Goal: Task Accomplishment & Management: Manage account settings

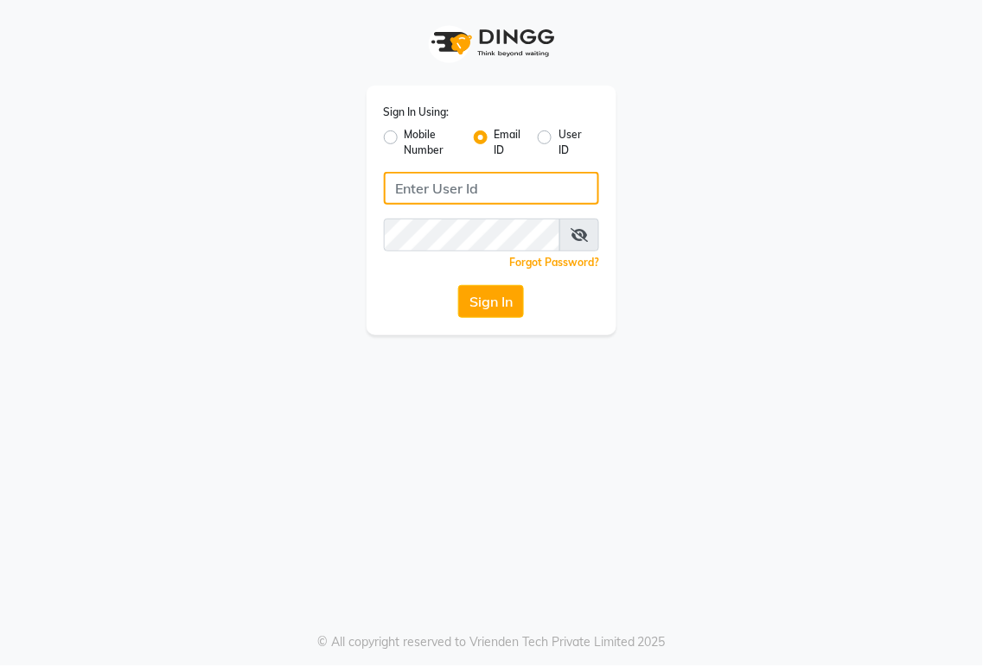
type input "[PERSON_NAME][EMAIL_ADDRESS][DOMAIN_NAME]"
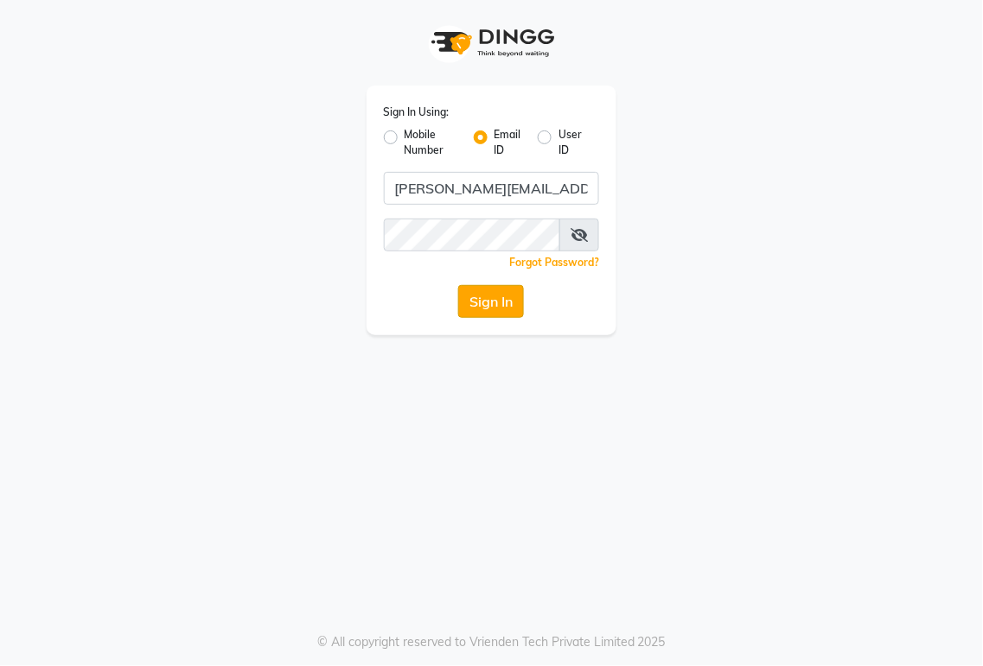
click at [462, 308] on button "Sign In" at bounding box center [491, 301] width 66 height 33
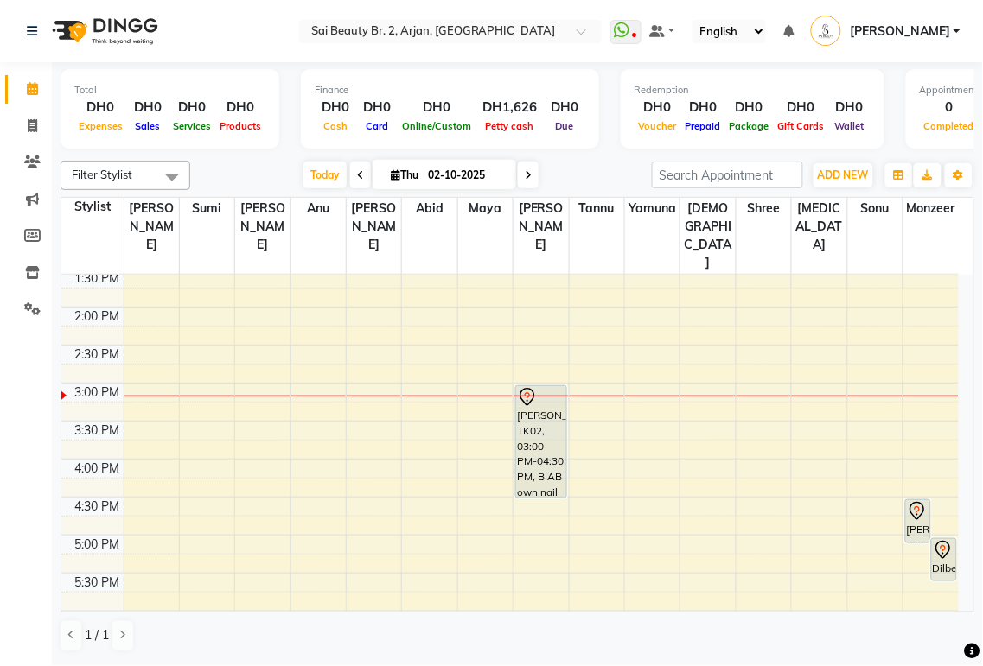
scroll to position [353, 0]
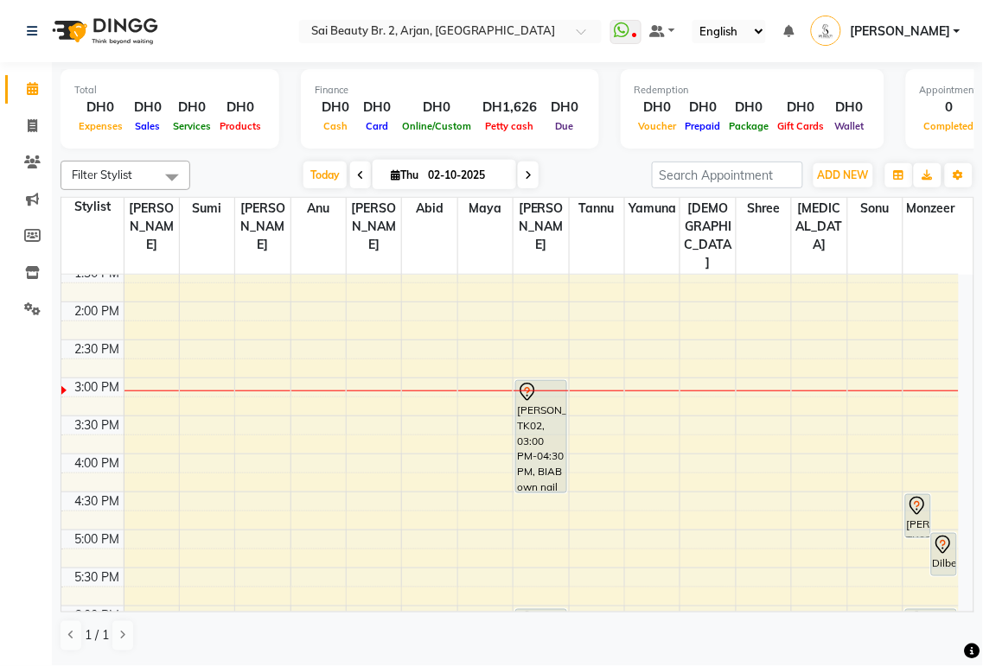
click at [939, 534] on div "Dilber, TK04, 05:00 PM-05:35 PM, Straight Cut" at bounding box center [944, 554] width 24 height 41
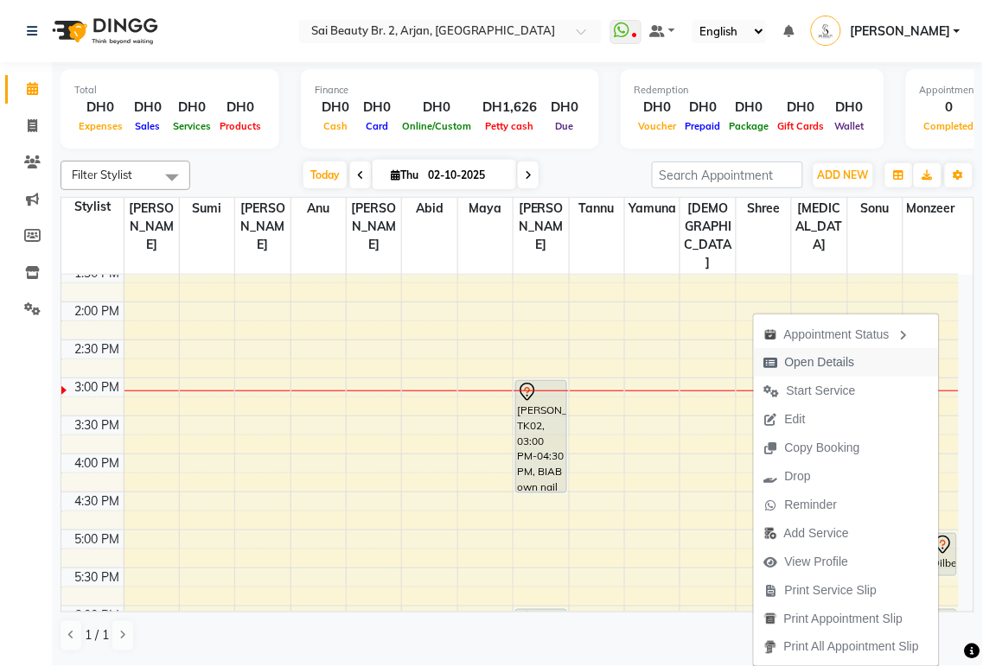
click at [822, 361] on span "Open Details" at bounding box center [820, 362] width 70 height 18
select select "7"
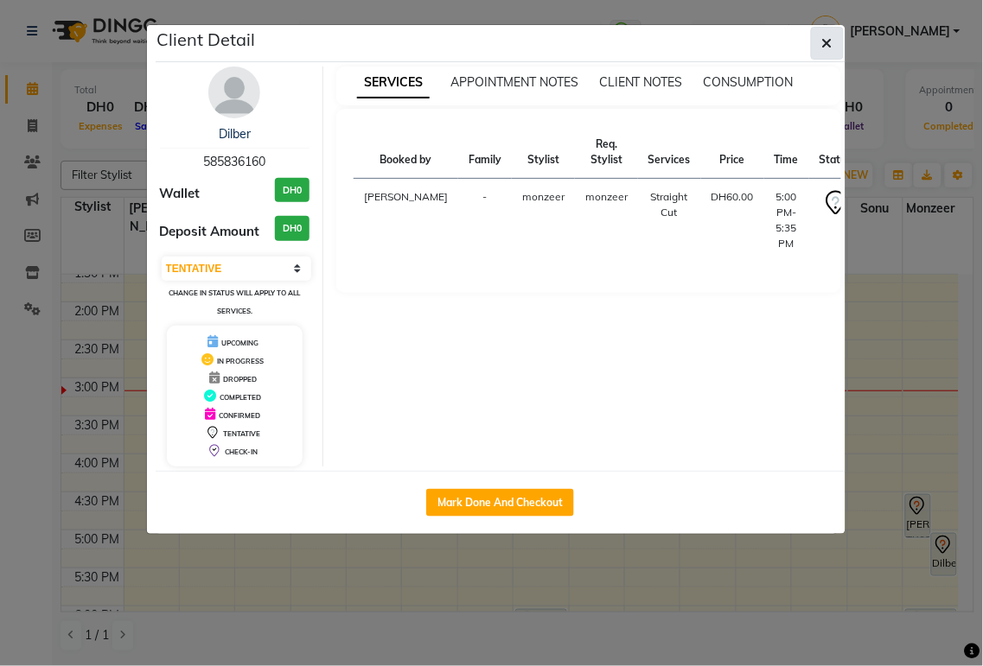
click at [831, 41] on icon "button" at bounding box center [827, 43] width 10 height 14
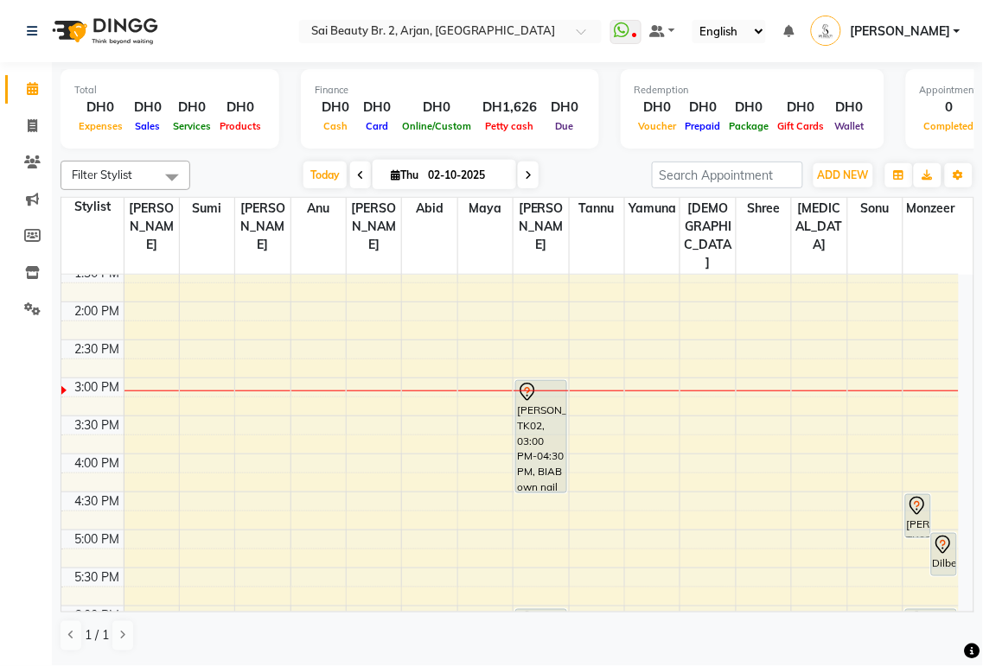
click at [943, 548] on icon at bounding box center [943, 549] width 2 height 2
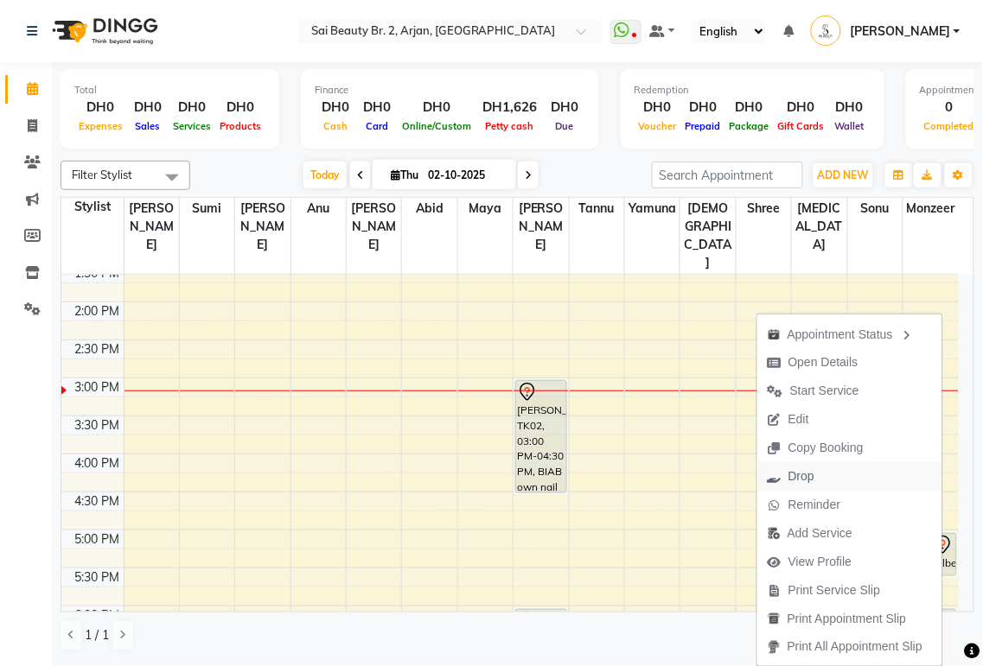
click at [798, 475] on span "Drop" at bounding box center [801, 477] width 26 height 18
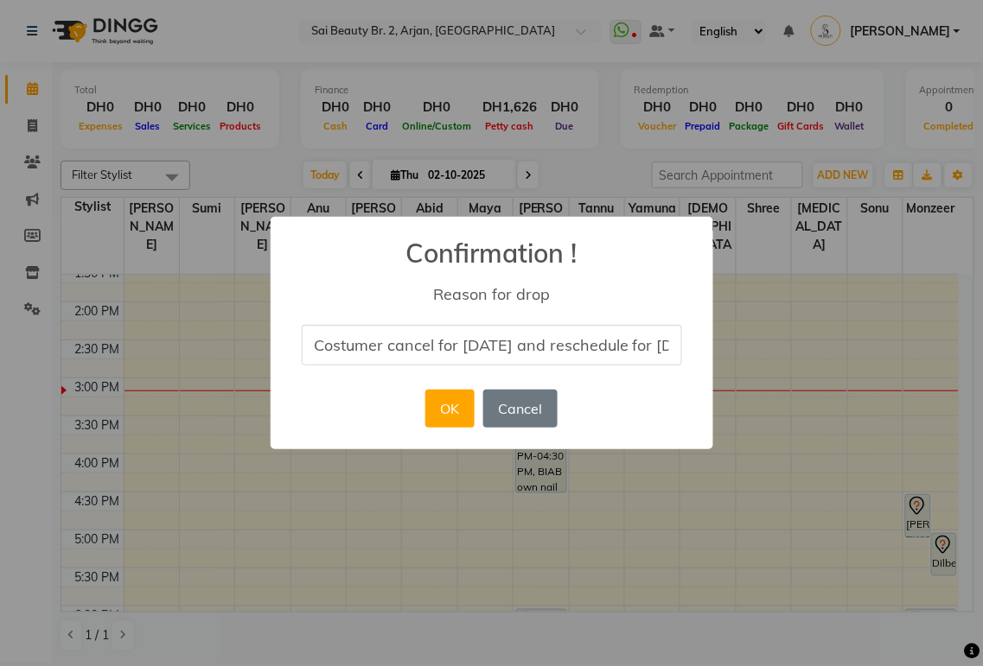
click at [625, 351] on input "Costumer cancel for [DATE] and reschedule for [DATE]" at bounding box center [492, 345] width 380 height 41
type input "Costumer cancel for [DATE]"
click at [357, 447] on div "× Confirmation ! Reason for drop Costumer cancel for [DATE] OK No Cancel" at bounding box center [492, 333] width 443 height 232
click at [448, 410] on button "OK" at bounding box center [449, 409] width 49 height 38
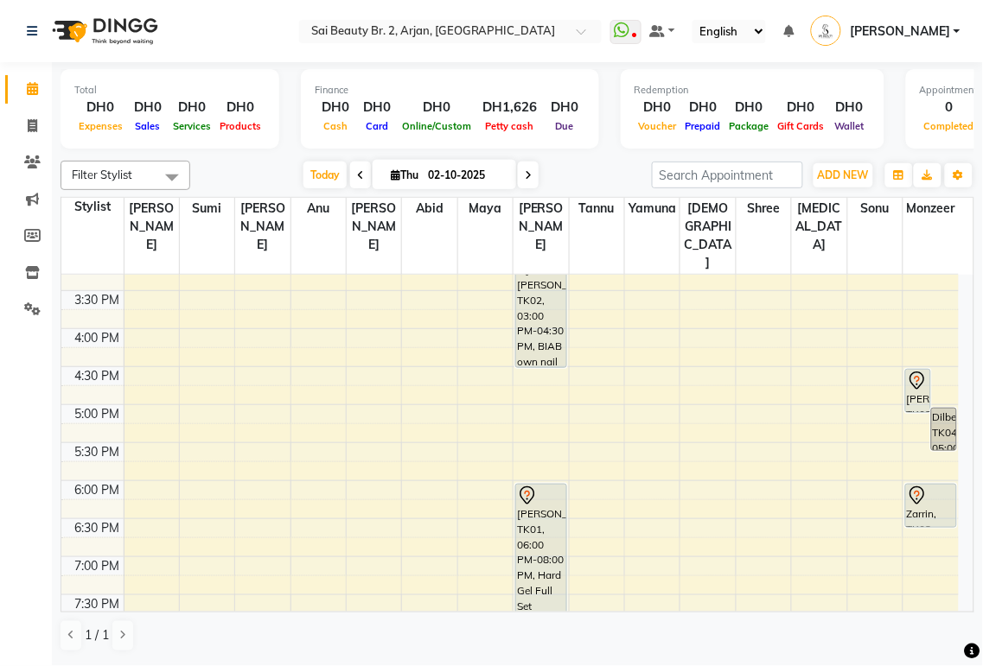
scroll to position [474, 0]
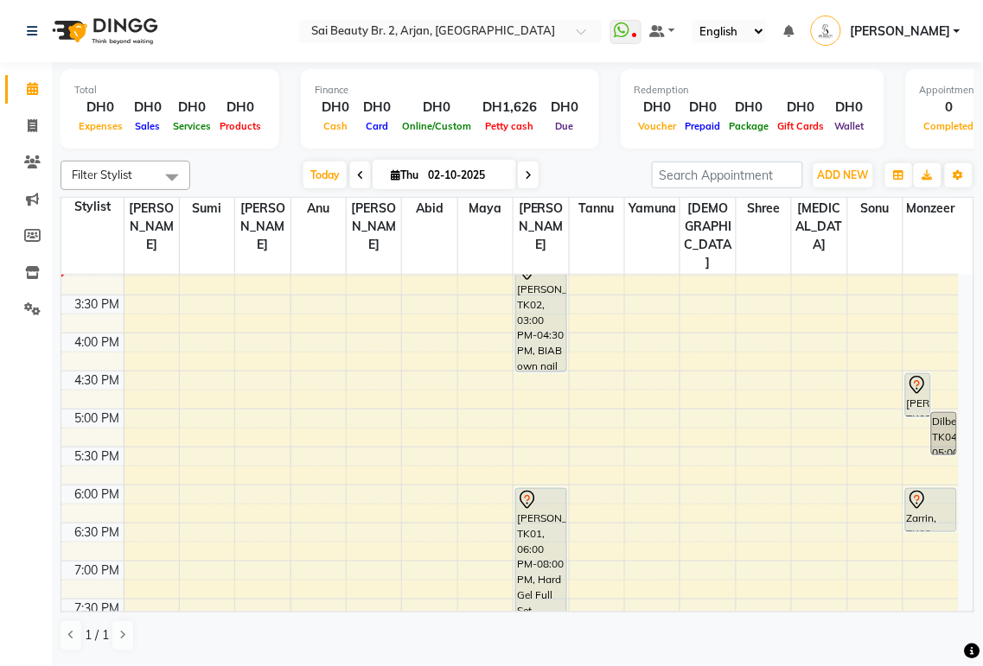
click at [918, 489] on div "Zarrin, TK03, 06:00 PM-06:35 PM, Straight Cut" at bounding box center [931, 510] width 50 height 42
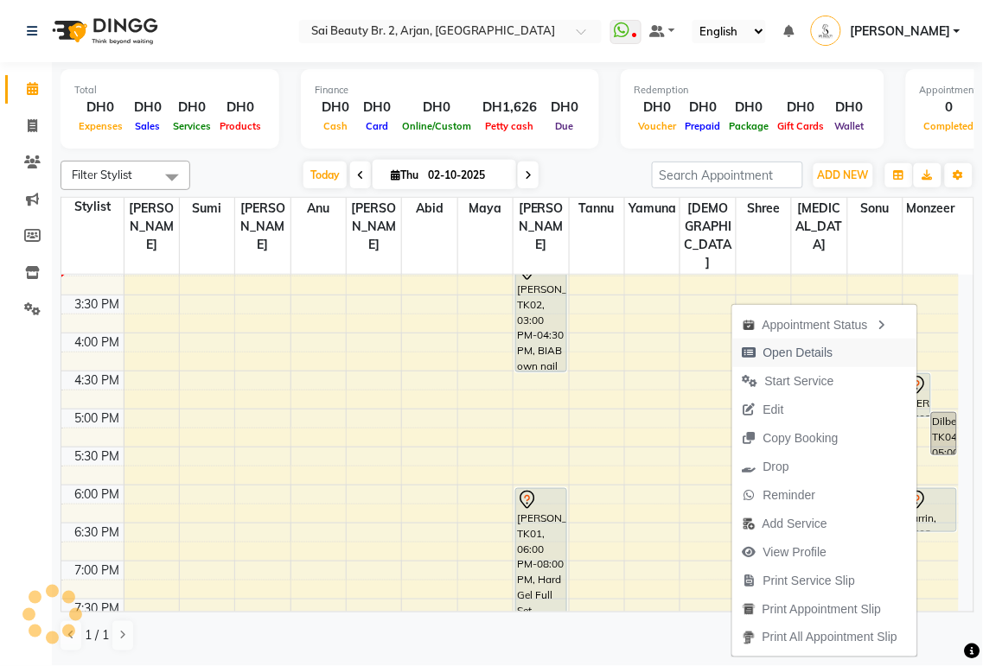
click at [824, 351] on span "Open Details" at bounding box center [798, 353] width 70 height 18
select select "7"
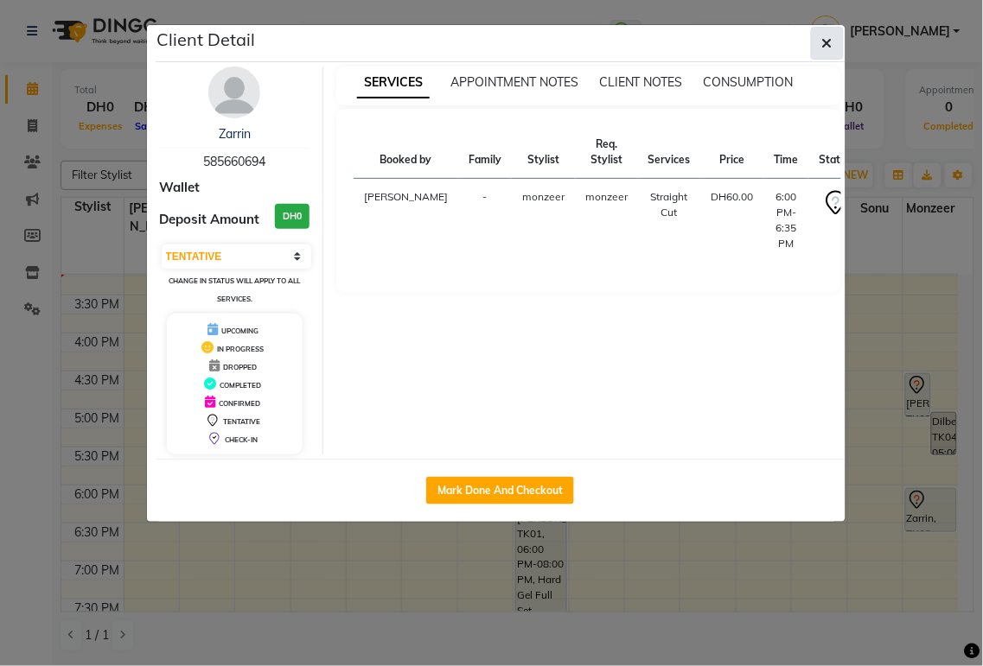
click at [824, 44] on icon "button" at bounding box center [827, 43] width 10 height 14
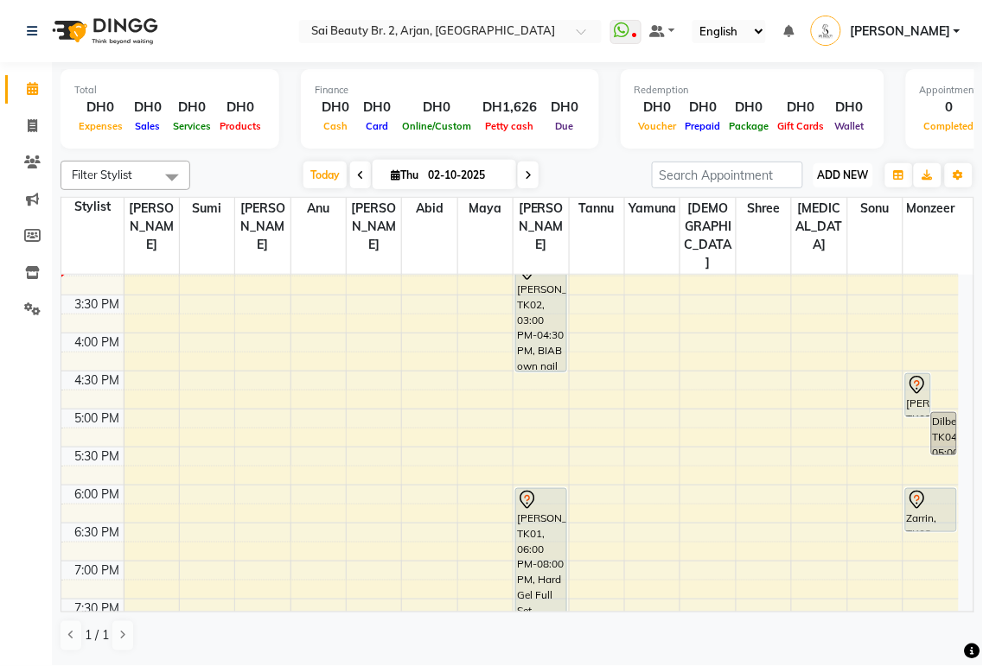
click at [841, 174] on span "ADD NEW" at bounding box center [843, 175] width 51 height 13
click at [826, 212] on button "Add Appointment" at bounding box center [804, 207] width 137 height 22
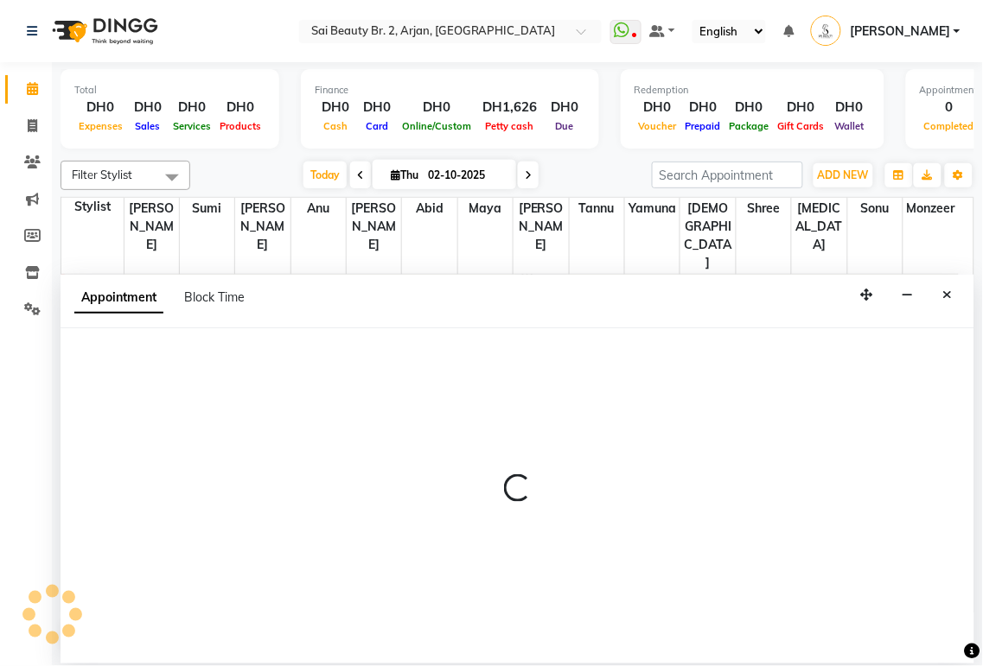
select select "600"
select select "tentative"
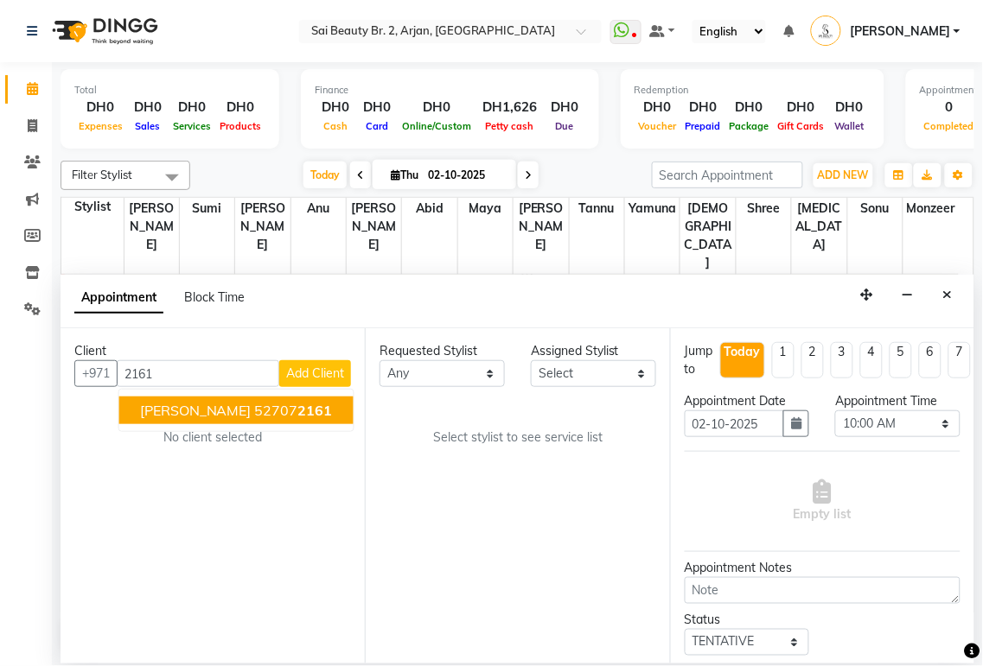
click at [298, 410] on span "2161" at bounding box center [315, 410] width 35 height 17
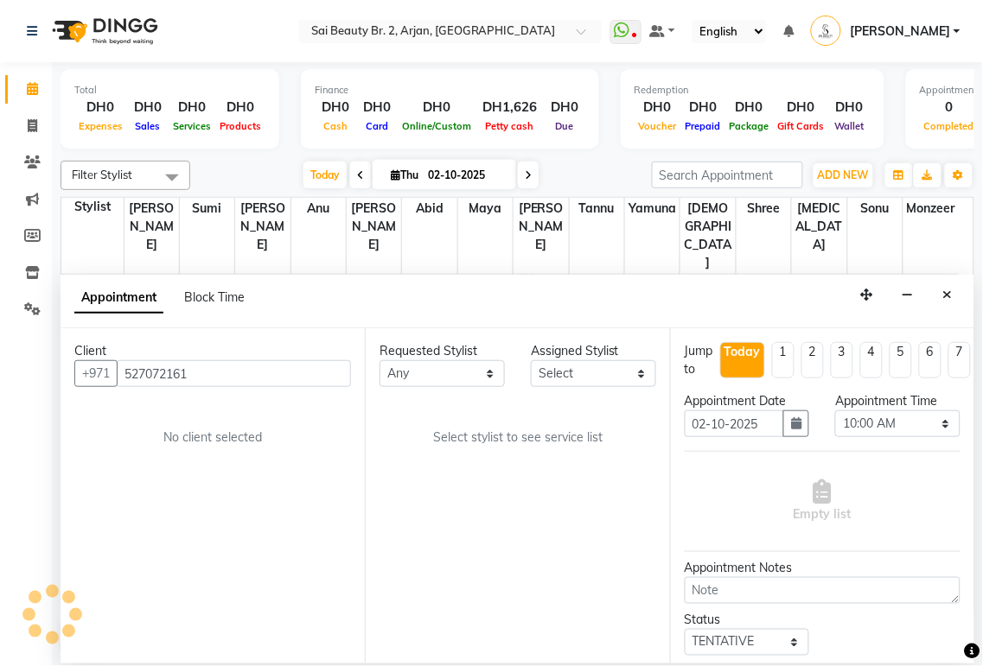
type input "527072161"
click at [476, 369] on select "Any [PERSON_NAME][MEDICAL_DATA] [PERSON_NAME] [PERSON_NAME] [PERSON_NAME] Gita …" at bounding box center [441, 373] width 125 height 27
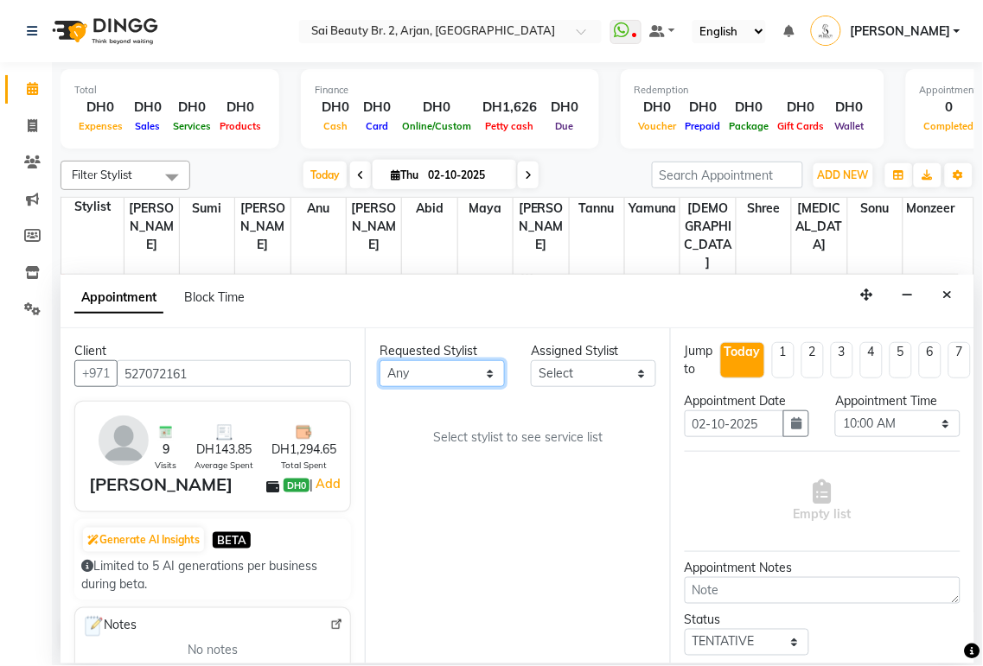
select select "61483"
click at [379, 360] on select "Any [PERSON_NAME][MEDICAL_DATA] [PERSON_NAME] [PERSON_NAME] [PERSON_NAME] Gita …" at bounding box center [441, 373] width 125 height 27
select select "61483"
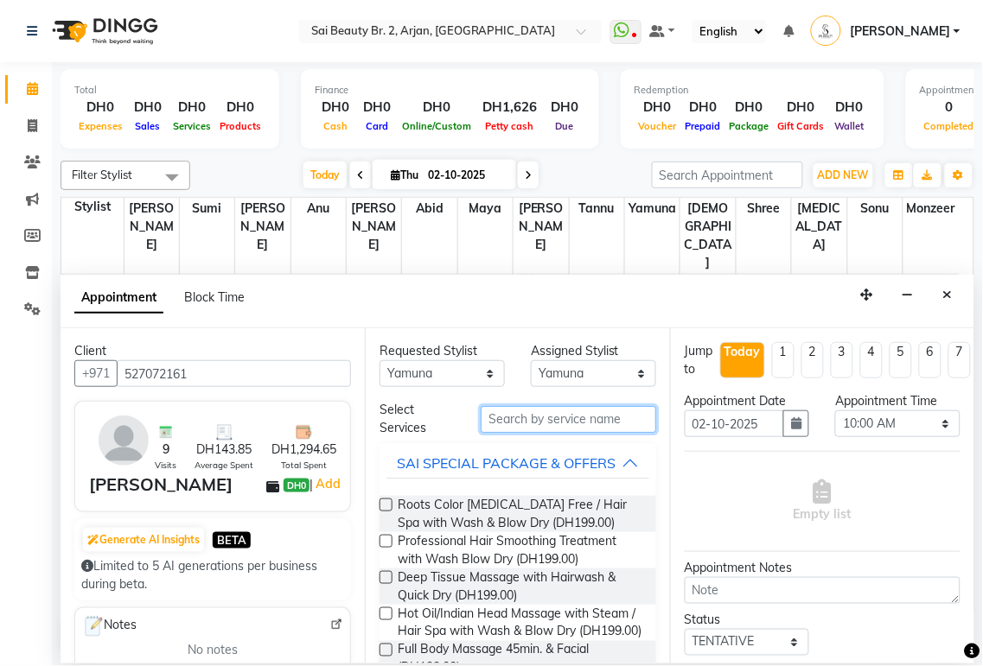
click at [589, 417] on input "text" at bounding box center [568, 419] width 175 height 27
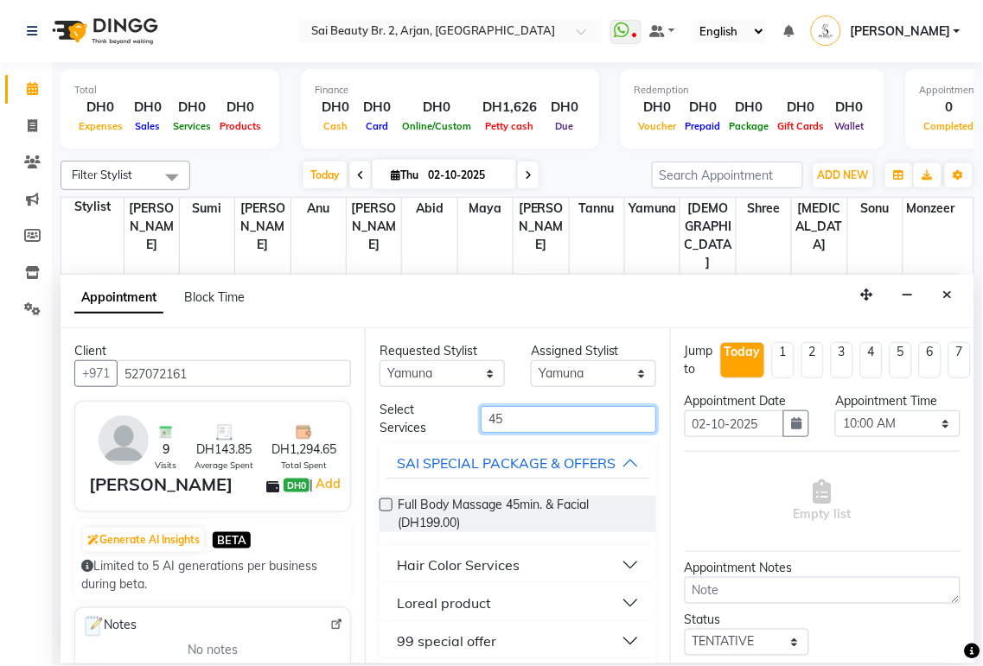
scroll to position [69, 0]
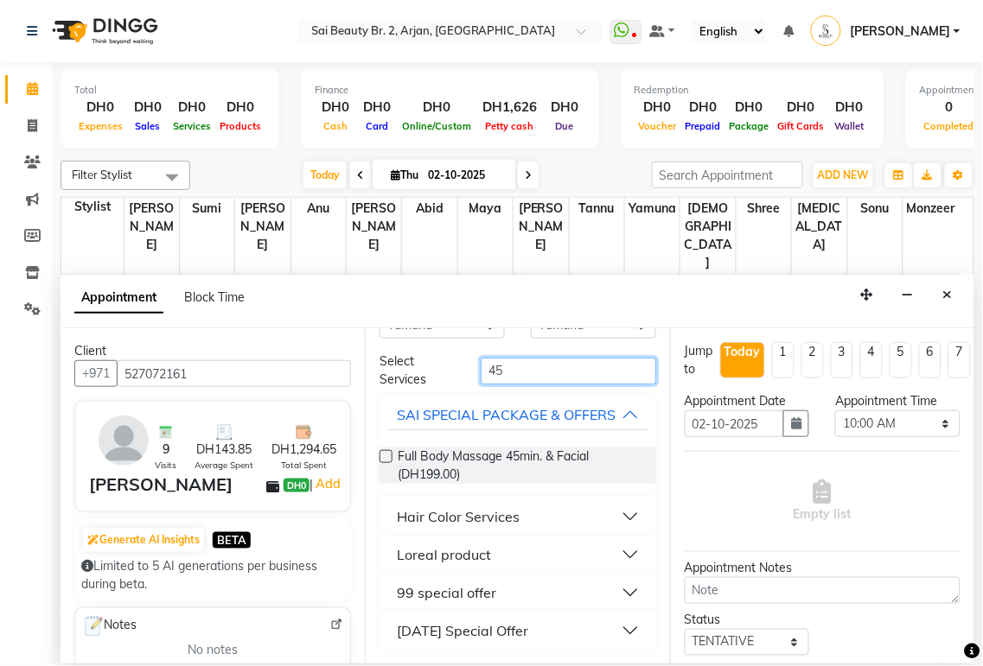
type input "45"
click at [609, 588] on button "99 special offer" at bounding box center [517, 592] width 262 height 31
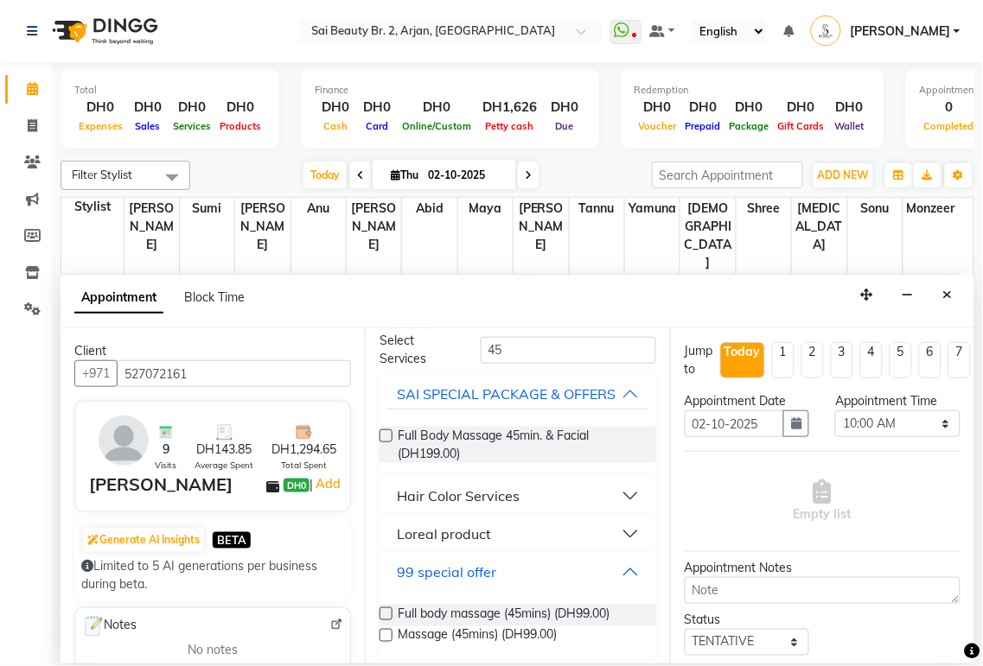
scroll to position [140, 0]
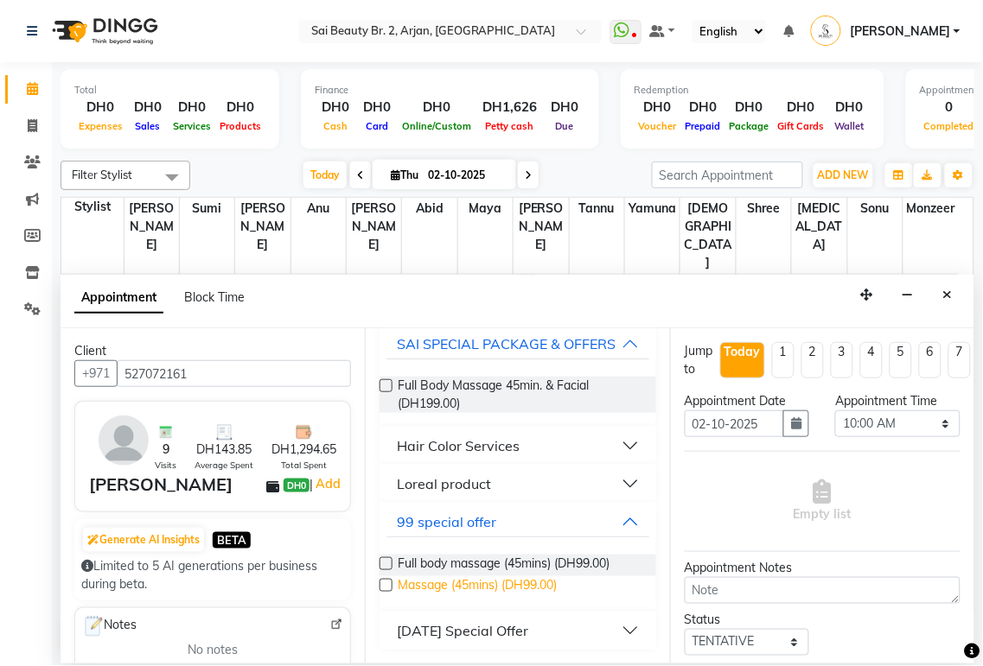
click at [493, 586] on span "Massage (45mins) (DH99.00)" at bounding box center [477, 587] width 159 height 22
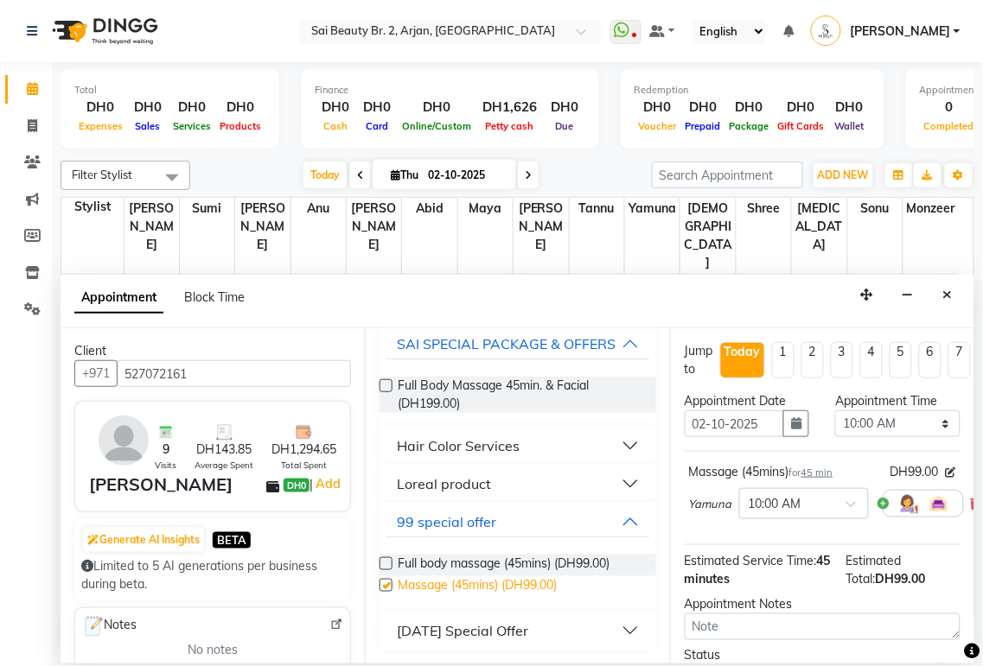
checkbox input "false"
click at [926, 417] on select "Select 10:00 AM 10:05 AM 10:10 AM 10:15 AM 10:20 AM 10:25 AM 10:30 AM 10:35 AM …" at bounding box center [897, 424] width 125 height 27
select select "1035"
click at [835, 411] on select "Select 10:00 AM 10:05 AM 10:10 AM 10:15 AM 10:20 AM 10:25 AM 10:30 AM 10:35 AM …" at bounding box center [897, 424] width 125 height 27
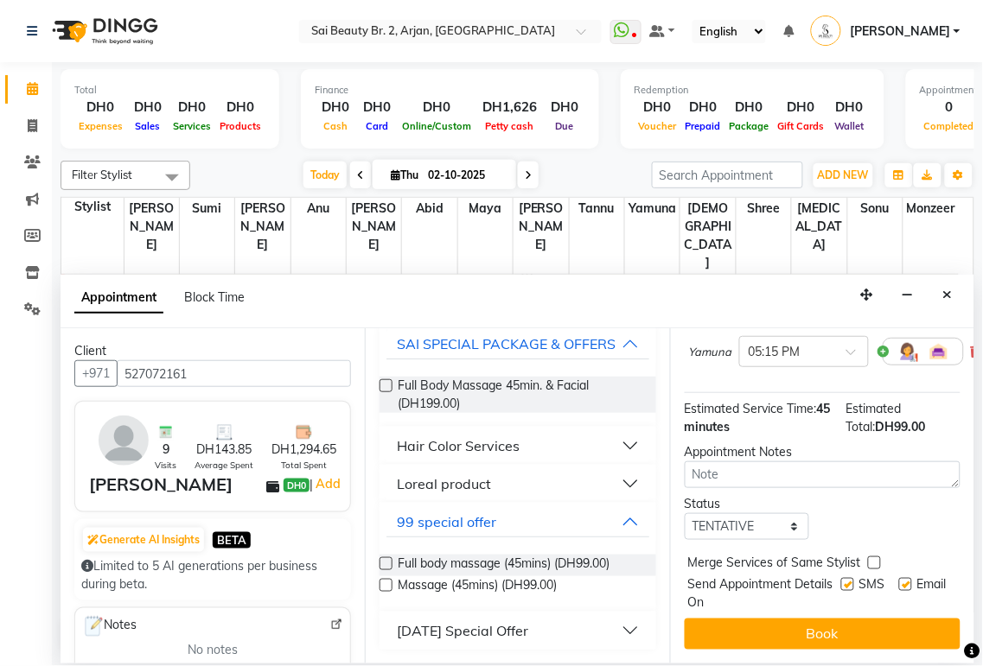
click at [868, 557] on label at bounding box center [874, 563] width 13 height 13
click at [868, 559] on input "checkbox" at bounding box center [873, 564] width 11 height 11
checkbox input "true"
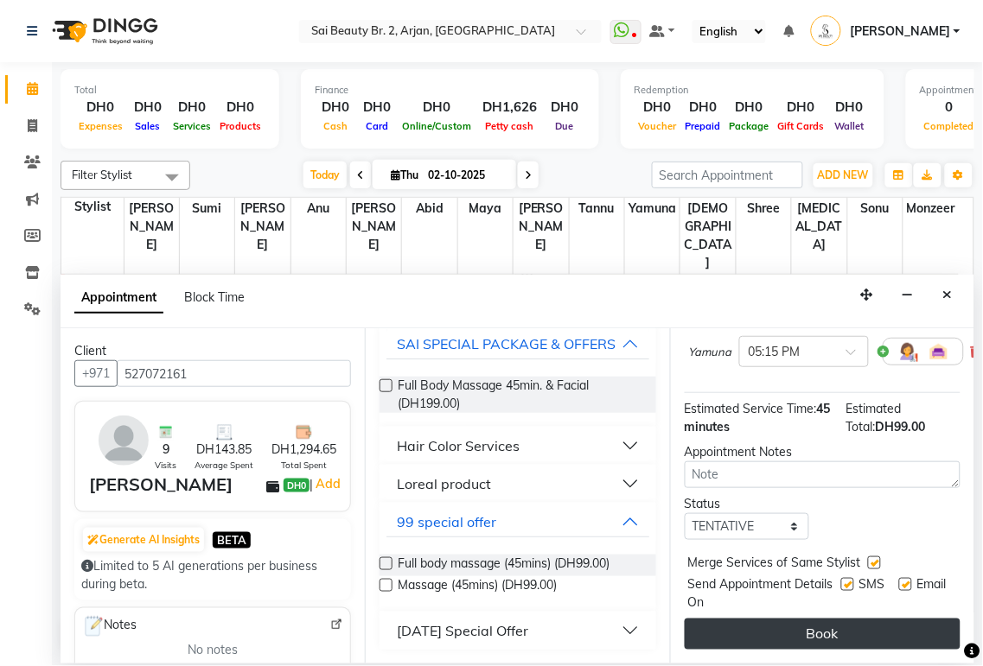
click at [875, 621] on button "Book" at bounding box center [822, 634] width 276 height 31
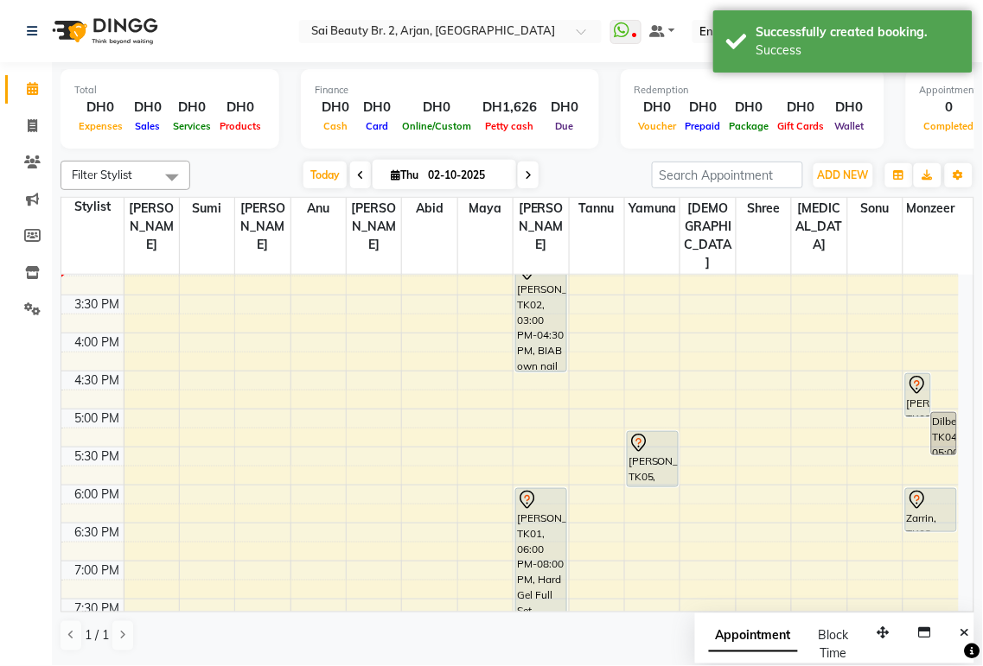
click at [775, 643] on span "Appointment" at bounding box center [753, 636] width 89 height 31
select select "tentative"
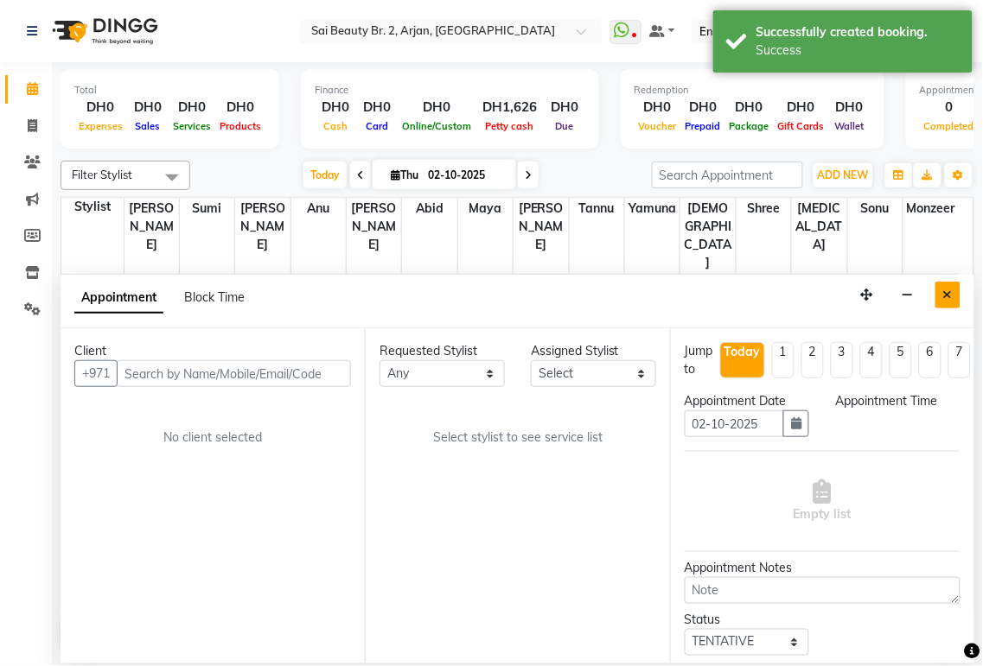
click at [952, 296] on icon "Close" at bounding box center [948, 295] width 10 height 12
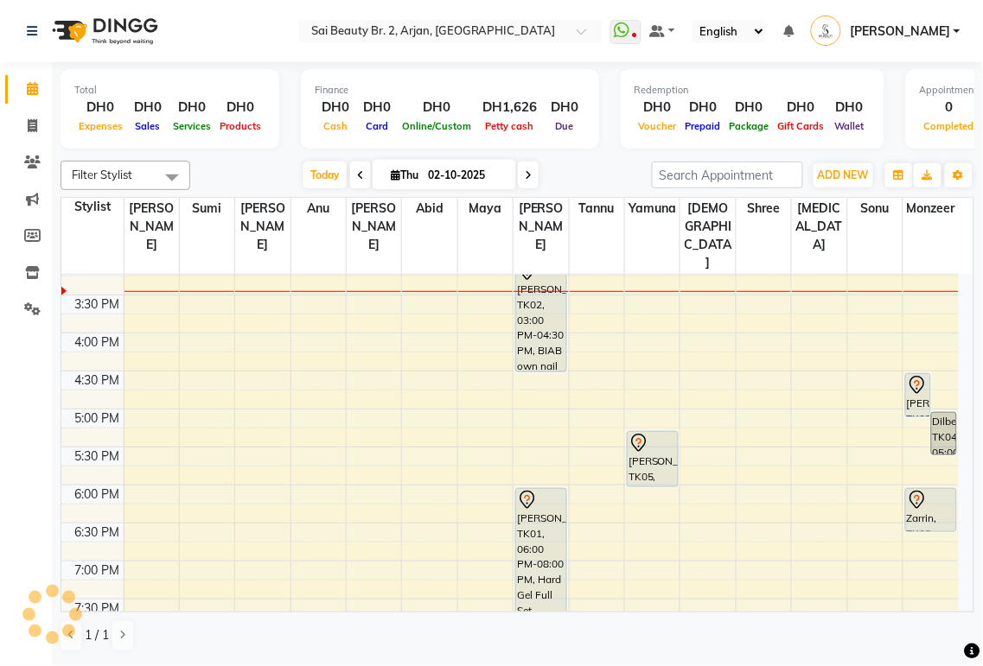
click at [525, 175] on icon at bounding box center [528, 175] width 7 height 10
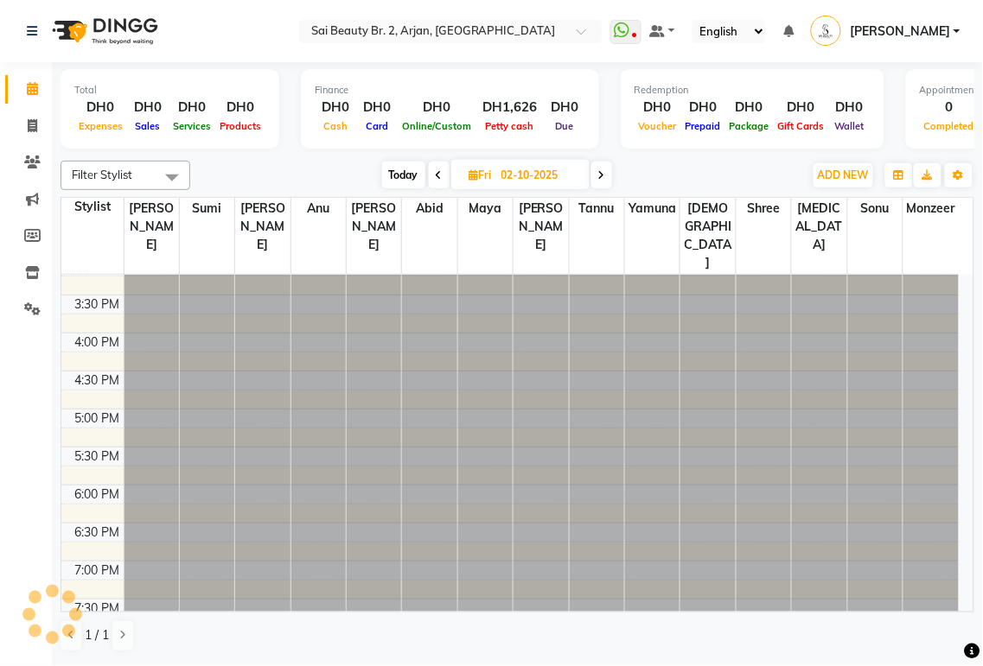
type input "03-10-2025"
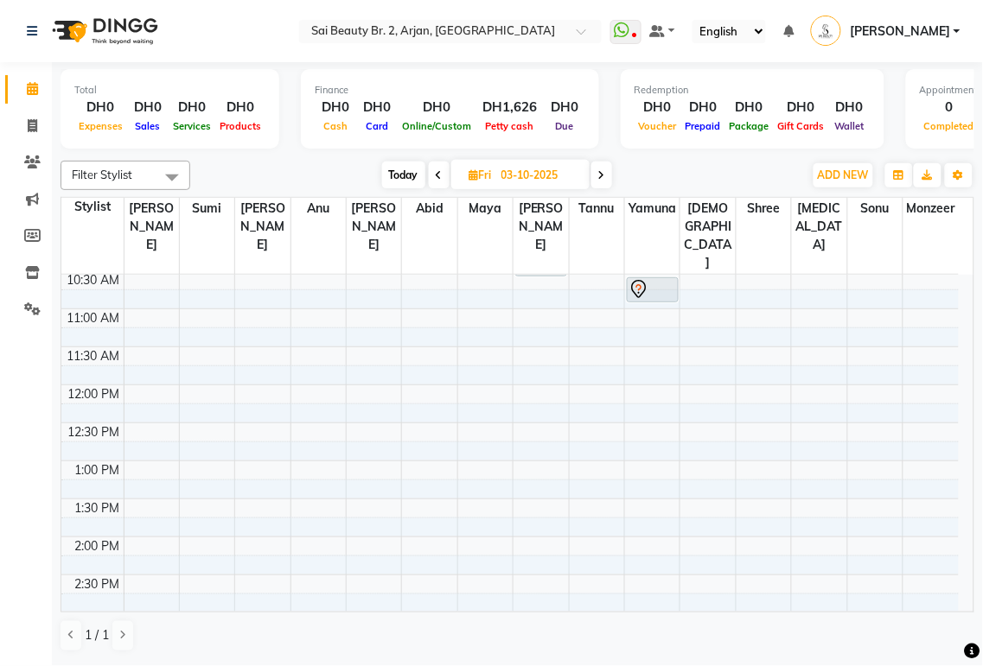
scroll to position [0, 0]
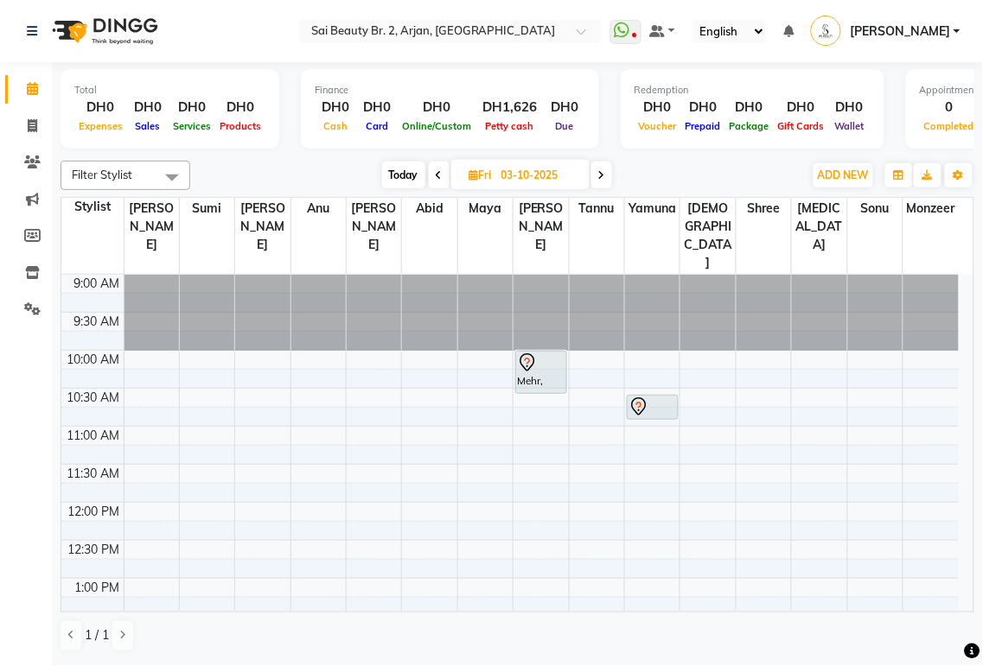
click at [524, 390] on div at bounding box center [541, 393] width 50 height 7
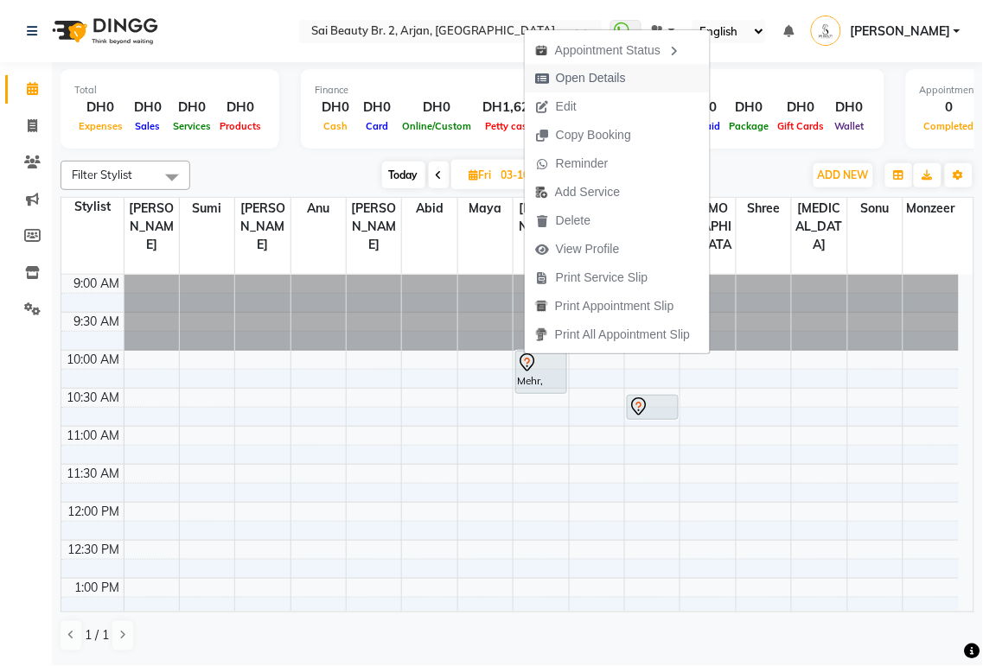
click at [609, 78] on span "Open Details" at bounding box center [591, 78] width 70 height 18
select select "7"
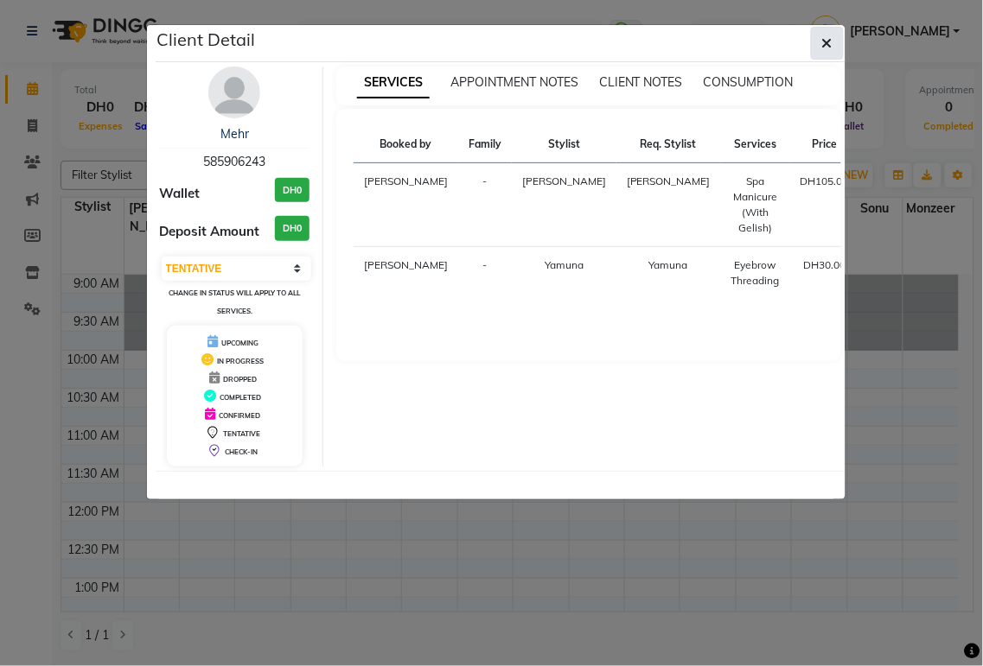
click at [825, 47] on icon "button" at bounding box center [827, 43] width 10 height 14
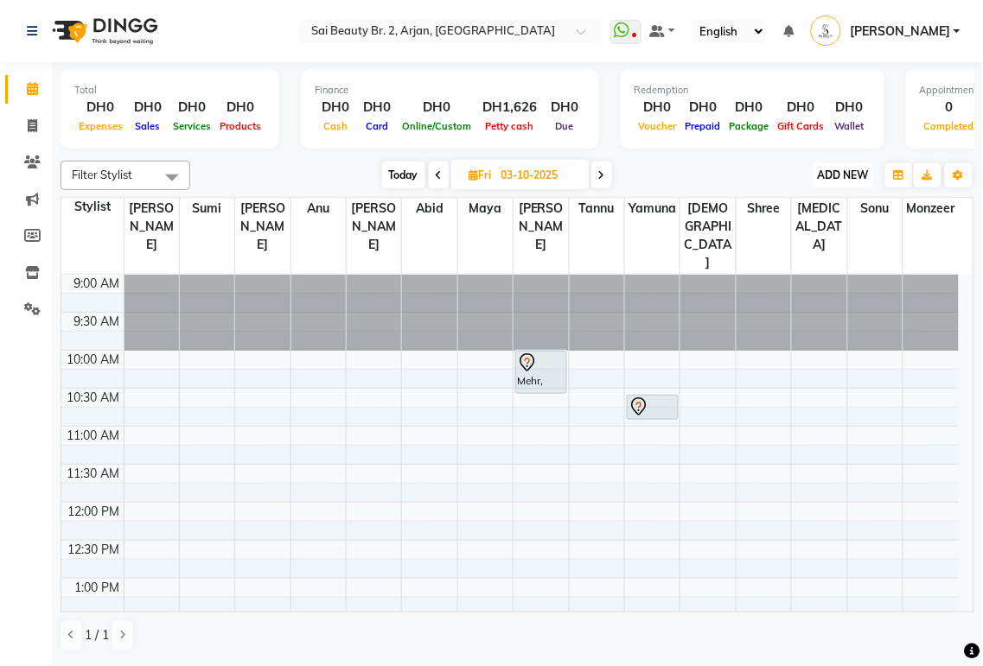
click at [830, 175] on span "ADD NEW" at bounding box center [843, 175] width 51 height 13
click at [819, 212] on button "Add Appointment" at bounding box center [804, 207] width 137 height 22
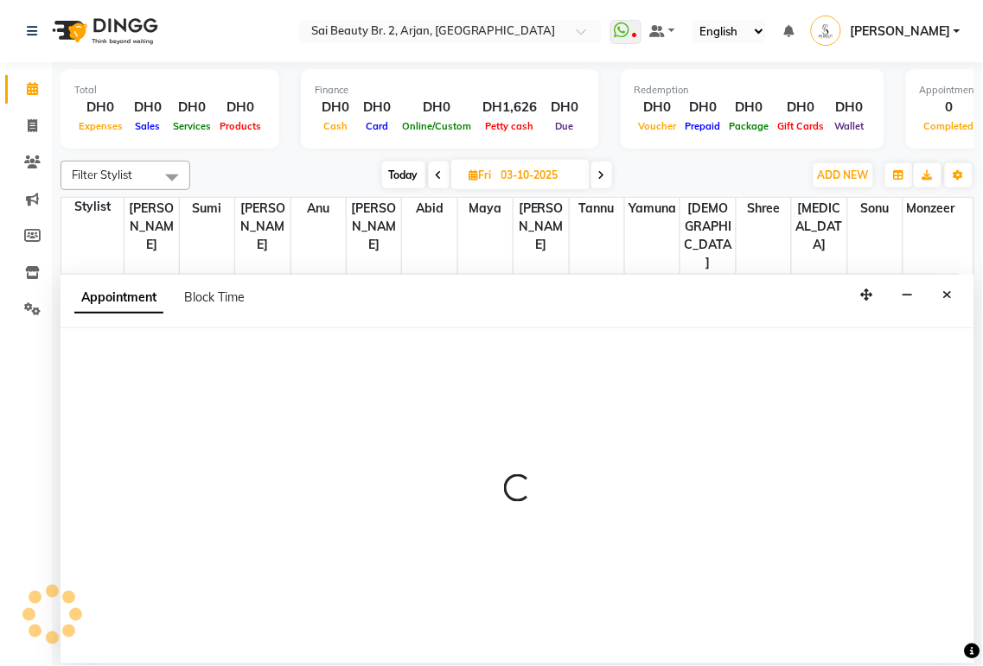
select select "600"
select select "tentative"
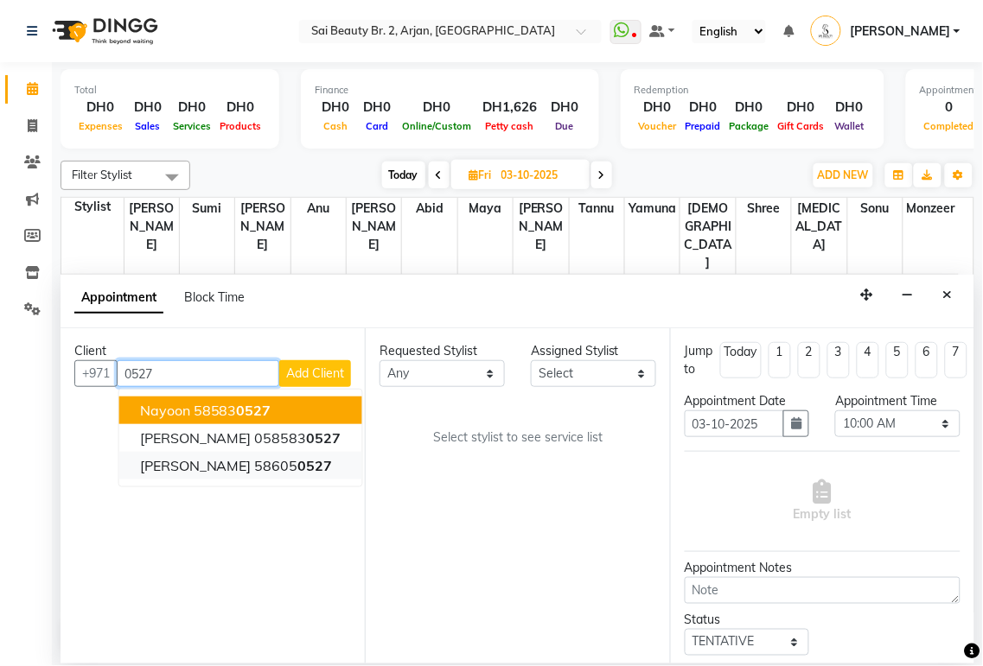
click at [298, 464] on span "0527" at bounding box center [315, 465] width 35 height 17
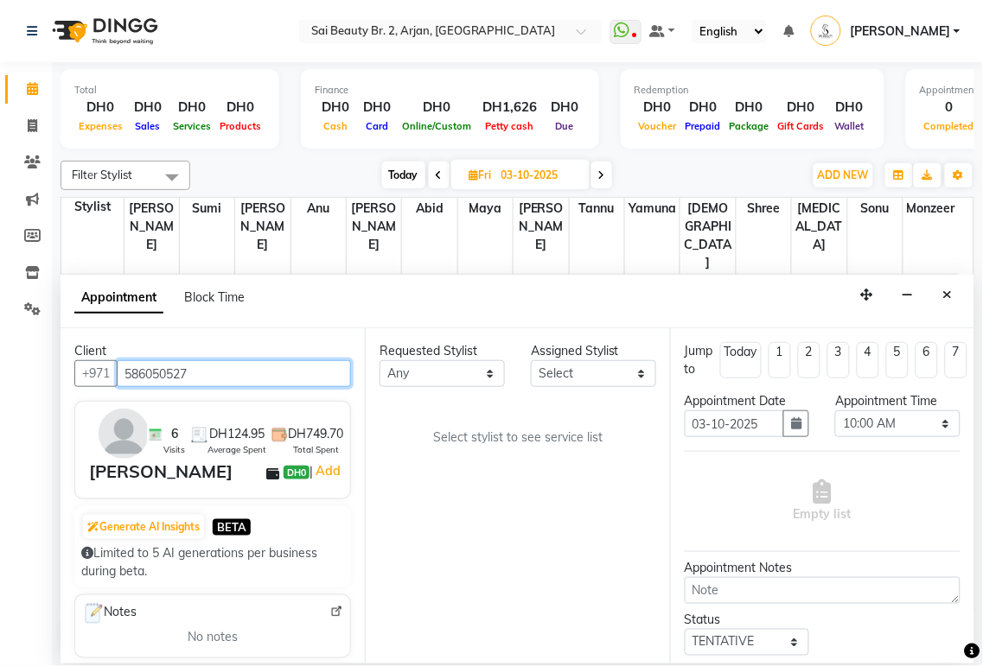
type input "586050527"
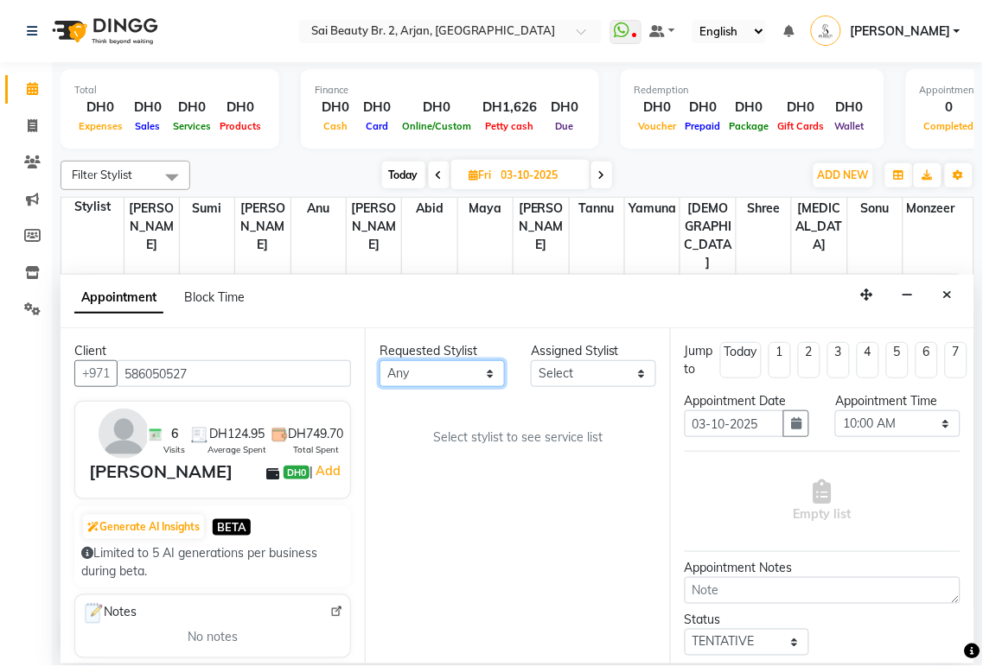
click at [484, 381] on select "Any [PERSON_NAME][MEDICAL_DATA] [PERSON_NAME] [PERSON_NAME] [PERSON_NAME] Gita …" at bounding box center [441, 373] width 125 height 27
select select "66493"
click at [379, 360] on select "Any [PERSON_NAME][MEDICAL_DATA] [PERSON_NAME] [PERSON_NAME] [PERSON_NAME] Gita …" at bounding box center [441, 373] width 125 height 27
select select "66493"
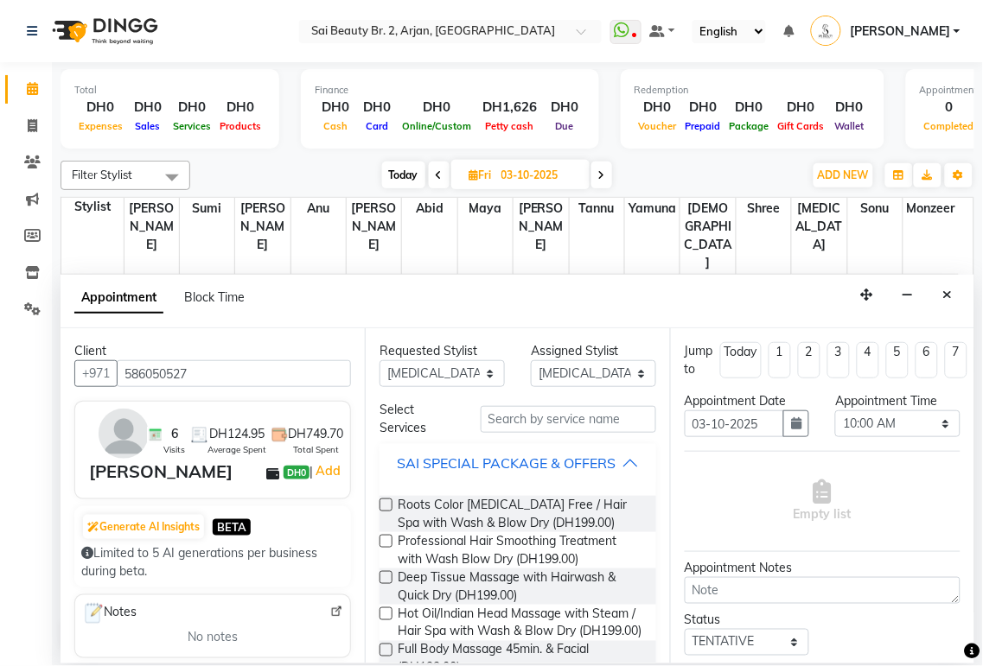
click at [595, 473] on div "SAI SPECIAL PACKAGE & OFFERS" at bounding box center [506, 463] width 219 height 21
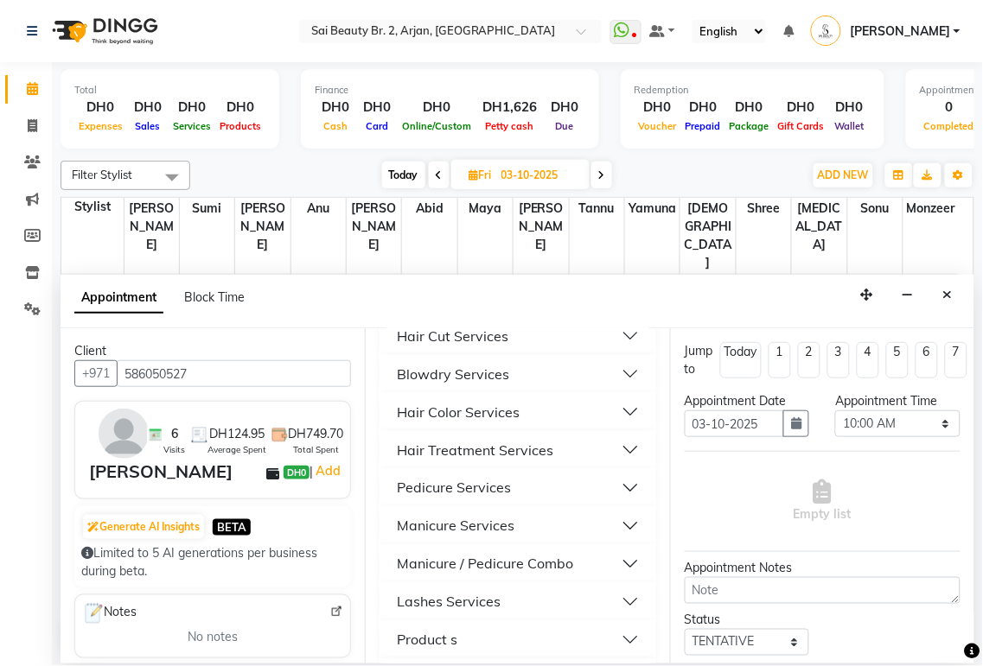
scroll to position [506, 0]
click at [616, 505] on button "Manicure Services" at bounding box center [517, 489] width 262 height 31
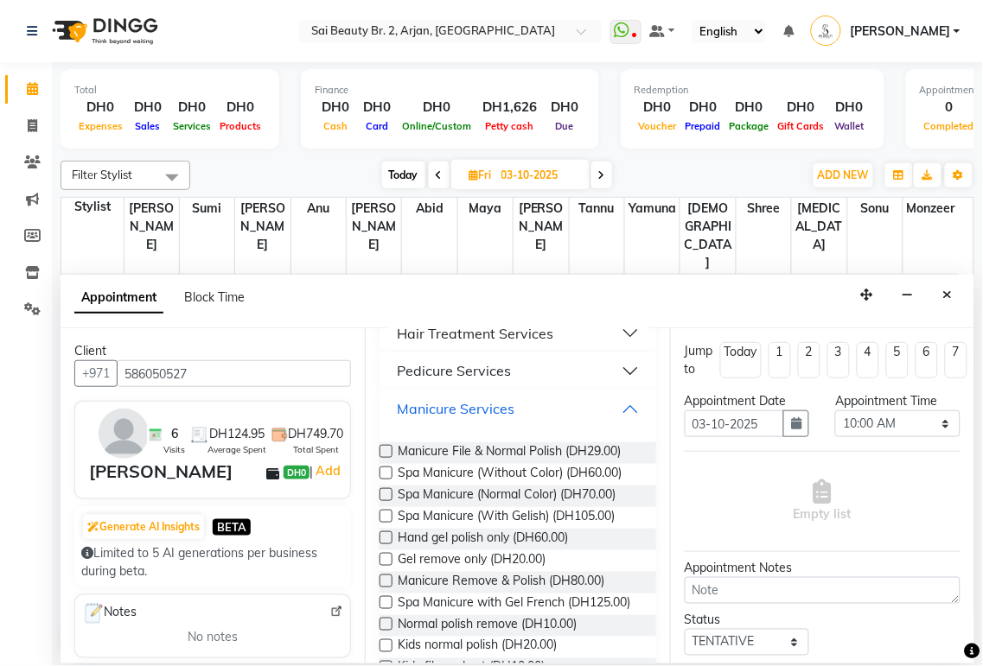
scroll to position [585, 0]
click at [596, 530] on span "Spa Manicure (With Gelish) (DH105.00)" at bounding box center [506, 519] width 217 height 22
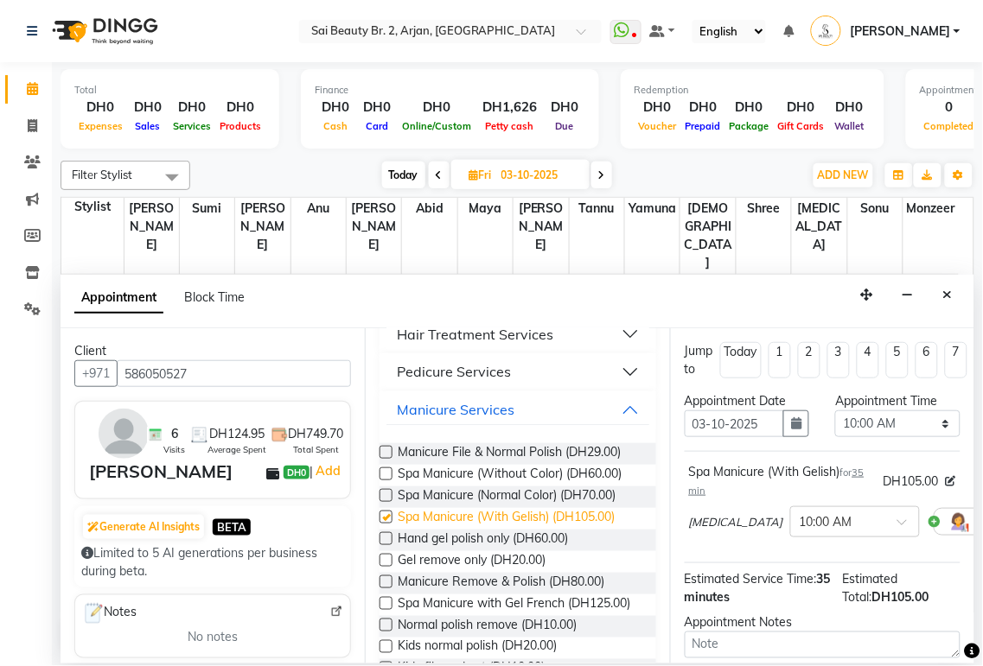
checkbox input "false"
click at [930, 434] on select "Select 10:00 AM 10:05 AM 10:10 AM 10:15 AM 10:20 AM 10:25 AM 10:30 AM 10:35 AM …" at bounding box center [897, 424] width 125 height 27
select select "610"
click at [835, 411] on select "Select 10:00 AM 10:05 AM 10:10 AM 10:15 AM 10:20 AM 10:25 AM 10:30 AM 10:35 AM …" at bounding box center [897, 424] width 125 height 27
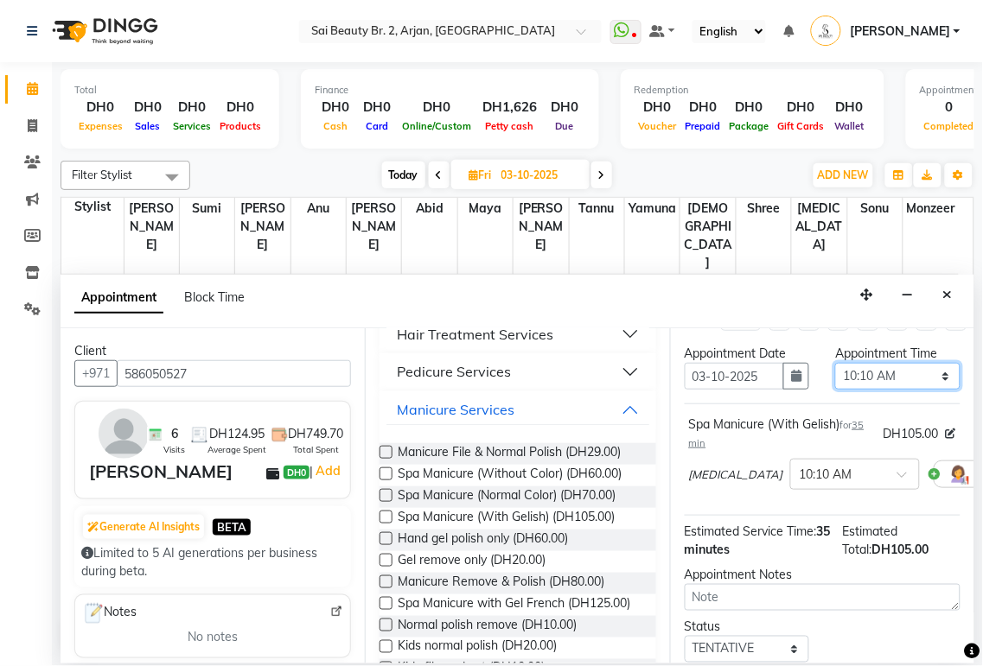
scroll to position [185, 0]
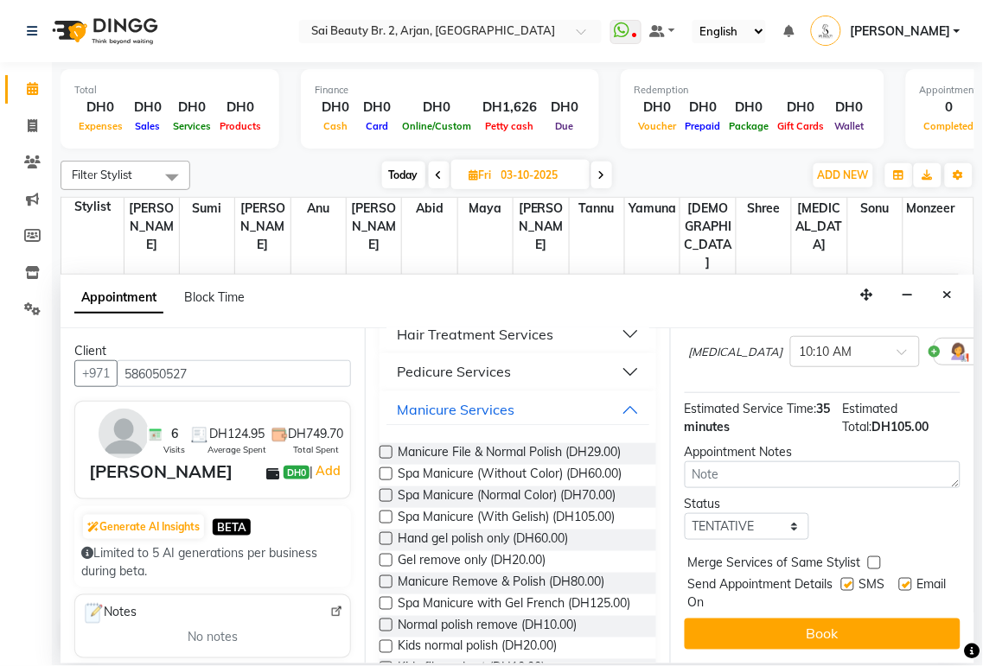
click at [868, 557] on label at bounding box center [874, 563] width 13 height 13
click at [868, 559] on input "checkbox" at bounding box center [873, 564] width 11 height 11
checkbox input "true"
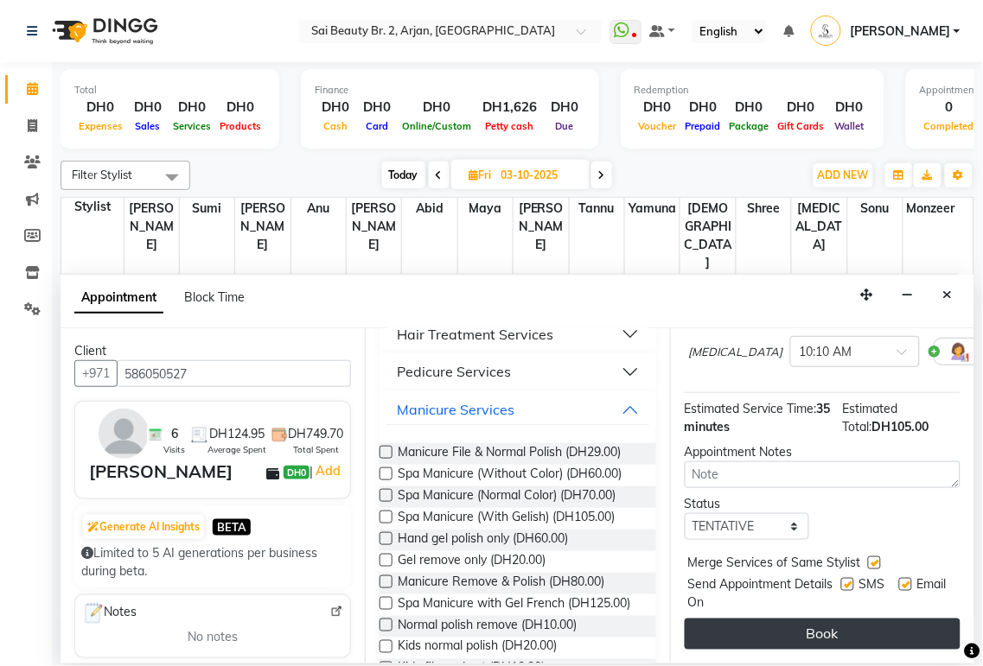
click at [868, 625] on button "Book" at bounding box center [822, 634] width 276 height 31
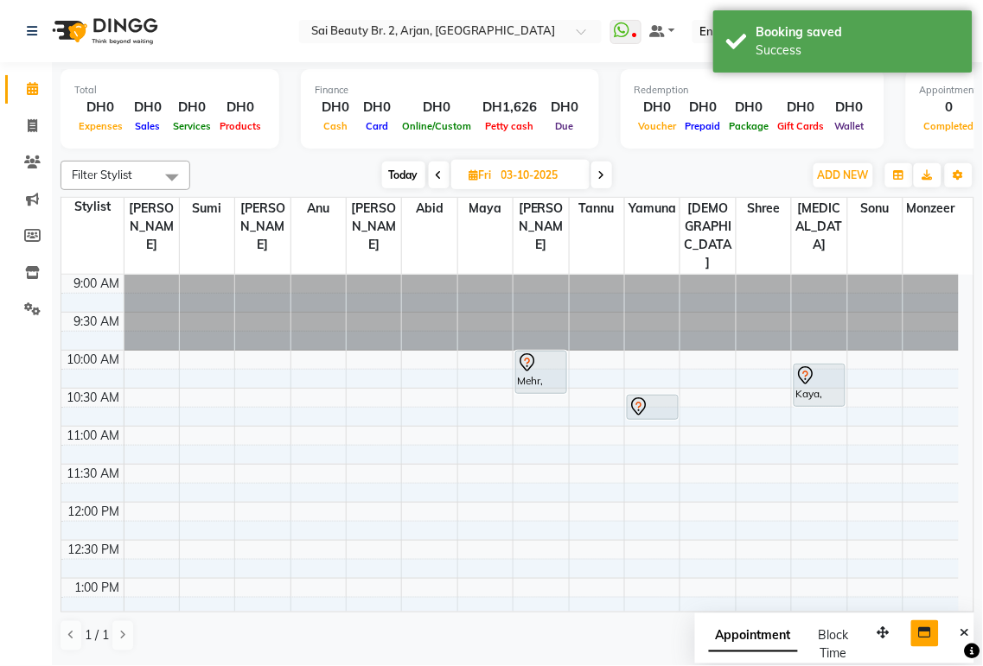
click at [929, 645] on button "button" at bounding box center [925, 634] width 28 height 27
select select "tentative"
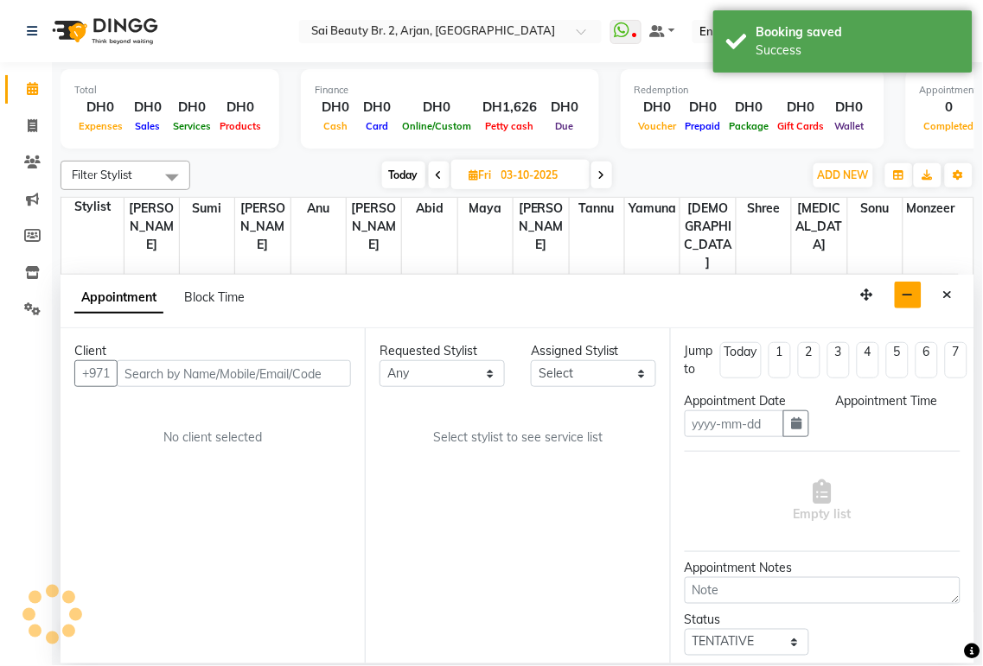
type input "02-10-2025"
select select
click at [947, 296] on icon "Close" at bounding box center [948, 295] width 10 height 12
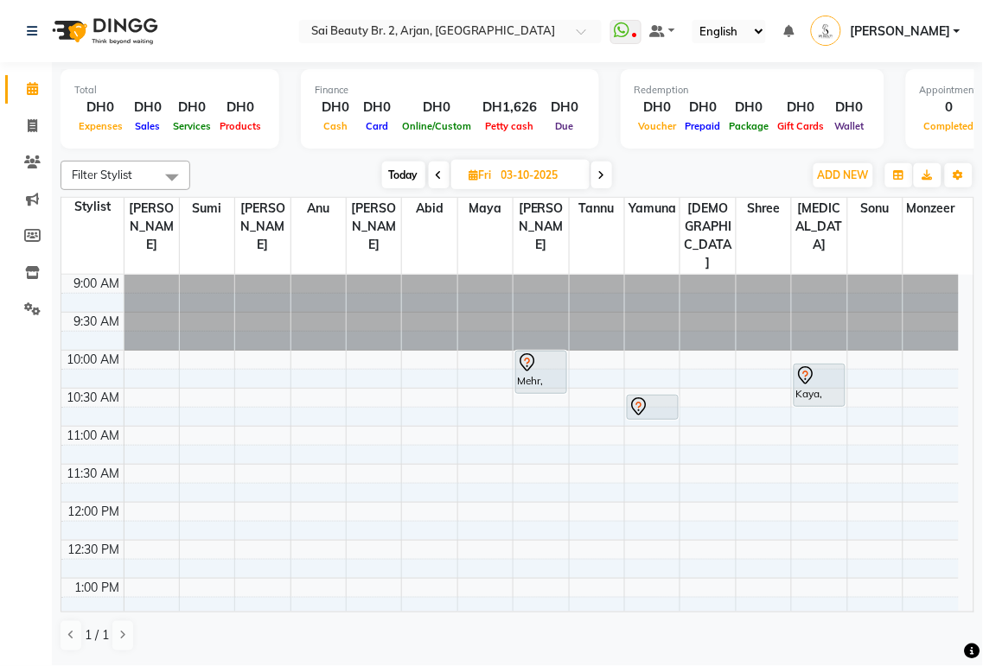
click at [392, 168] on span "Today" at bounding box center [403, 175] width 43 height 27
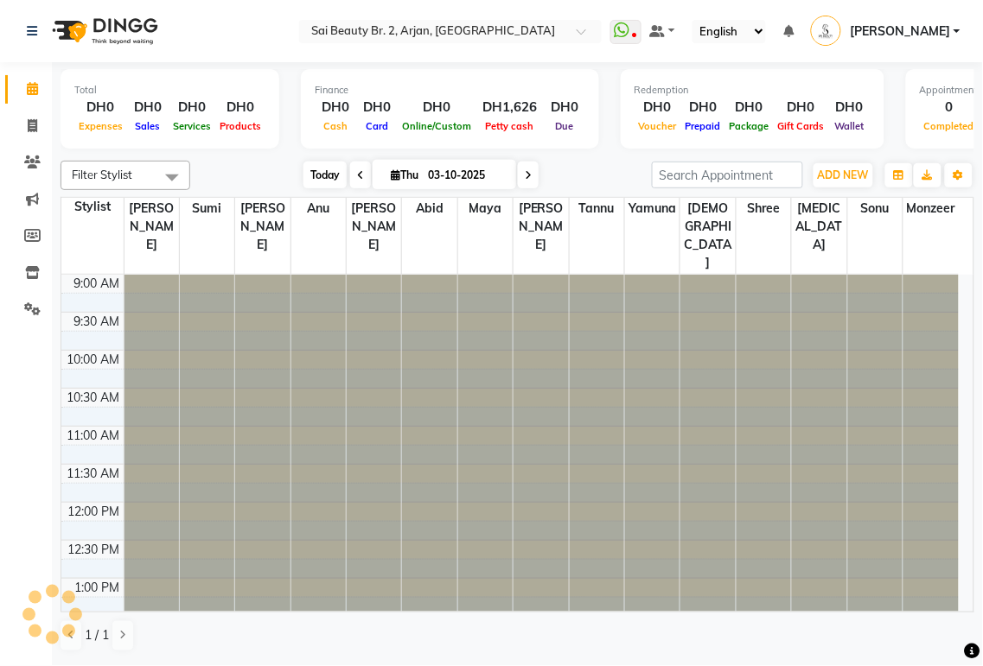
type input "02-10-2025"
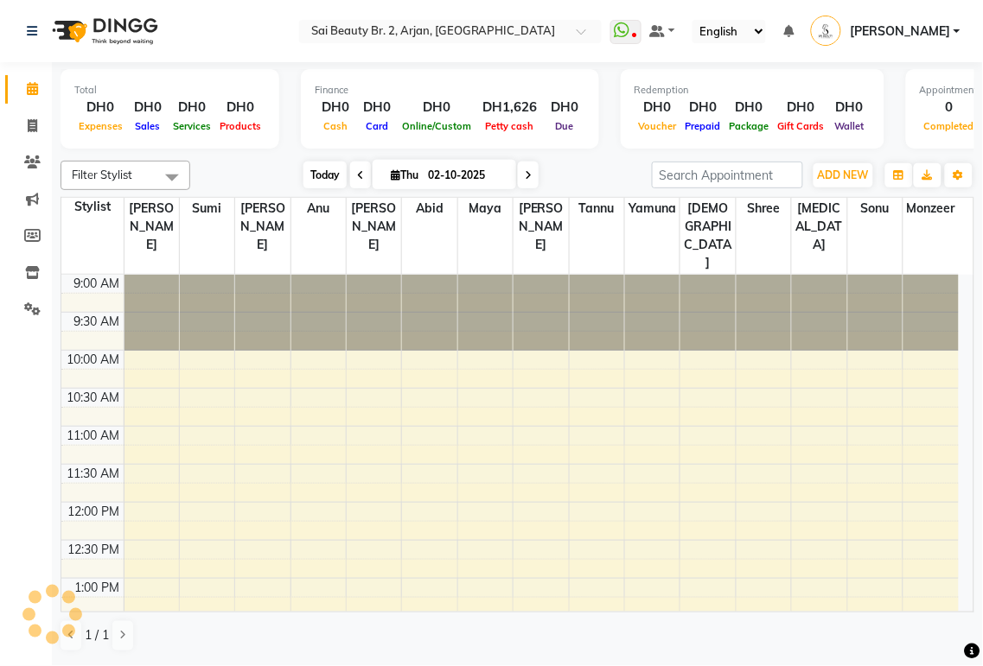
scroll to position [459, 0]
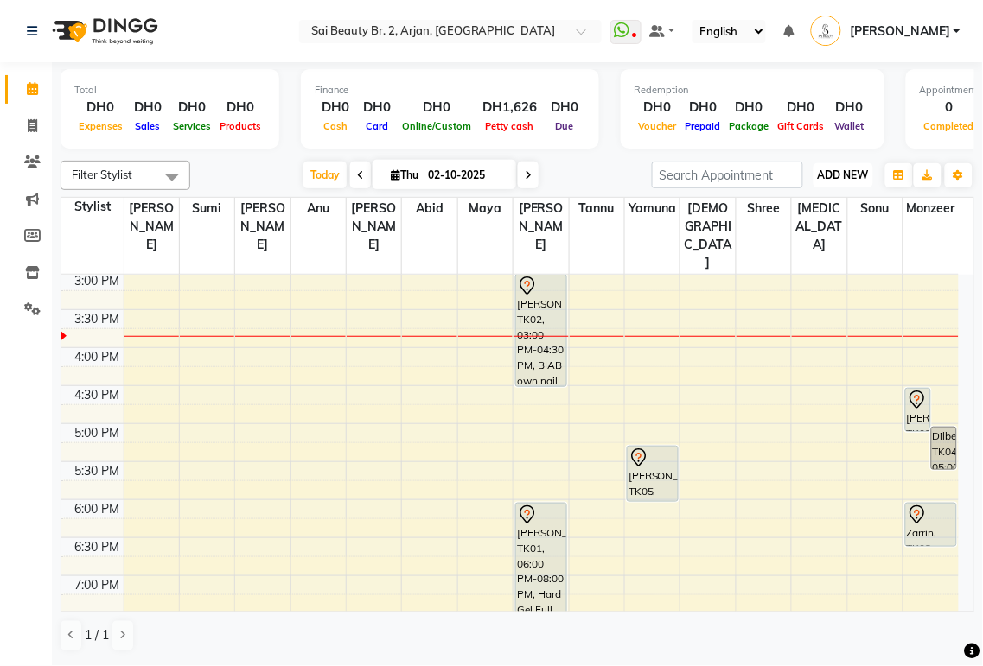
click at [850, 175] on span "ADD NEW" at bounding box center [843, 175] width 51 height 13
click at [826, 208] on button "Add Appointment" at bounding box center [804, 207] width 137 height 22
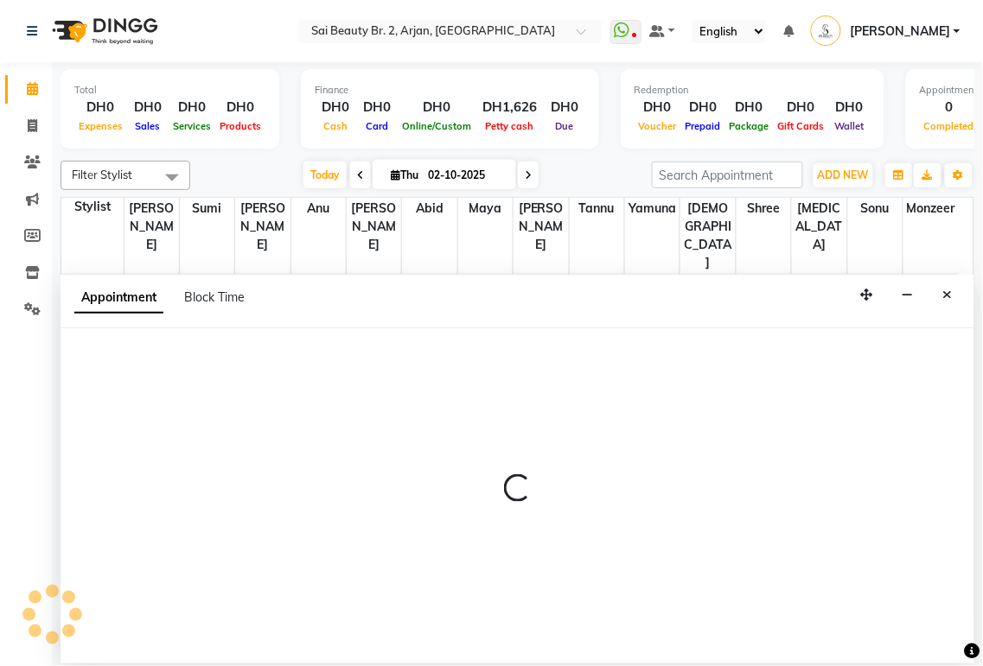
select select "600"
select select "tentative"
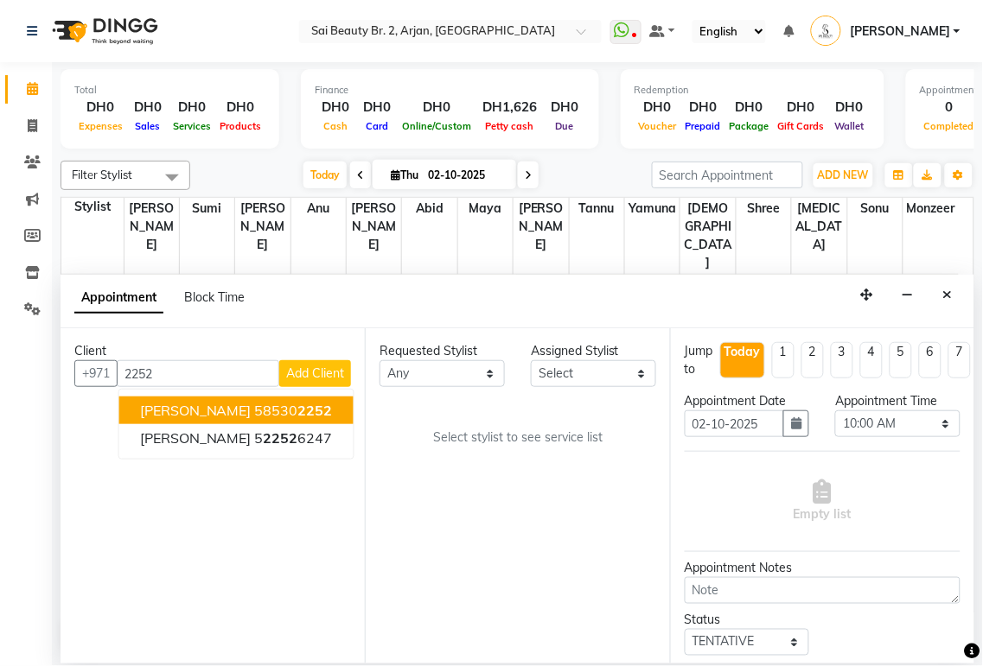
click at [259, 411] on button "[PERSON_NAME] 58530 2252" at bounding box center [236, 411] width 234 height 28
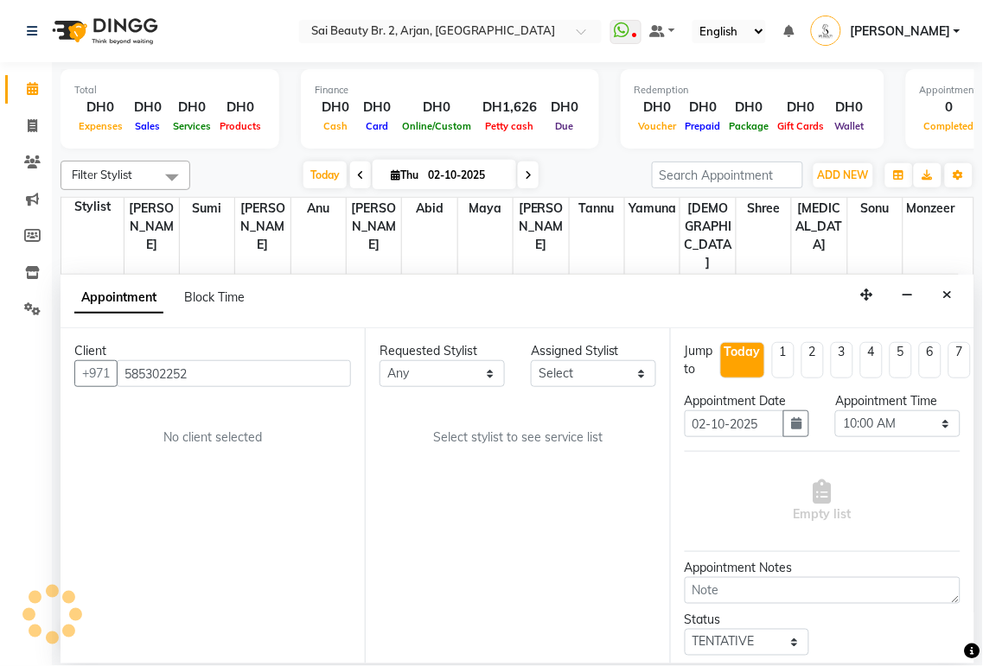
type input "585302252"
click at [487, 372] on select "Any [PERSON_NAME][MEDICAL_DATA] [PERSON_NAME] [PERSON_NAME] [PERSON_NAME] Gita …" at bounding box center [441, 373] width 125 height 27
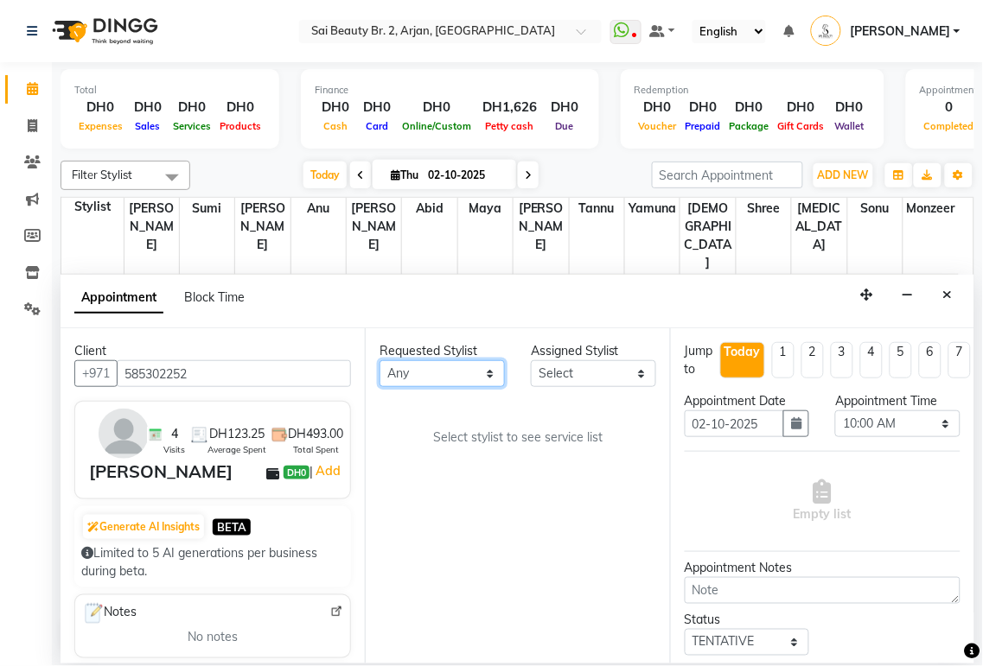
select select "72771"
click at [379, 360] on select "Any [PERSON_NAME][MEDICAL_DATA] [PERSON_NAME] [PERSON_NAME] [PERSON_NAME] Gita …" at bounding box center [441, 373] width 125 height 27
select select "72771"
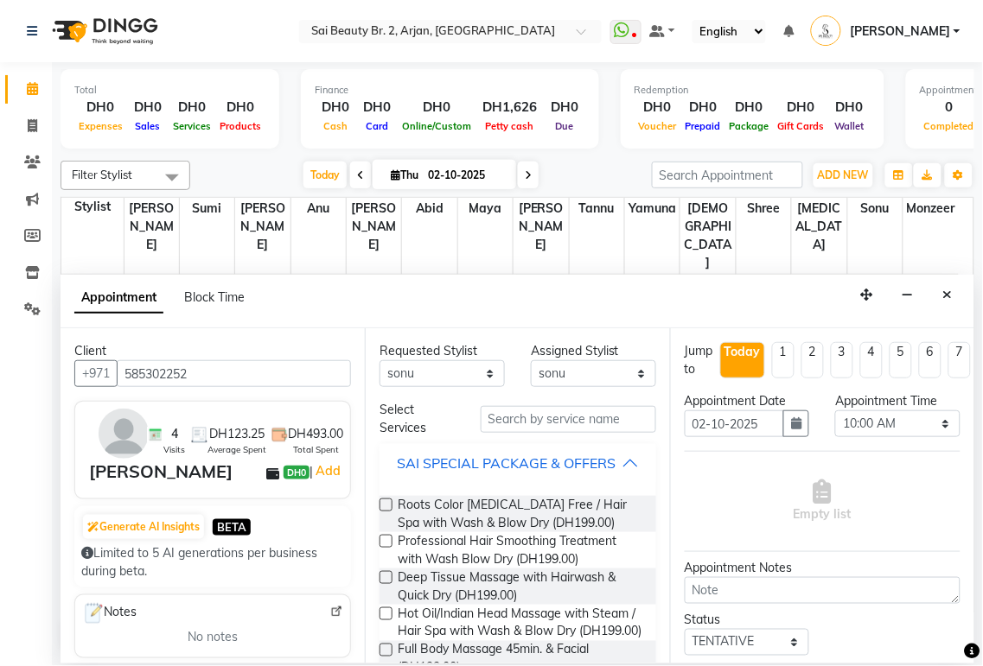
click at [601, 474] on div "SAI SPECIAL PACKAGE & OFFERS" at bounding box center [506, 463] width 219 height 21
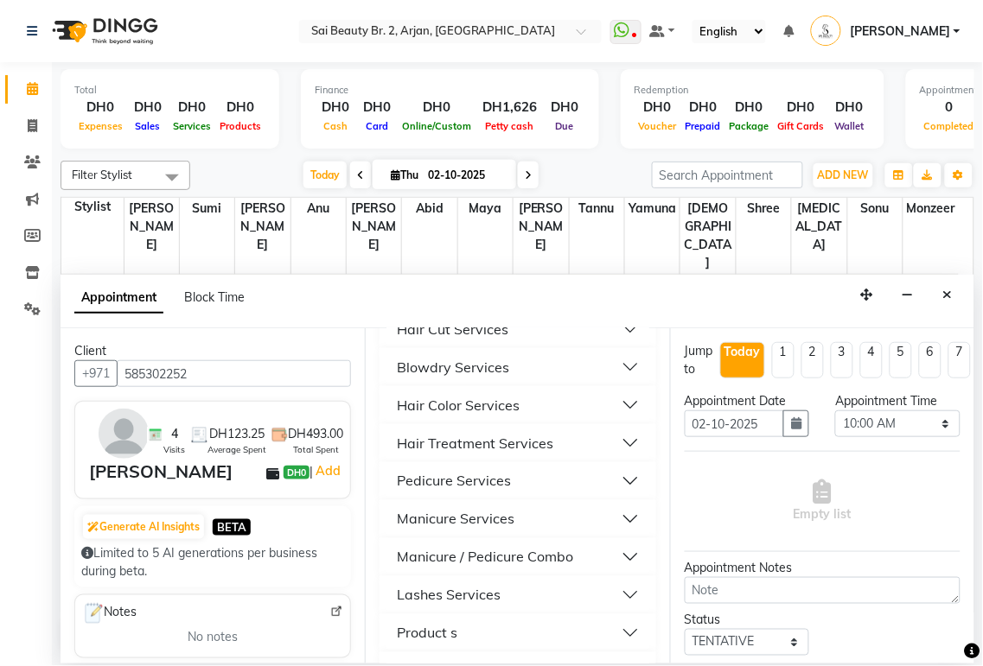
scroll to position [487, 0]
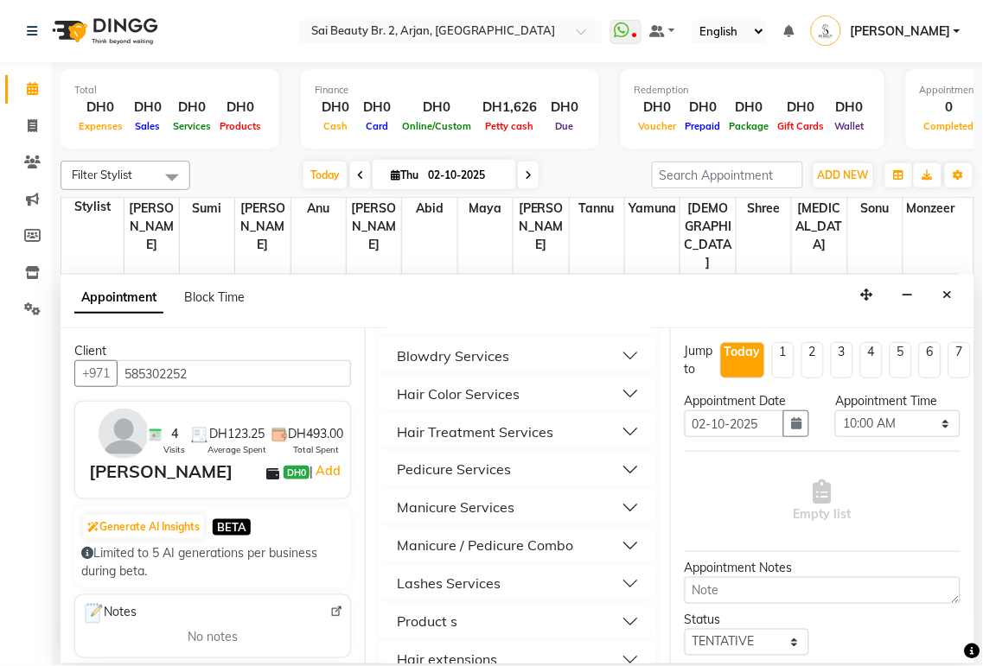
click at [605, 486] on button "Pedicure Services" at bounding box center [517, 470] width 262 height 31
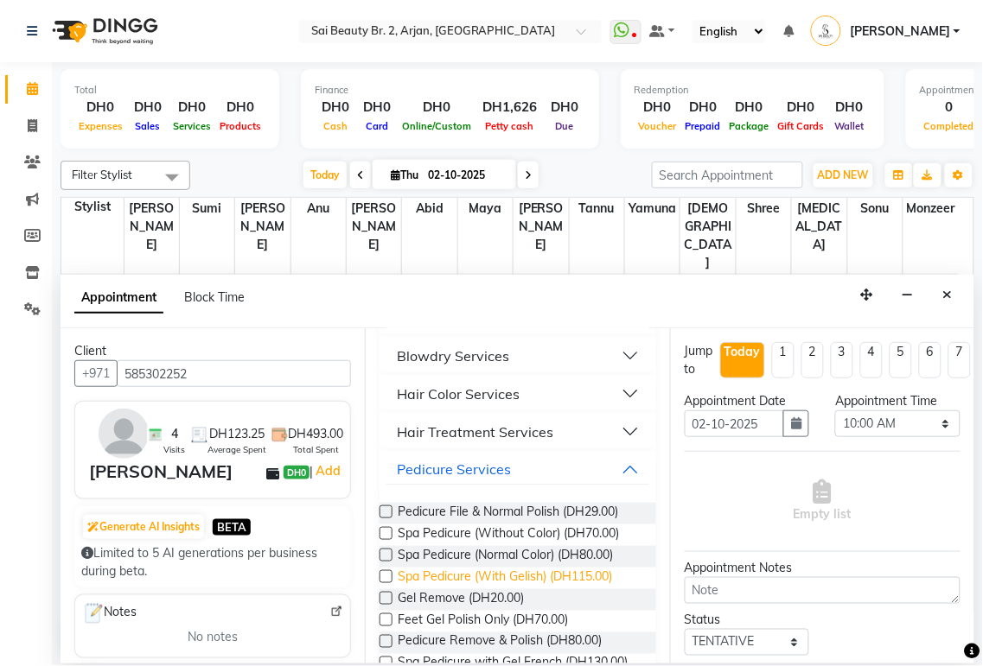
click at [597, 589] on span "Spa Pedicure (With Gelish) (DH115.00)" at bounding box center [505, 579] width 214 height 22
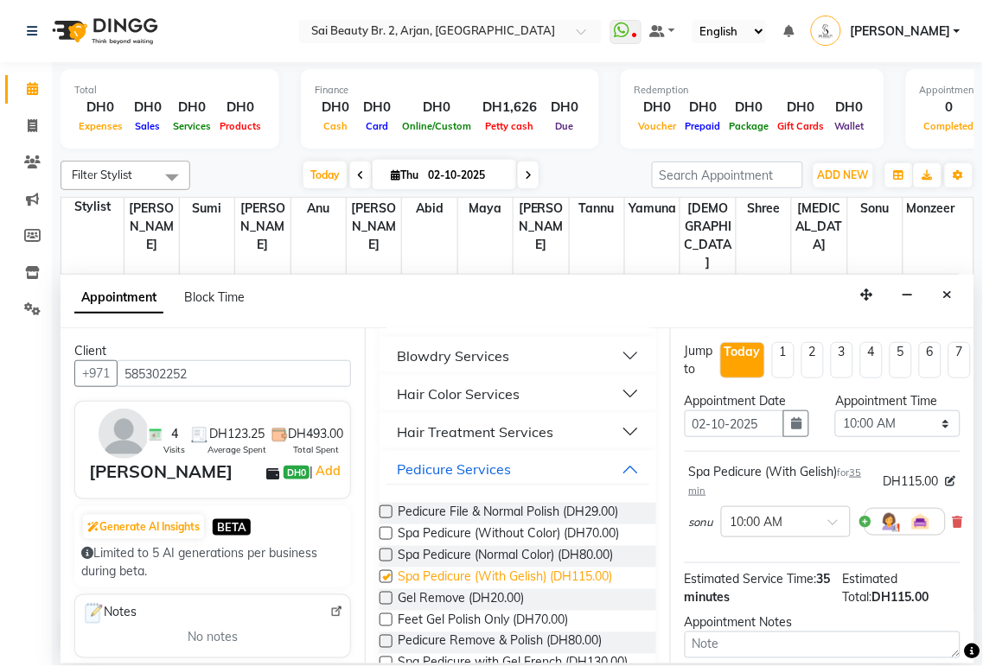
checkbox input "false"
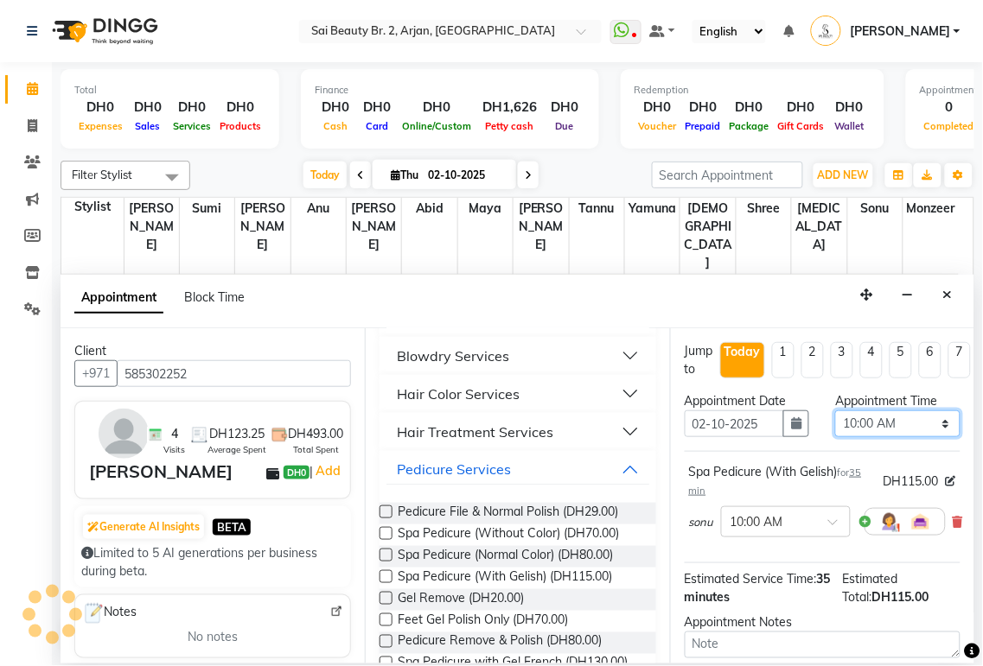
click at [928, 430] on select "Select 10:00 AM 10:05 AM 10:10 AM 10:15 AM 10:20 AM 10:25 AM 10:30 AM 10:35 AM …" at bounding box center [897, 424] width 125 height 27
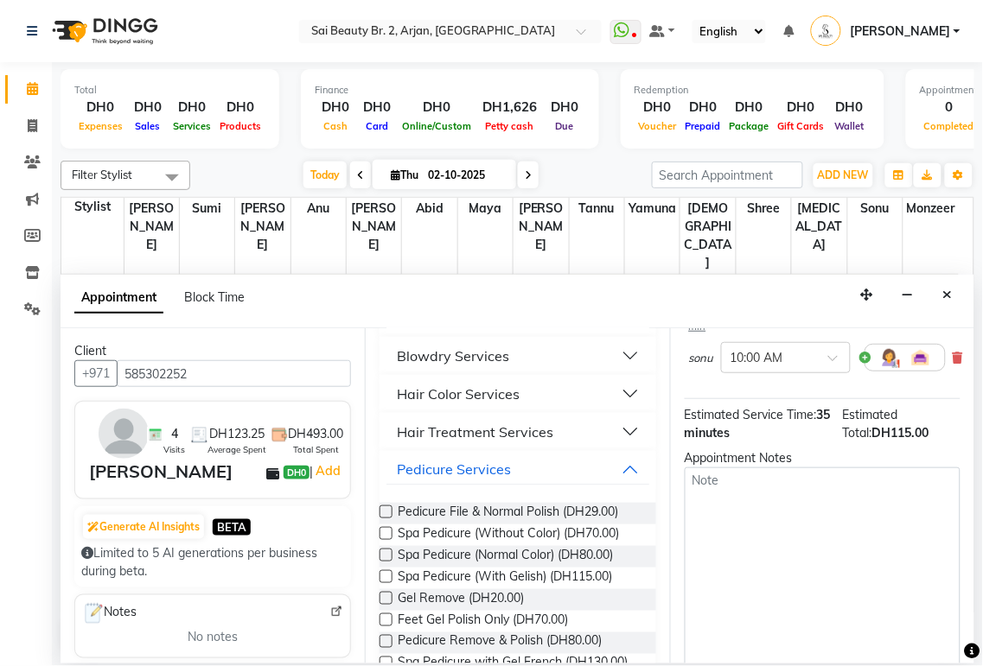
scroll to position [0, 0]
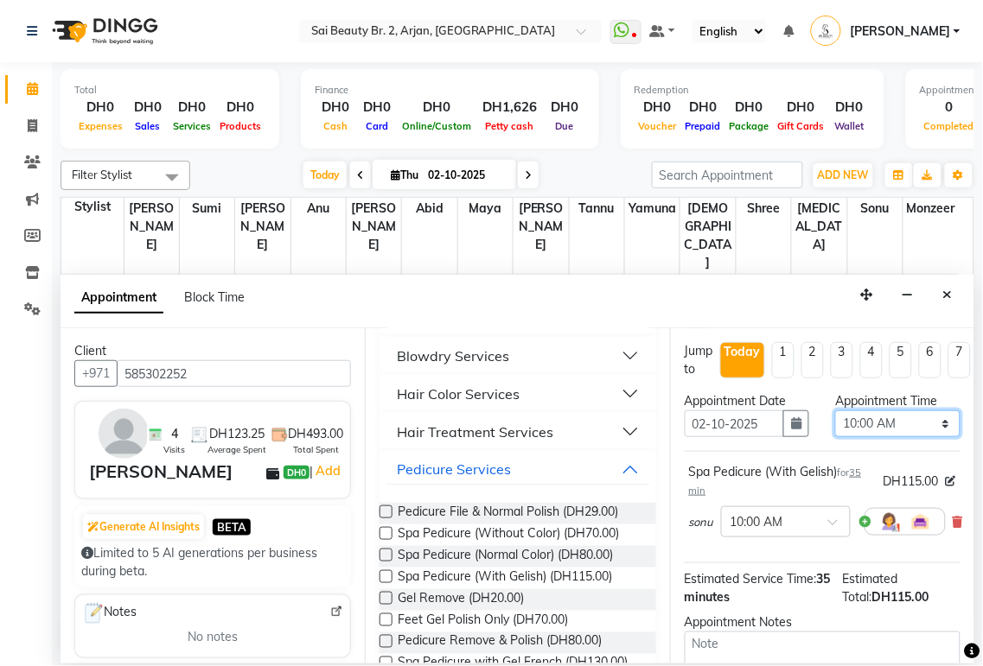
click at [934, 432] on select "Select 10:00 AM 10:05 AM 10:10 AM 10:15 AM 10:20 AM 10:25 AM 10:30 AM 10:35 AM …" at bounding box center [897, 424] width 125 height 27
select select "980"
click at [835, 411] on select "Select 10:00 AM 10:05 AM 10:10 AM 10:15 AM 10:20 AM 10:25 AM 10:30 AM 10:35 AM …" at bounding box center [897, 424] width 125 height 27
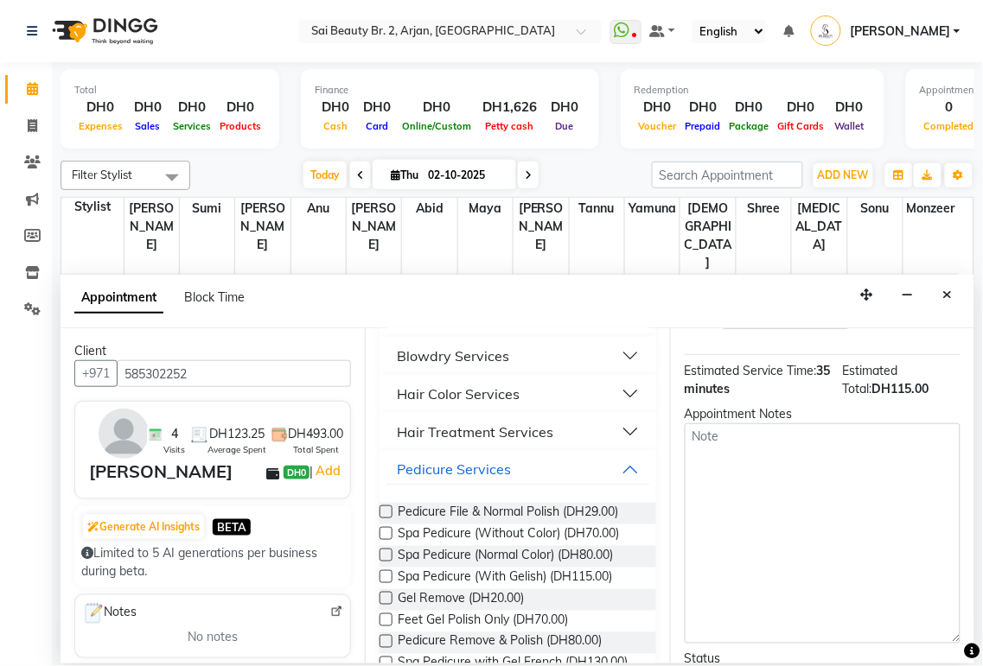
scroll to position [378, 0]
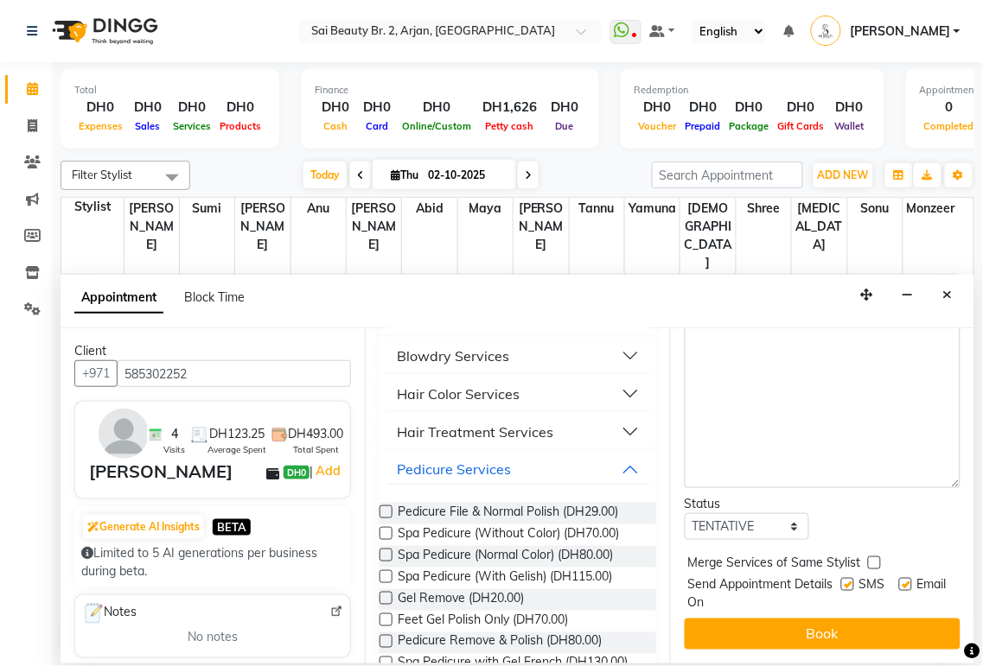
click at [868, 557] on label at bounding box center [874, 563] width 13 height 13
click at [868, 559] on input "checkbox" at bounding box center [873, 564] width 11 height 11
checkbox input "true"
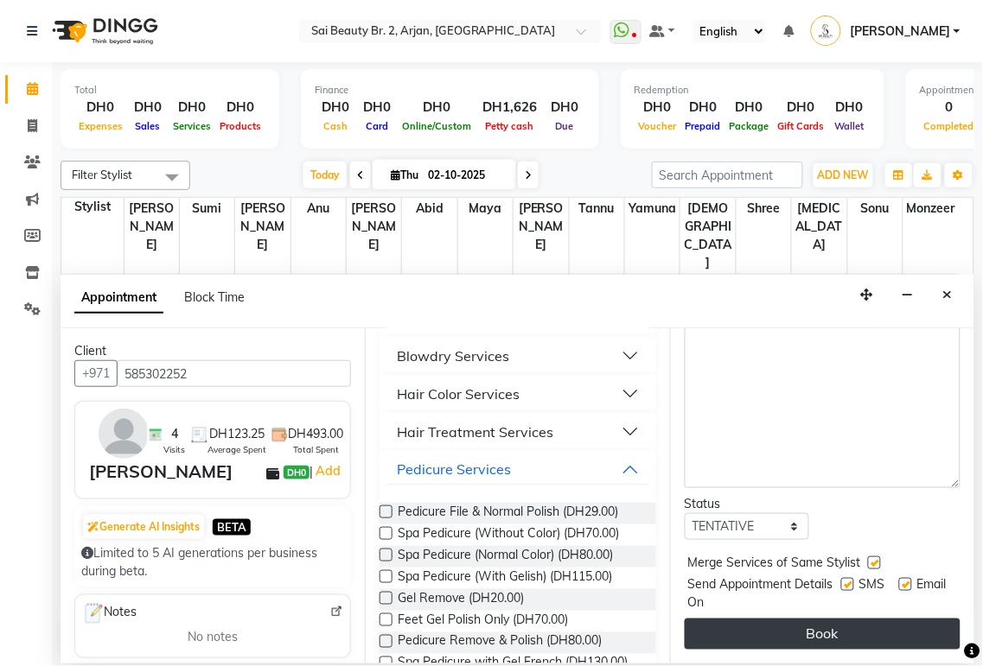
click at [865, 627] on button "Book" at bounding box center [822, 634] width 276 height 31
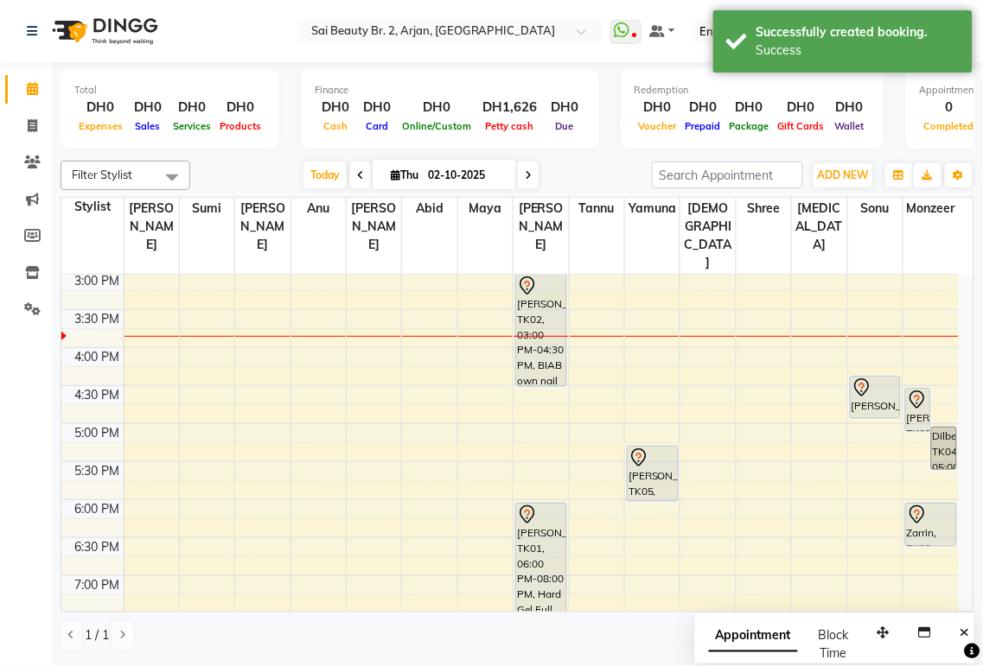
click at [771, 646] on span "Appointment" at bounding box center [753, 636] width 89 height 31
select select "tentative"
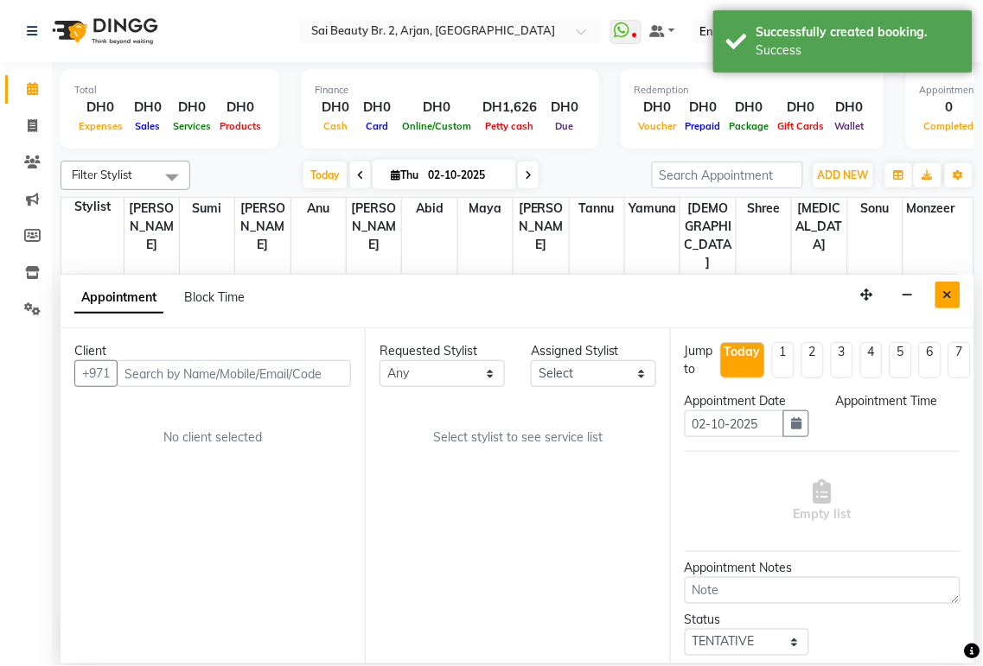
click at [947, 296] on icon "Close" at bounding box center [948, 295] width 10 height 12
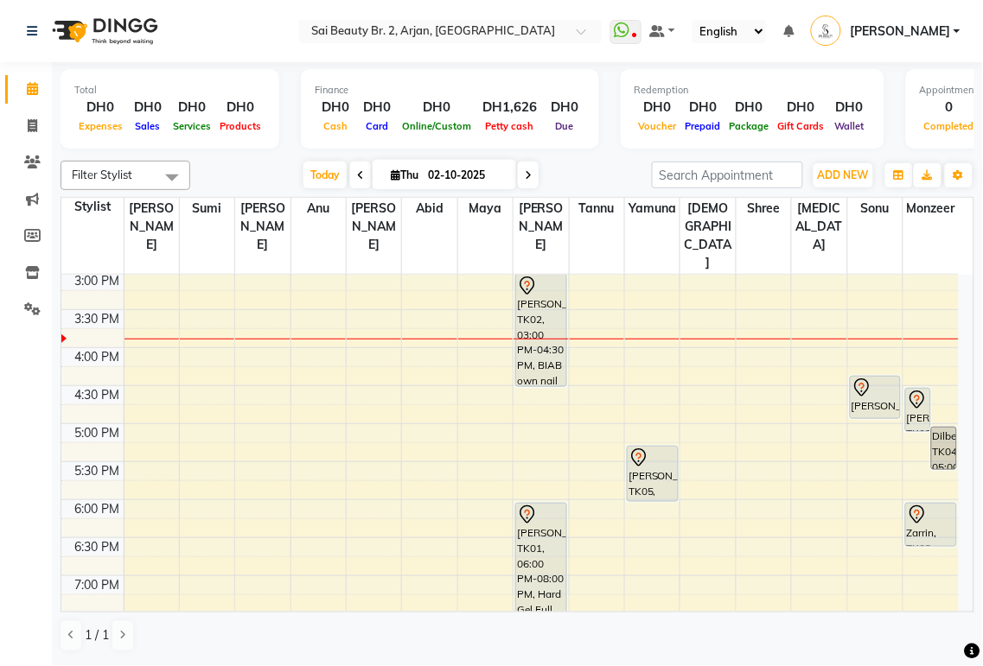
click at [920, 390] on icon at bounding box center [917, 400] width 21 height 21
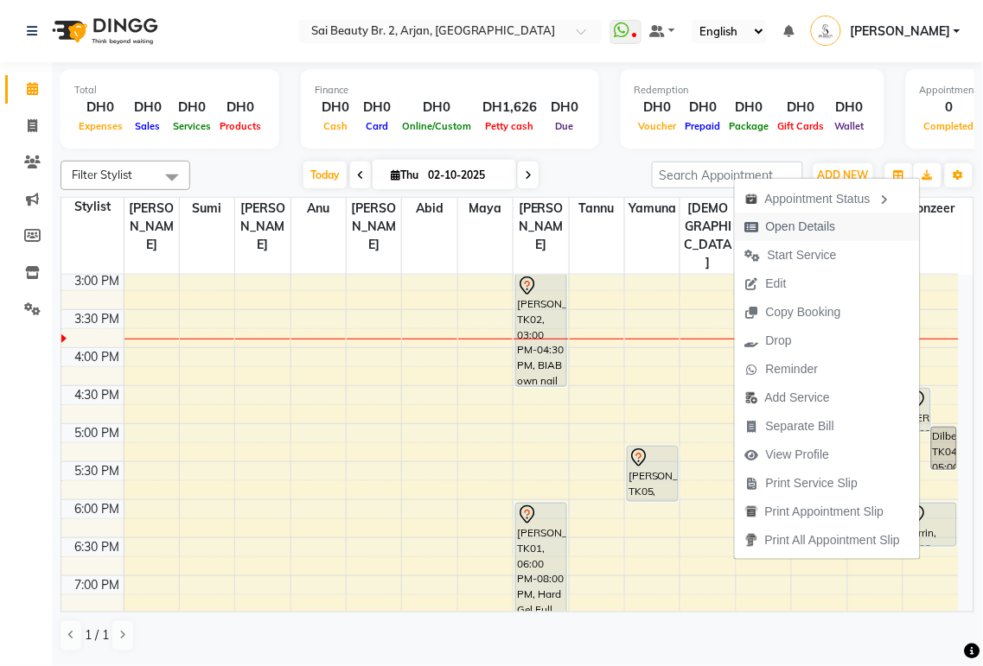
click at [821, 231] on span "Open Details" at bounding box center [801, 227] width 70 height 18
select select "7"
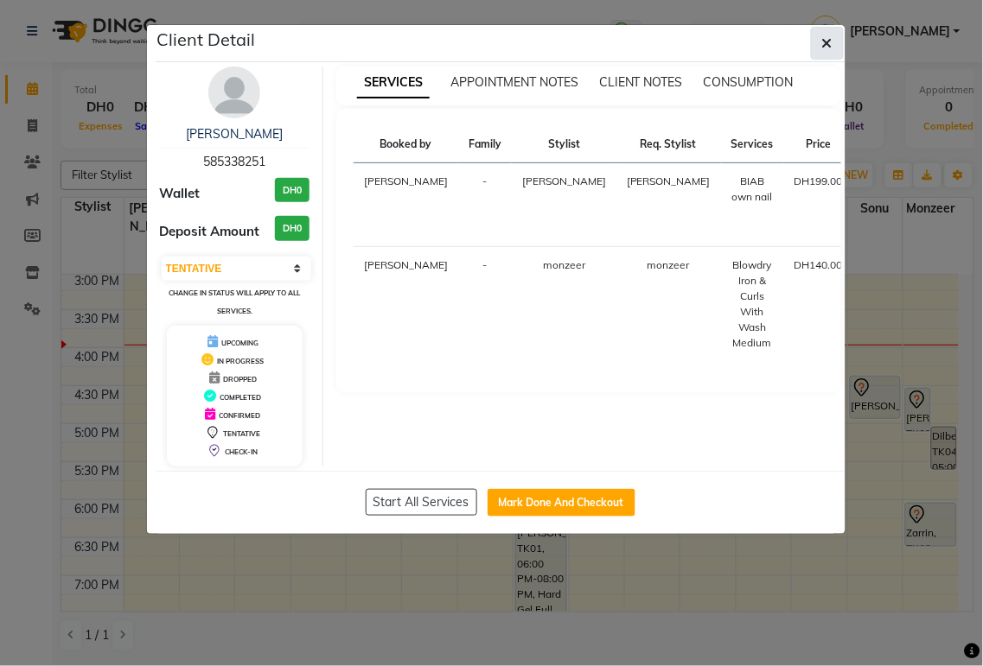
click at [825, 41] on icon "button" at bounding box center [827, 43] width 10 height 14
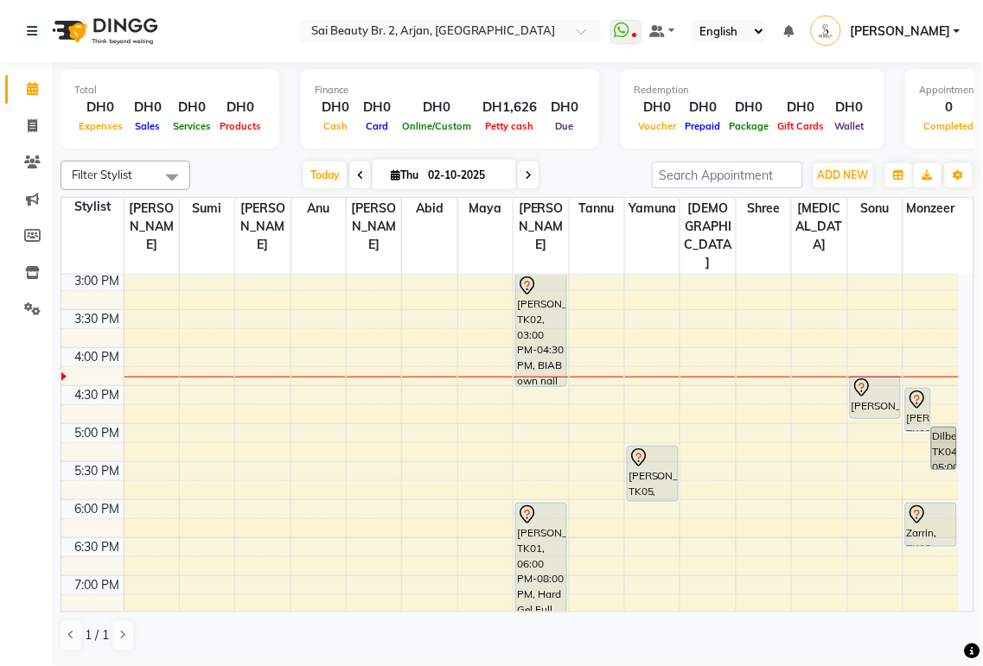
click at [853, 378] on icon at bounding box center [861, 388] width 21 height 21
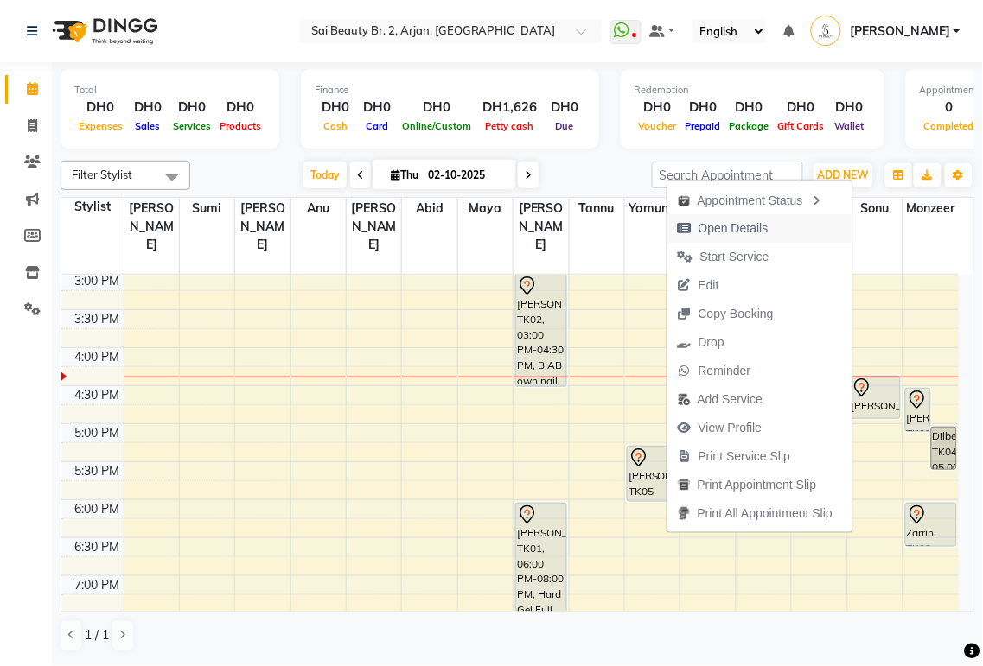
click at [714, 227] on span "Open Details" at bounding box center [733, 229] width 70 height 18
select select "7"
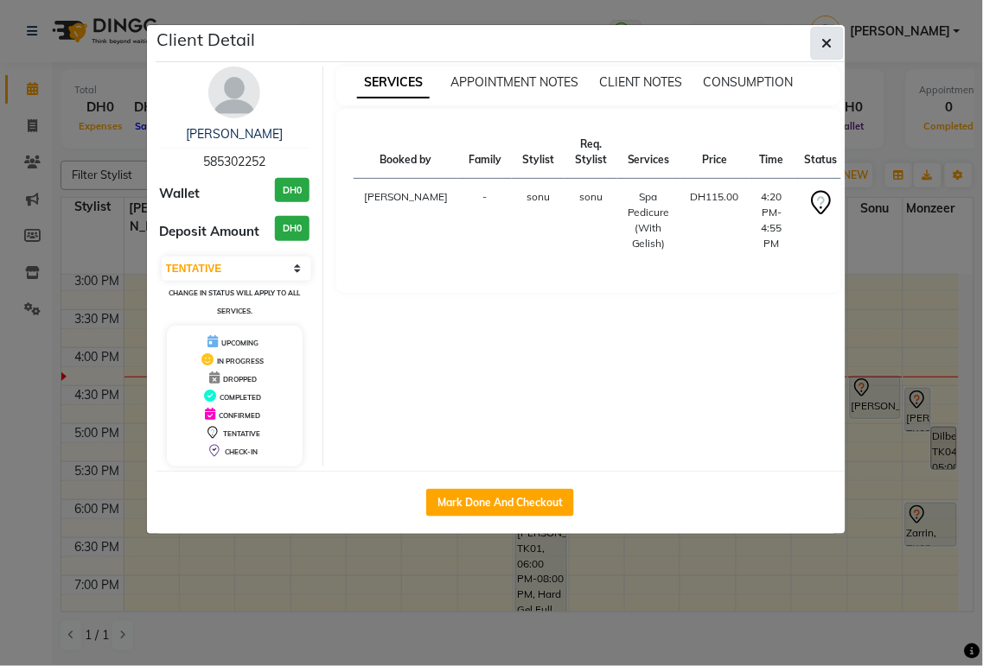
click at [825, 47] on icon "button" at bounding box center [827, 43] width 10 height 14
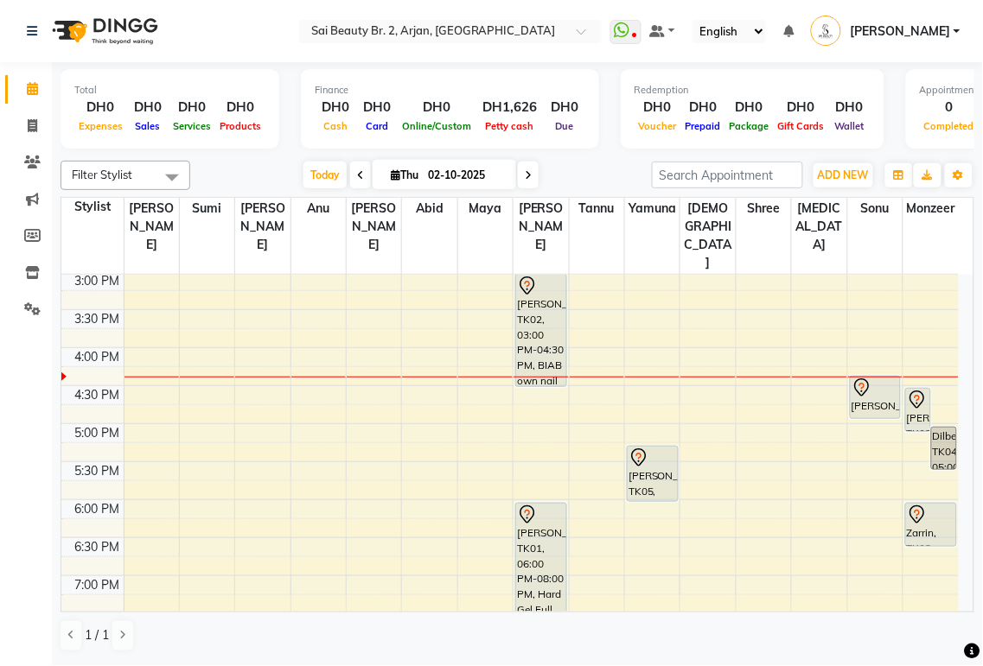
click at [873, 378] on div at bounding box center [875, 388] width 48 height 21
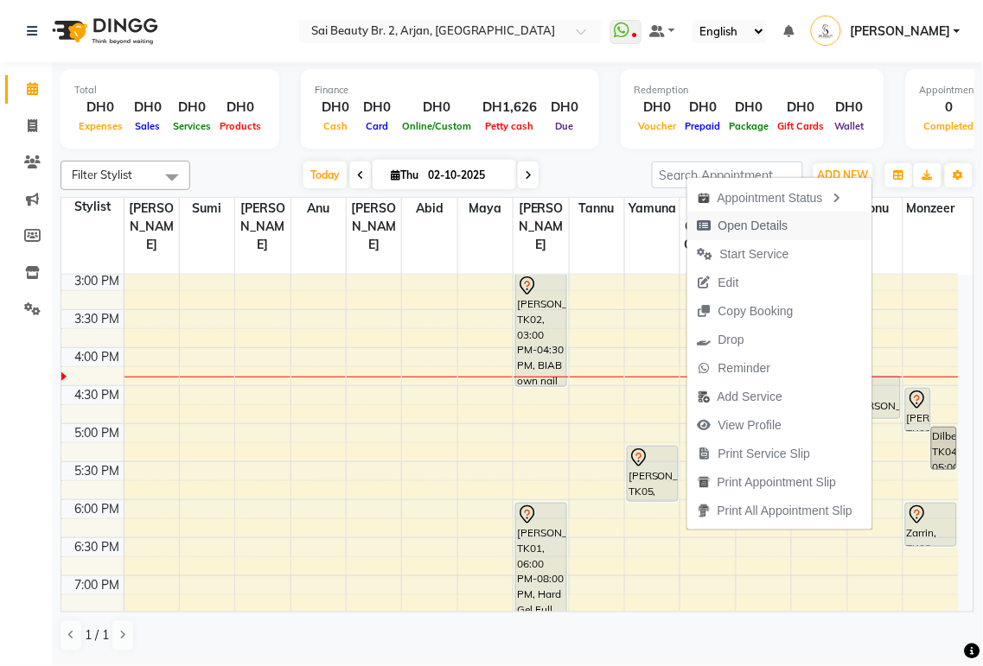
click at [782, 227] on span "Open Details" at bounding box center [742, 226] width 111 height 29
select select "7"
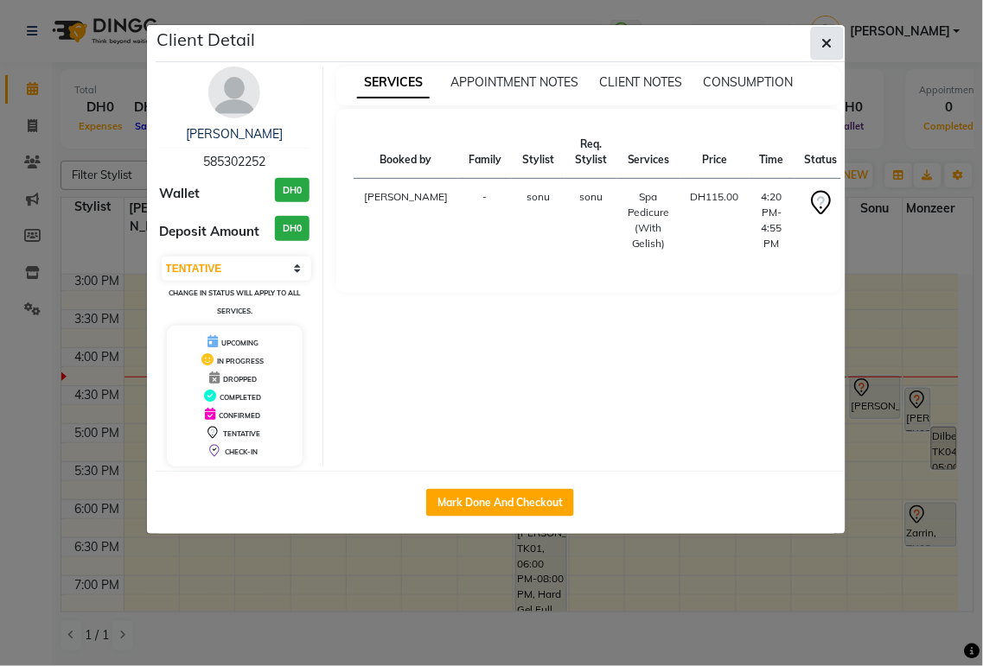
click at [826, 46] on icon "button" at bounding box center [827, 43] width 10 height 14
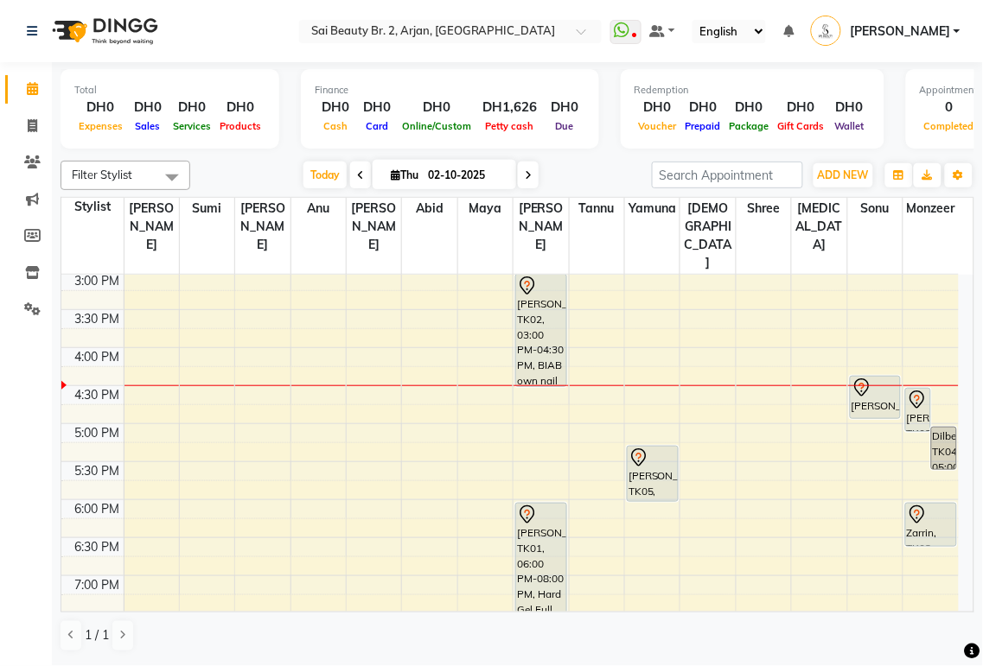
scroll to position [377, 0]
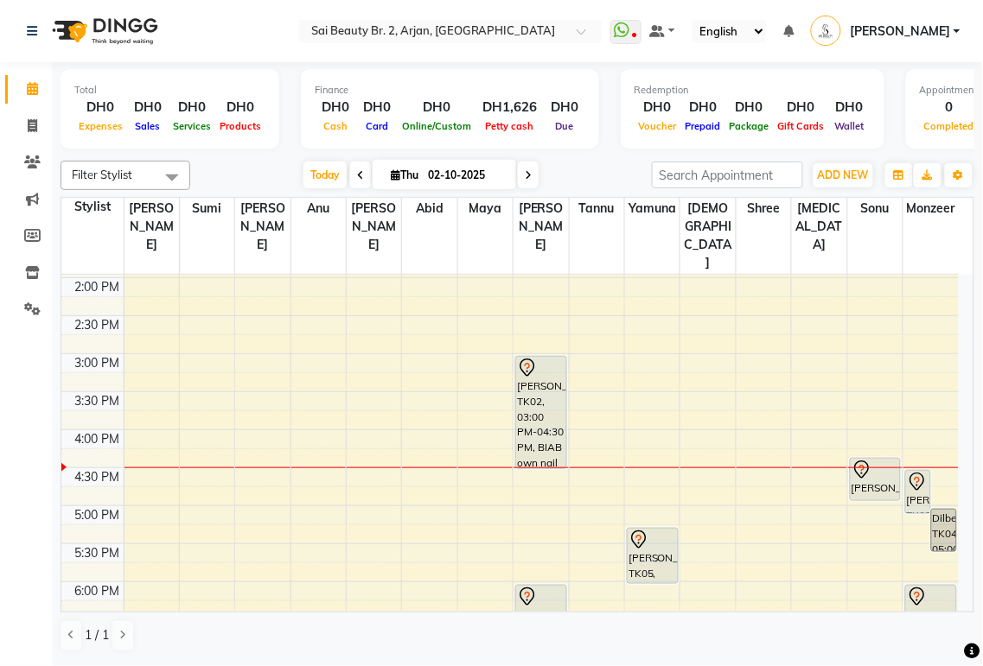
click at [913, 471] on div "[PERSON_NAME], TK02, 04:30 PM-05:05 PM, Blowdry Iron & Curls With Wash Medium" at bounding box center [918, 492] width 24 height 42
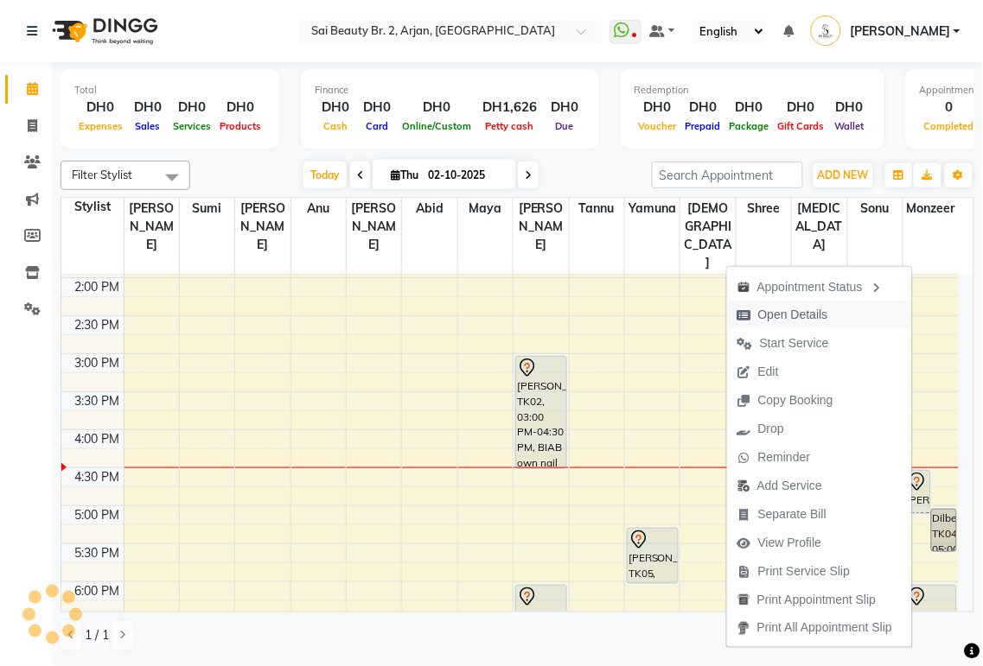
click at [802, 315] on span "Open Details" at bounding box center [793, 315] width 70 height 18
select select "7"
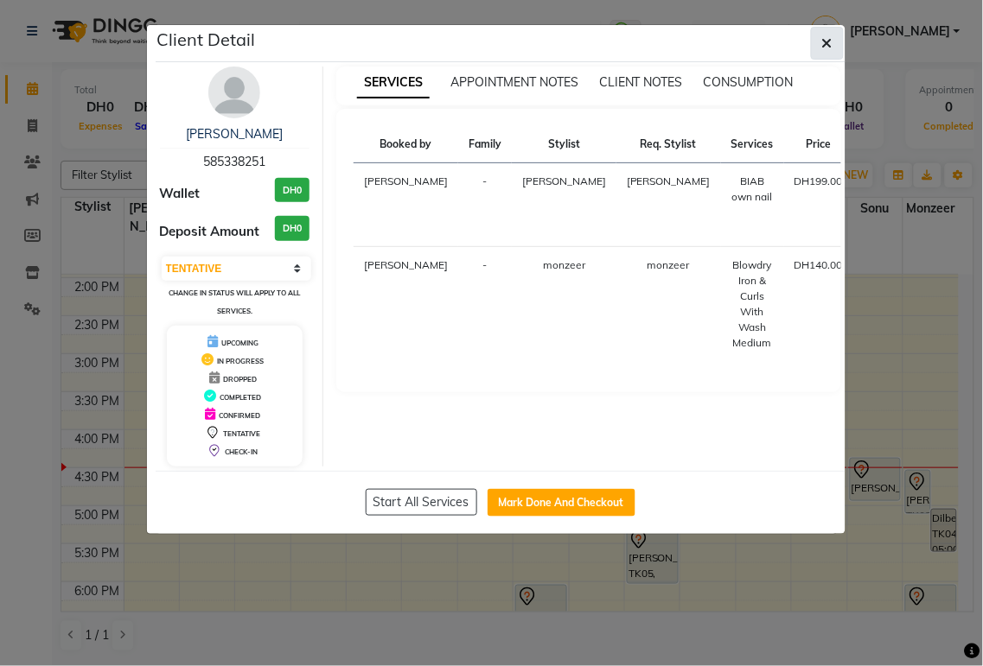
click at [824, 45] on icon "button" at bounding box center [827, 43] width 10 height 14
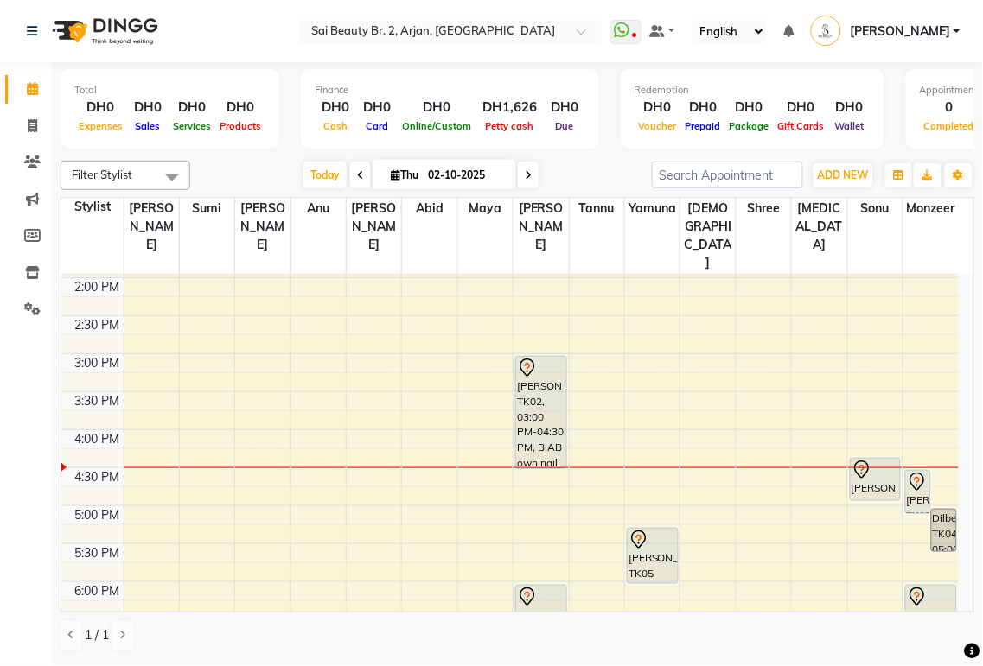
click at [909, 471] on div "[PERSON_NAME], TK02, 04:30 PM-05:05 PM, Blowdry Iron & Curls With Wash Medium" at bounding box center [918, 492] width 24 height 42
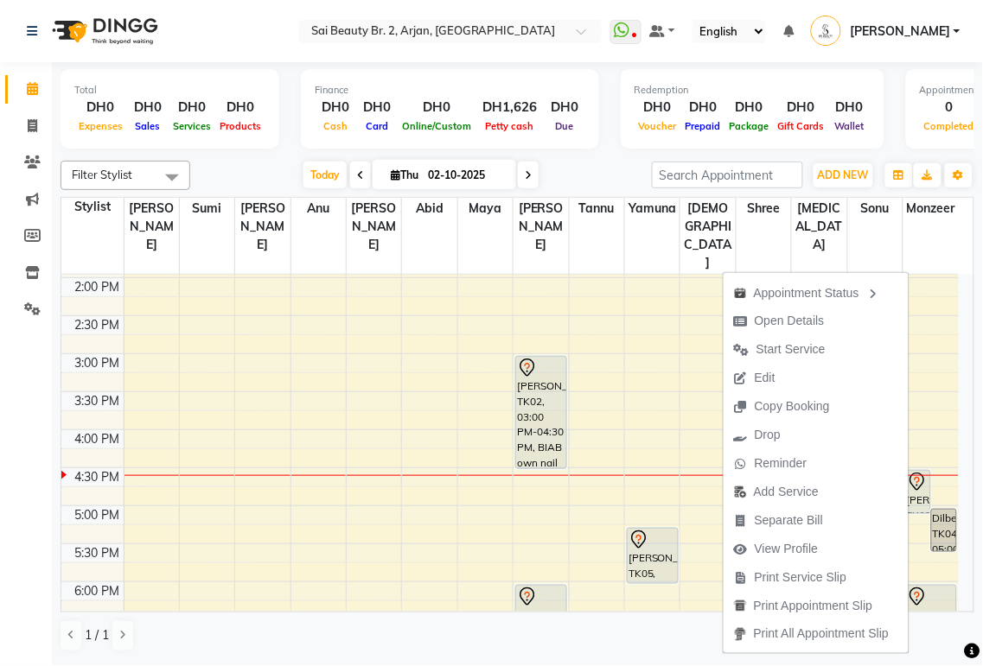
click at [884, 127] on div "Total DH0 Expenses DH0 Sales DH0 Services DH0 Products Finance DH0 Cash DH0 Car…" at bounding box center [517, 111] width 914 height 85
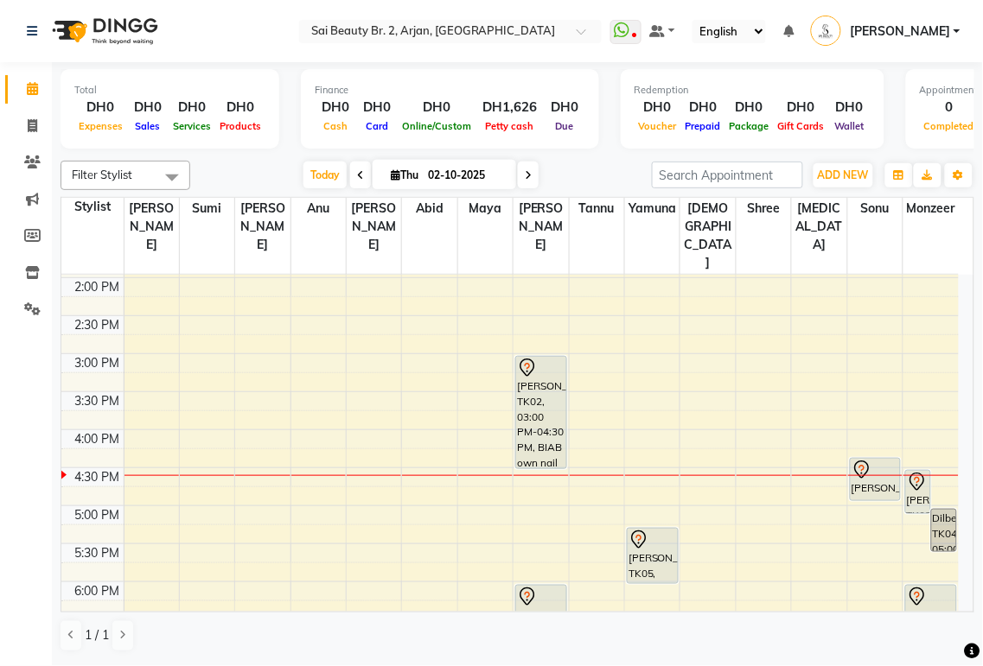
click at [917, 592] on icon at bounding box center [917, 595] width 6 height 7
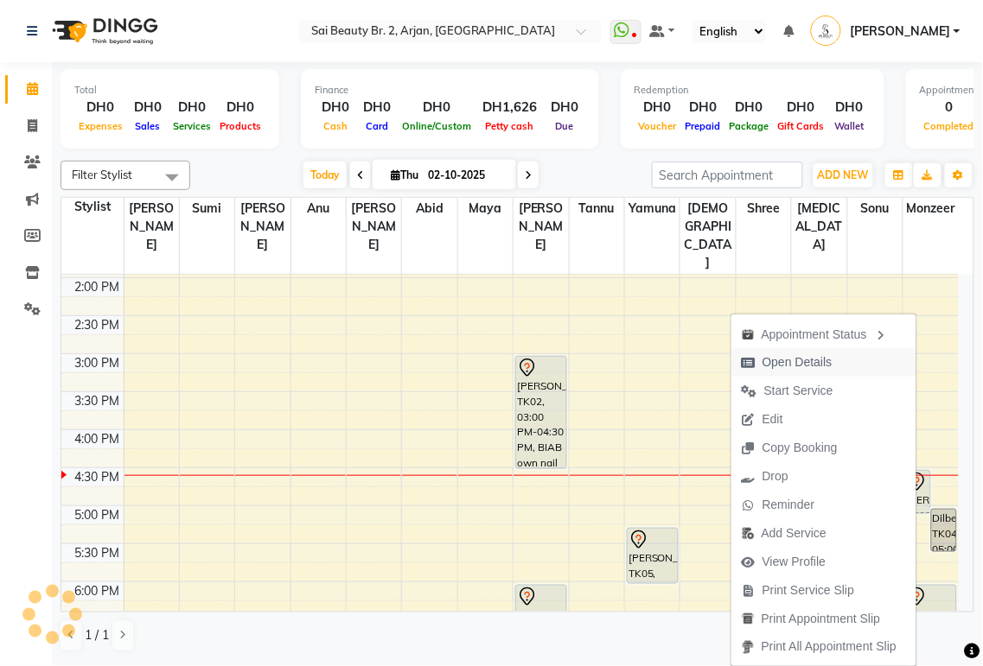
click at [795, 357] on span "Open Details" at bounding box center [797, 362] width 70 height 18
select select "7"
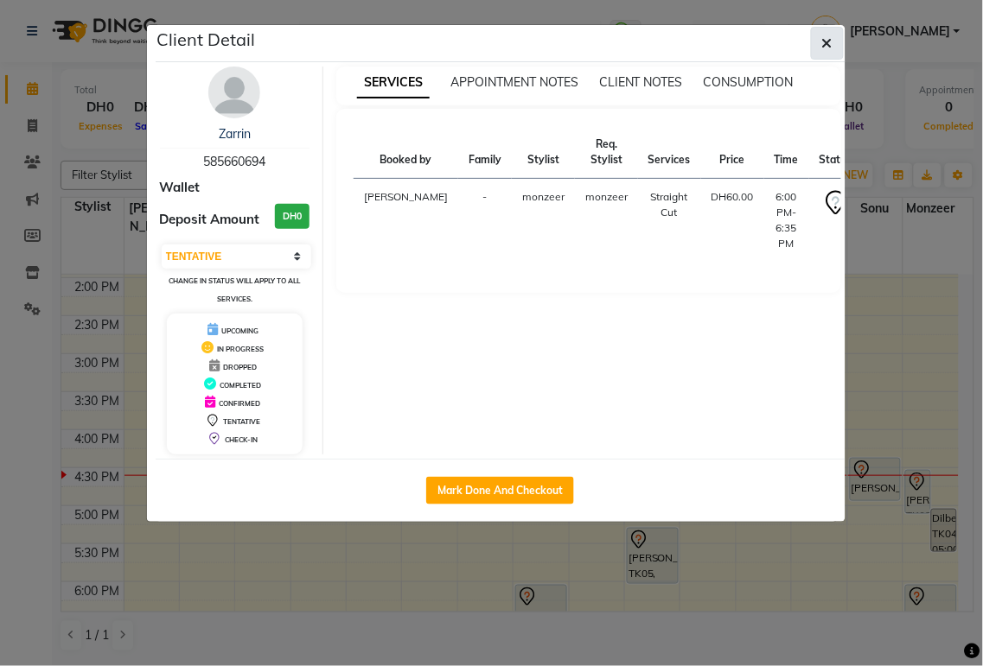
click at [825, 48] on icon "button" at bounding box center [827, 43] width 10 height 14
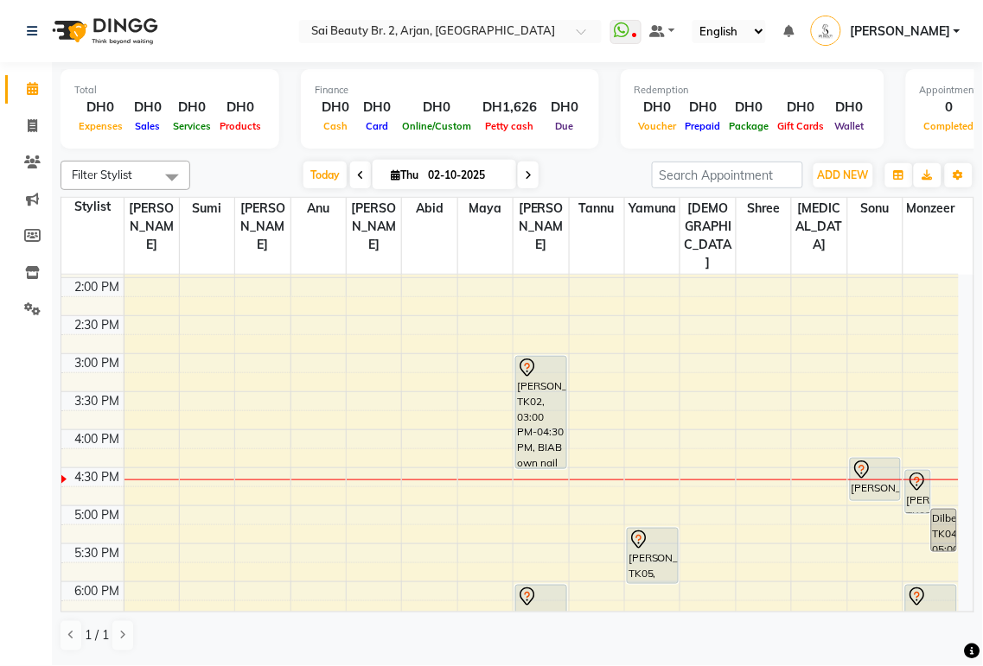
click at [528, 365] on div "[PERSON_NAME], TK02, 03:00 PM-04:30 PM, BIAB own nail" at bounding box center [541, 412] width 50 height 111
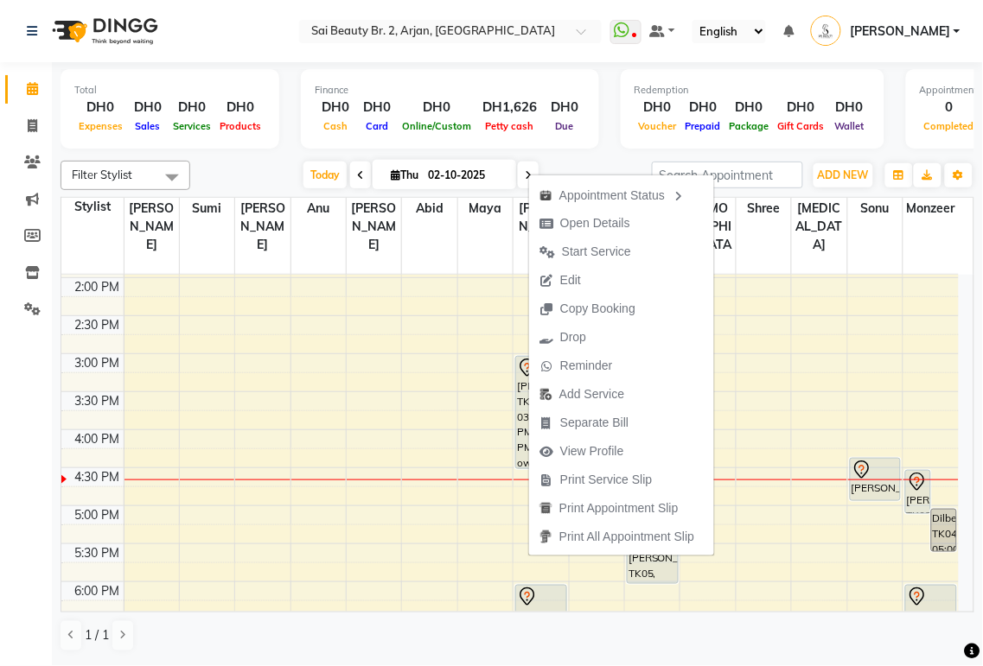
click at [916, 471] on div "[PERSON_NAME], TK02, 04:30 PM-05:05 PM, Blowdry Iron & Curls With Wash Medium" at bounding box center [918, 492] width 24 height 42
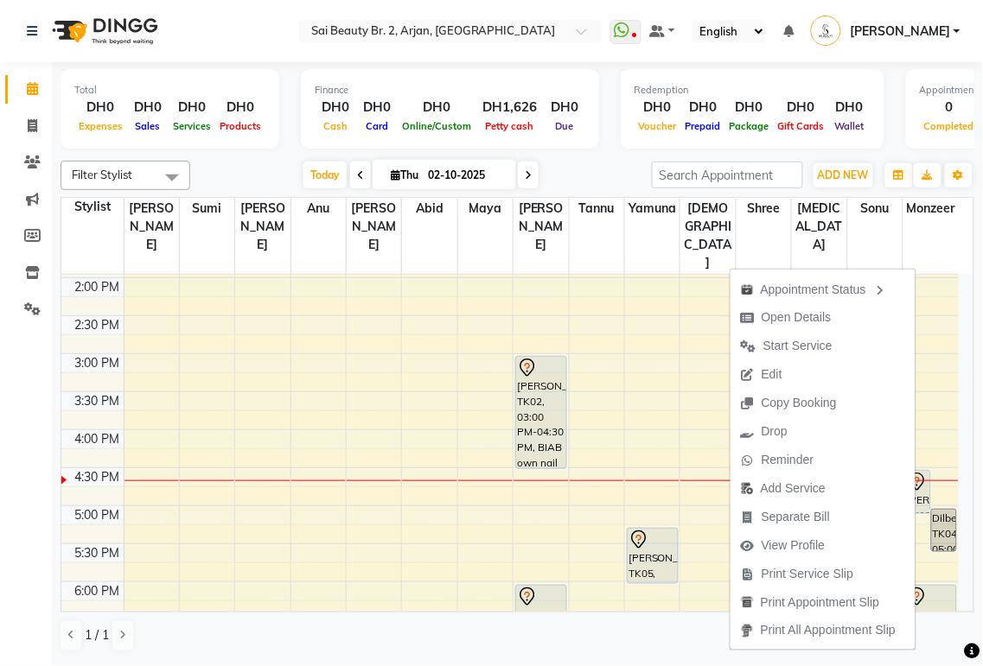
click at [581, 133] on div "Finance DH0 Cash DH0 Card DH0 Online/Custom DH1,626 [PERSON_NAME] cash DH0 Due" at bounding box center [450, 109] width 298 height 80
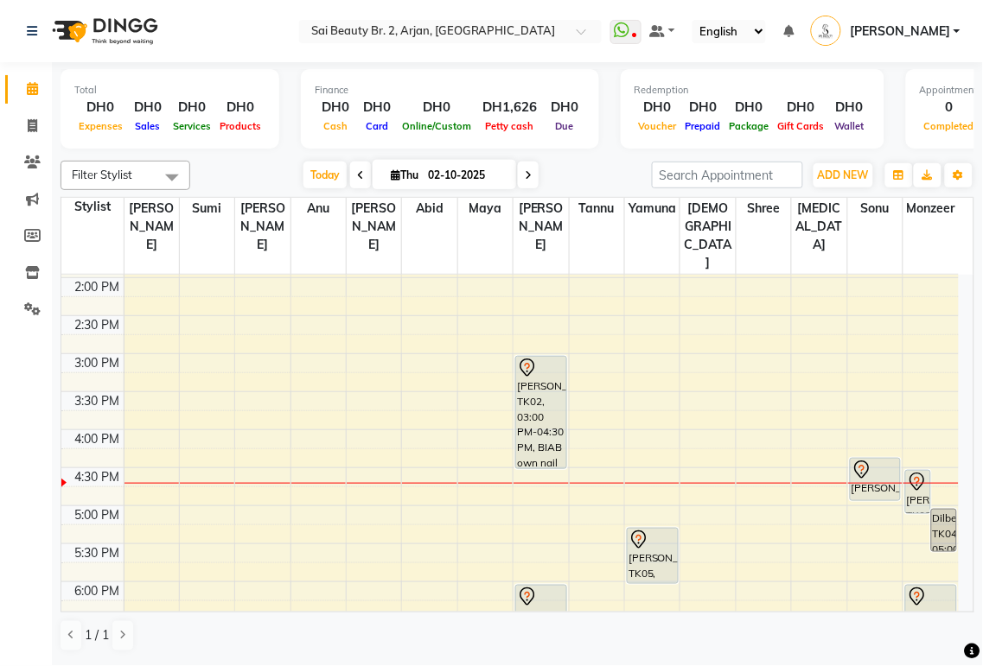
click at [918, 471] on div "[PERSON_NAME], TK02, 04:30 PM-05:05 PM, Blowdry Iron & Curls With Wash Medium" at bounding box center [918, 492] width 24 height 42
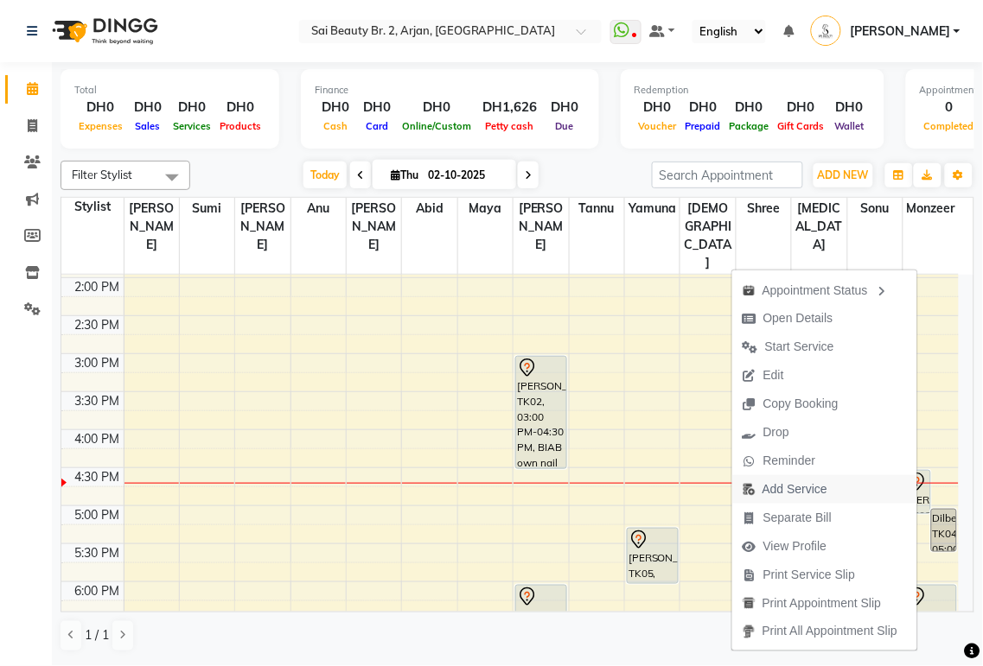
click at [785, 484] on span "Add Service" at bounding box center [794, 490] width 65 height 18
select select "82917"
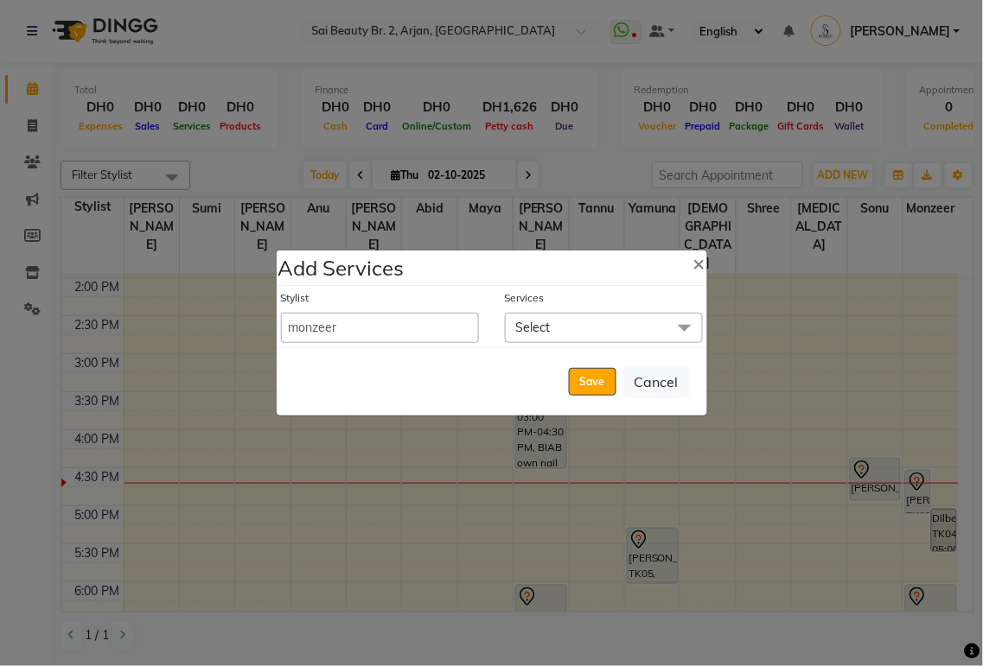
click at [606, 323] on span "Select" at bounding box center [604, 328] width 198 height 30
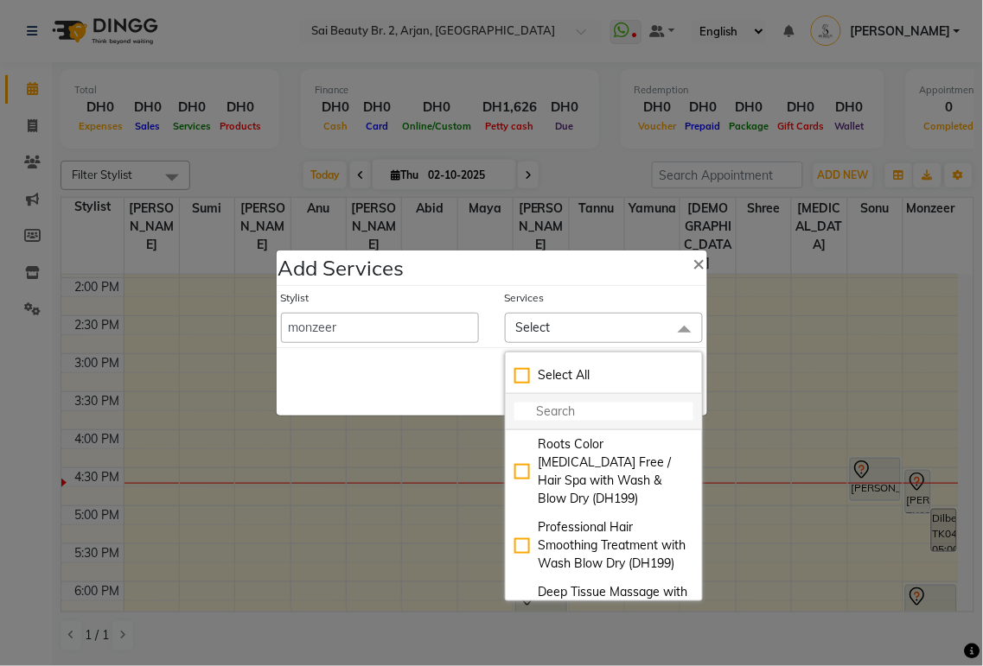
click at [569, 411] on input "multiselect-search" at bounding box center [603, 412] width 179 height 18
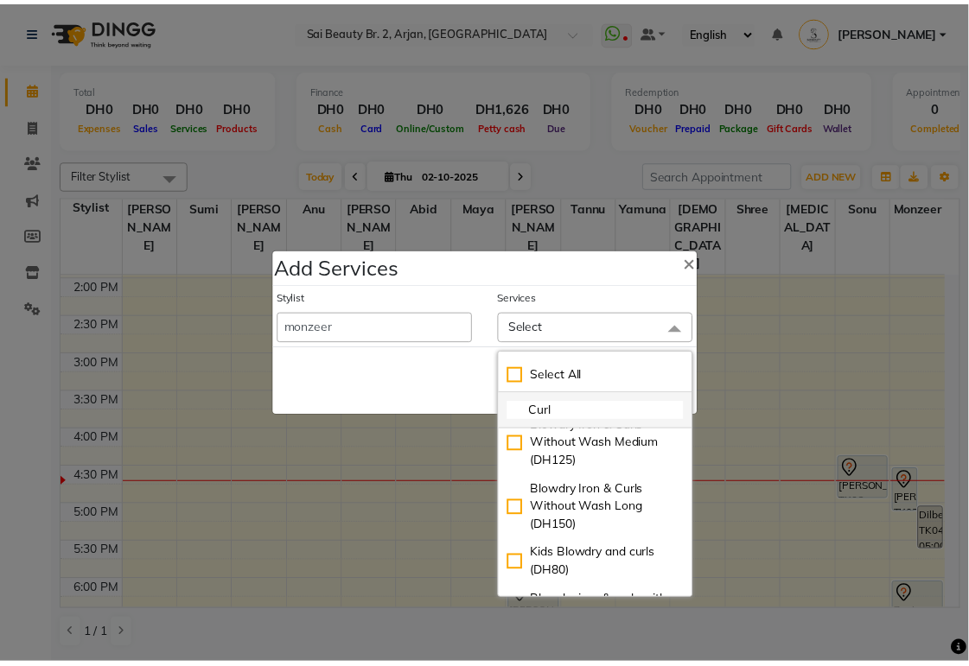
scroll to position [271, 0]
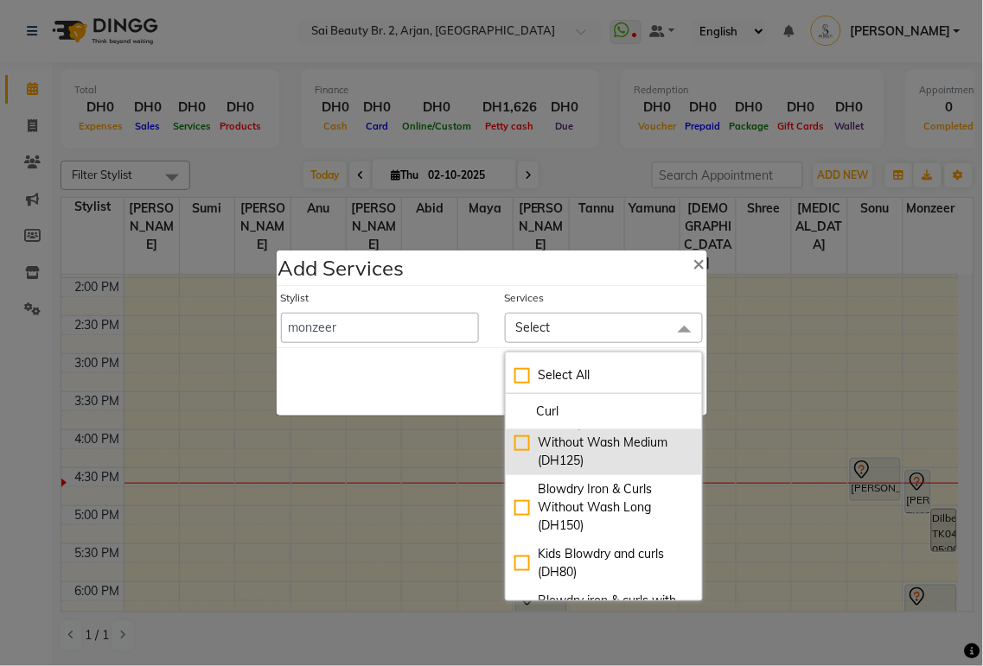
type input "Curl"
click at [520, 470] on div "Blowdry Iron & Curls Without Wash Medium (DH125)" at bounding box center [603, 443] width 179 height 54
checkbox input "true"
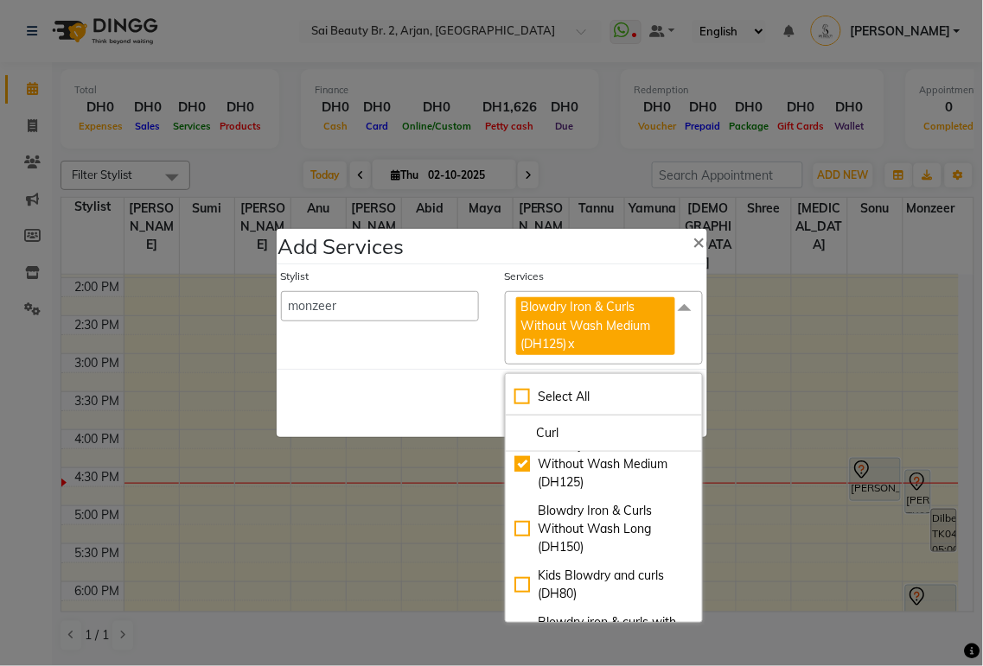
click at [385, 408] on div "Save Cancel" at bounding box center [492, 403] width 430 height 68
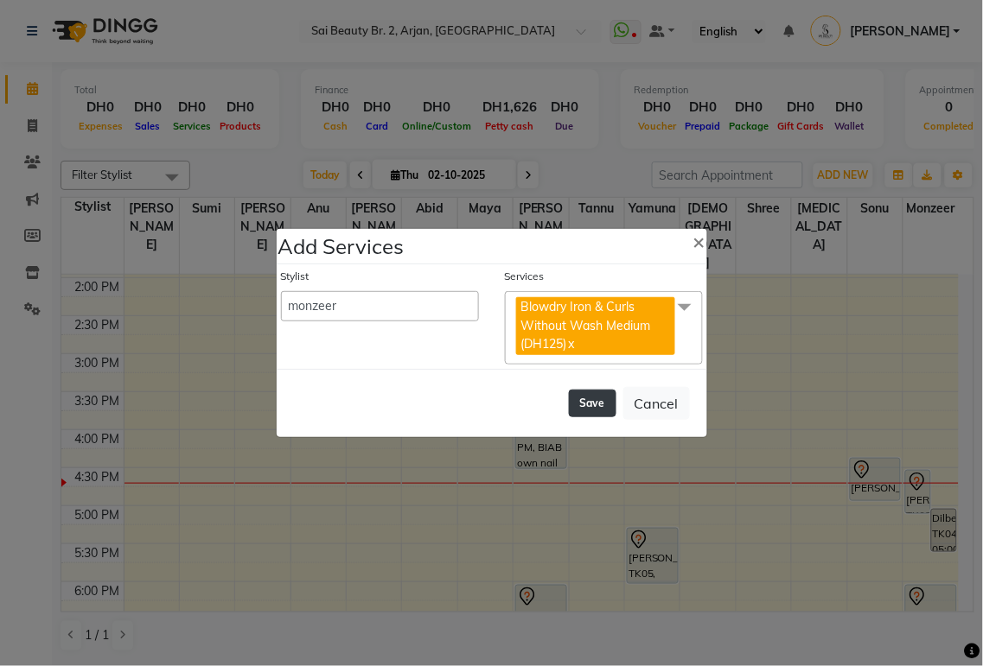
click at [577, 402] on button "Save" at bounding box center [593, 404] width 48 height 28
select select "59308"
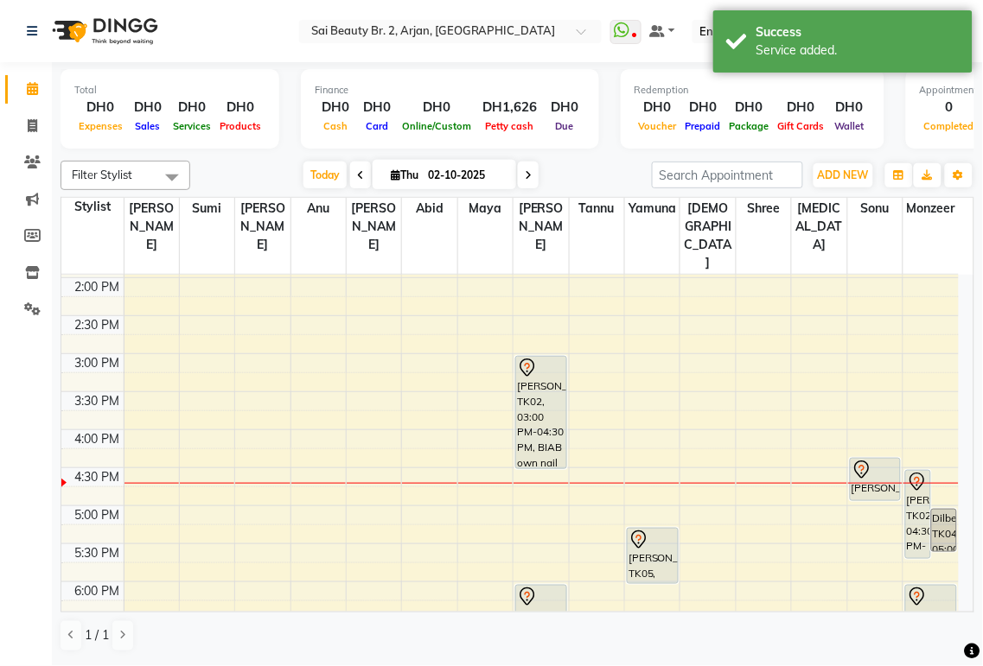
click at [916, 471] on div "[PERSON_NAME], TK02, 04:30 PM-05:40 PM, Blowdry Iron & Curls With Wash Medium,B…" at bounding box center [918, 514] width 24 height 87
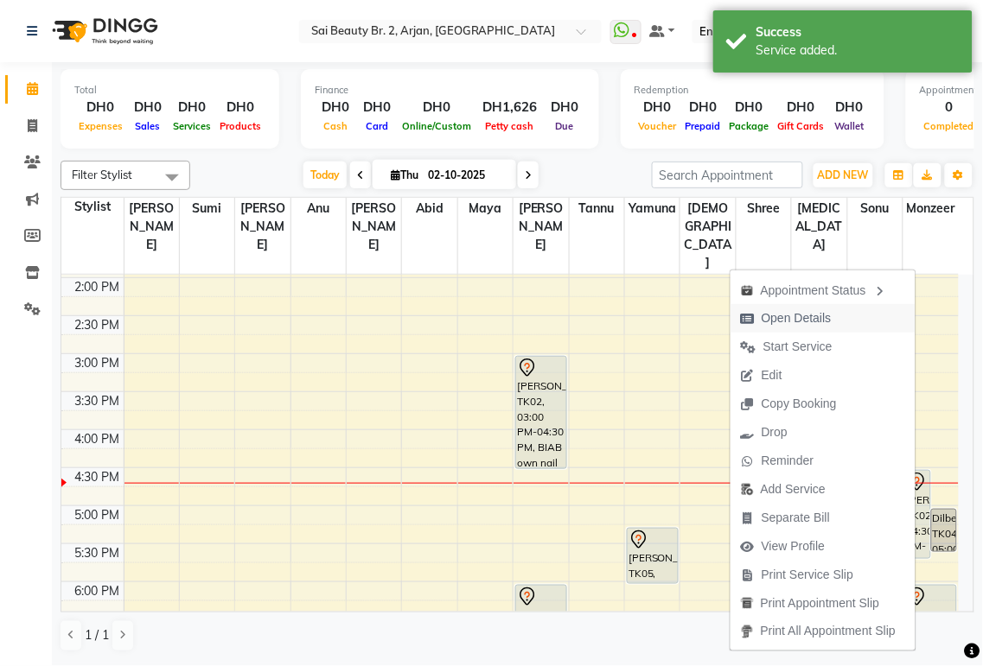
click at [813, 324] on span "Open Details" at bounding box center [796, 318] width 70 height 18
select select "7"
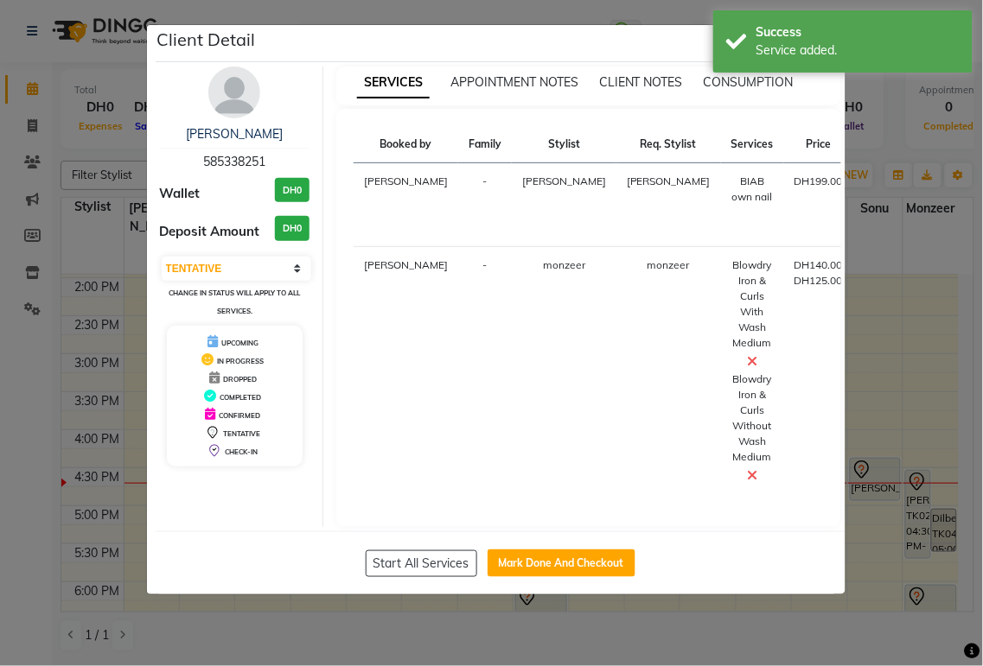
click at [748, 368] on icon at bounding box center [753, 361] width 10 height 14
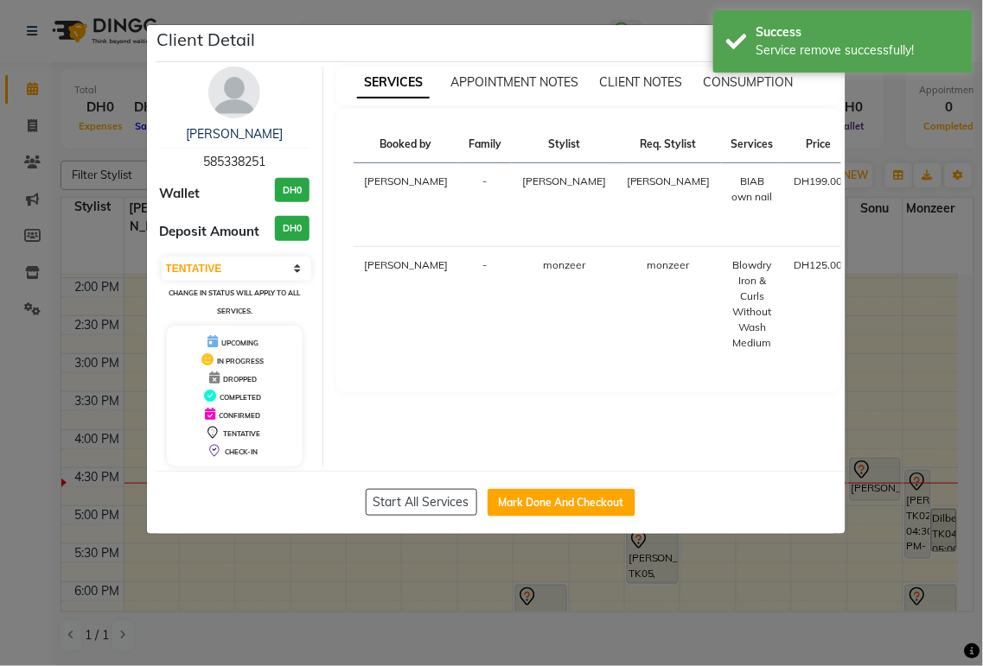
click at [895, 140] on ngb-modal-window "Client Detail [MEDICAL_DATA] 585338251 Wallet DH0 Deposit Amount DH0 Select IN …" at bounding box center [491, 333] width 983 height 666
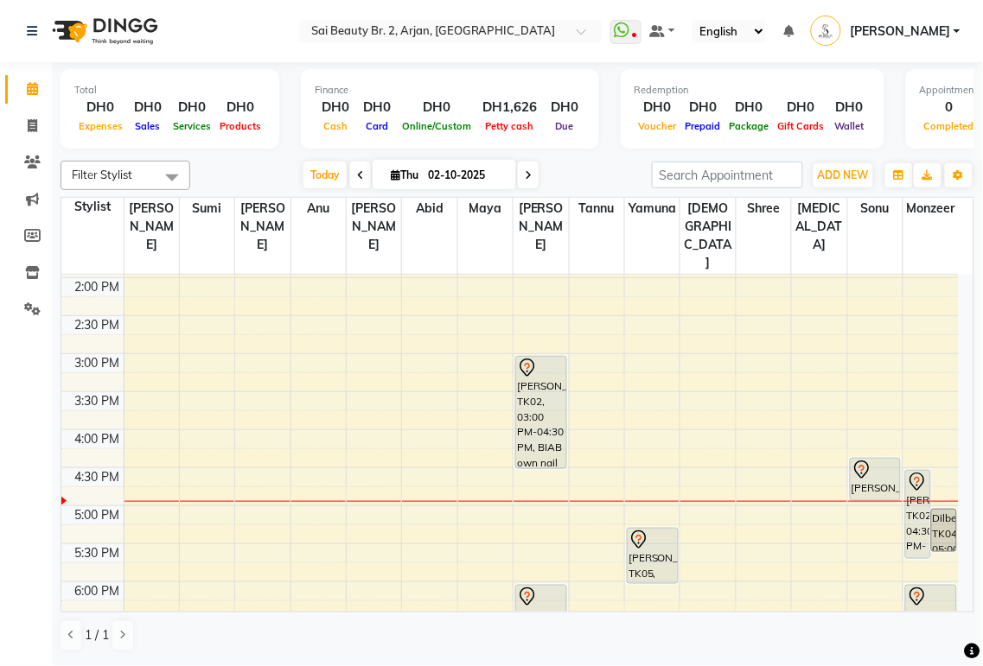
click at [523, 393] on div "[PERSON_NAME], TK02, 03:00 PM-04:30 PM, BIAB own nail" at bounding box center [541, 412] width 50 height 111
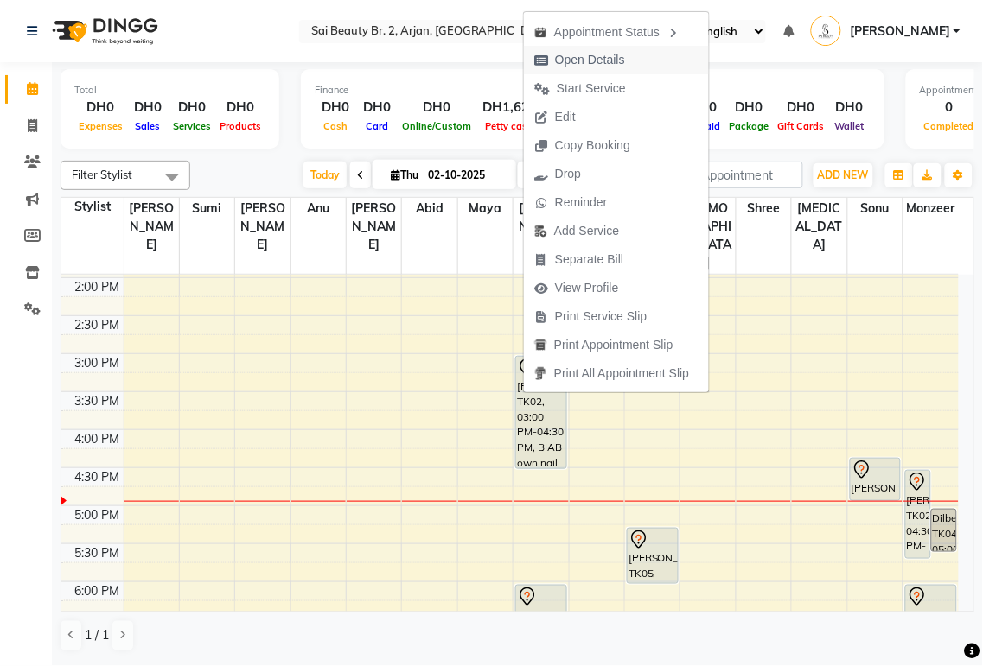
click at [608, 59] on span "Open Details" at bounding box center [590, 60] width 70 height 18
select select "7"
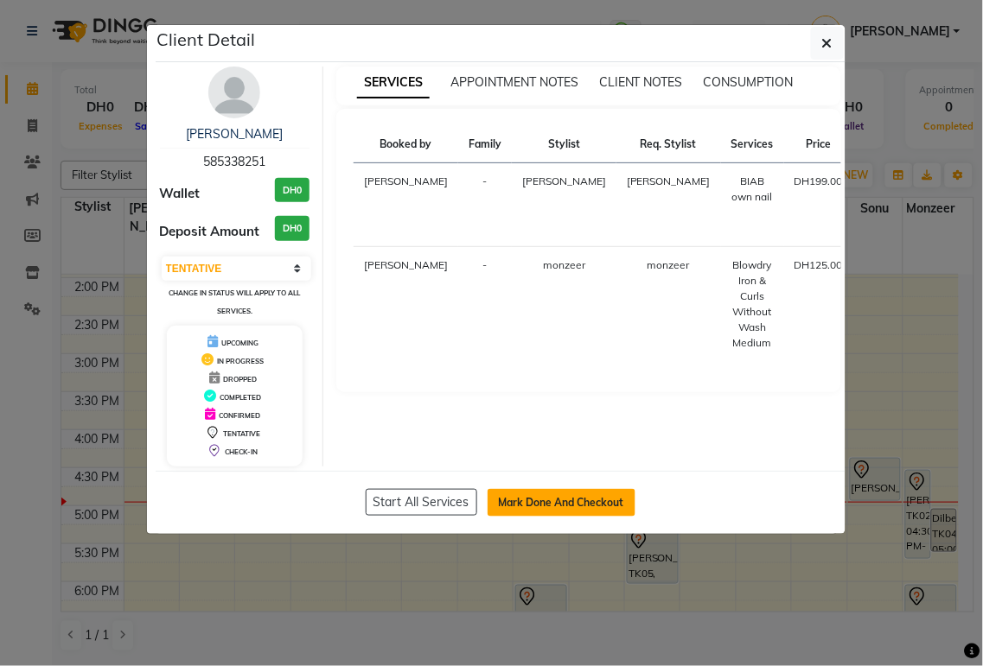
click at [585, 502] on button "Mark Done And Checkout" at bounding box center [561, 503] width 148 height 28
select select "service"
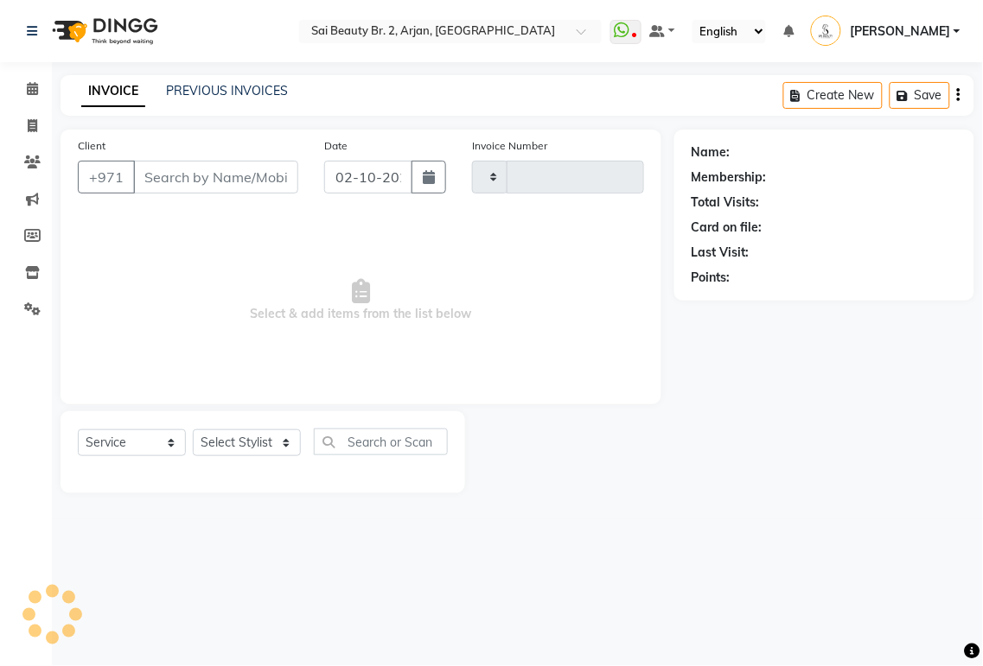
type input "2354"
select select "6956"
type input "585338251"
select select "82917"
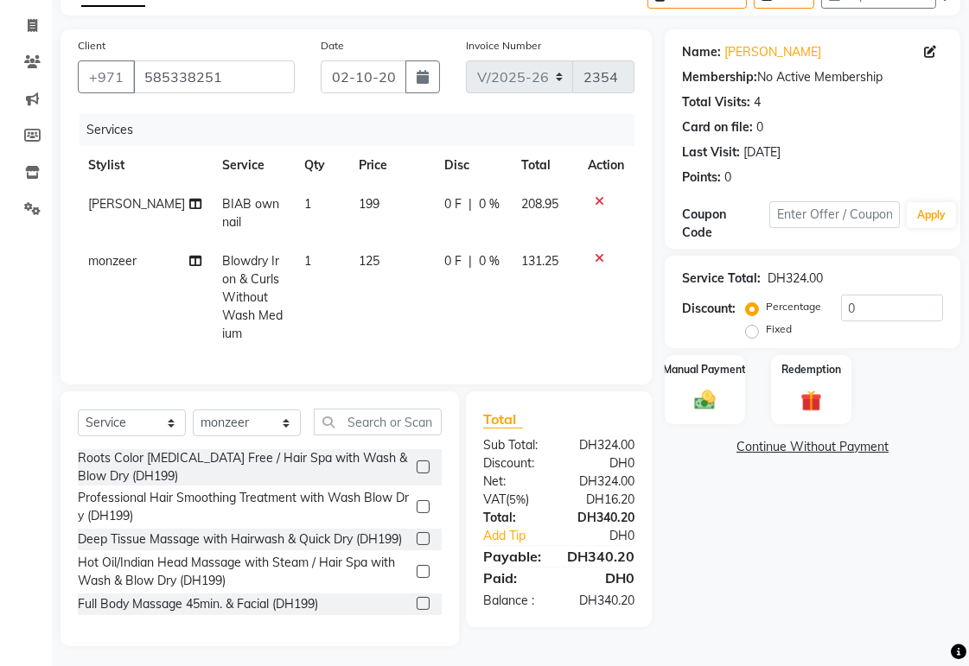
scroll to position [121, 0]
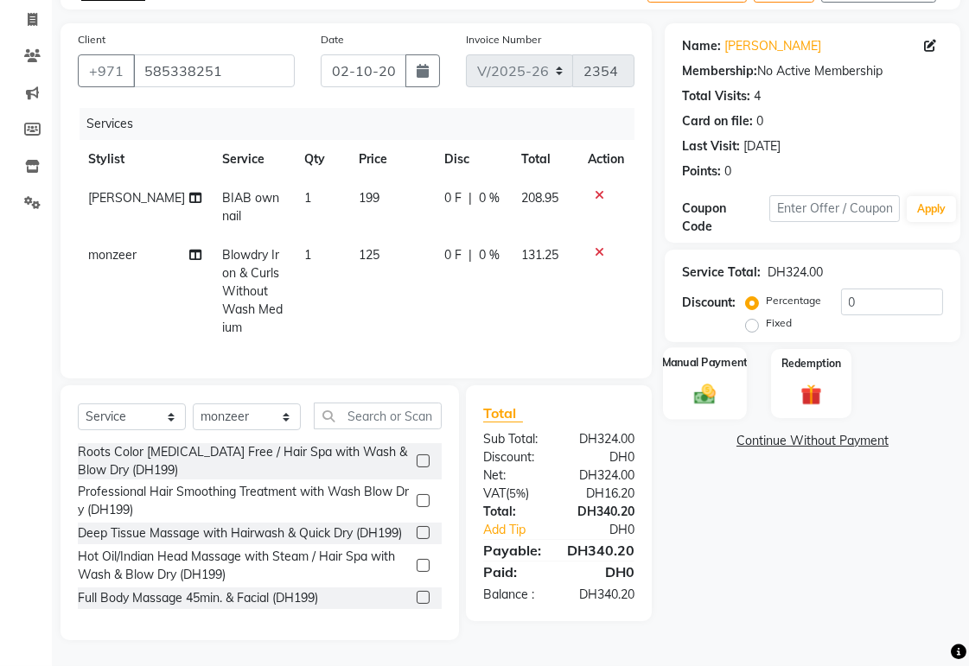
click at [709, 399] on div "Manual Payment" at bounding box center [705, 383] width 84 height 73
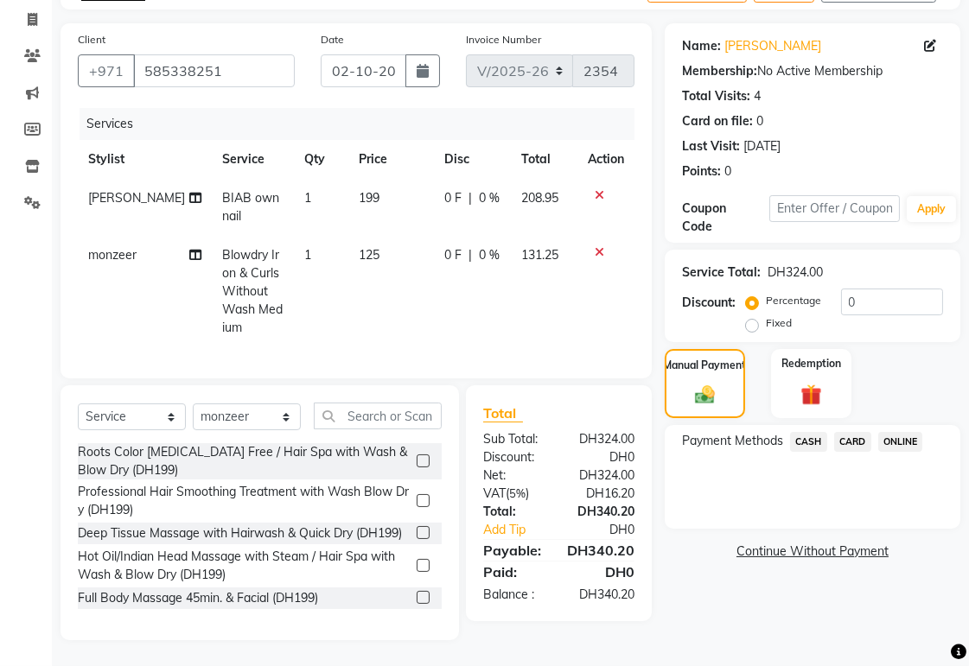
click at [864, 432] on span "CARD" at bounding box center [852, 442] width 37 height 20
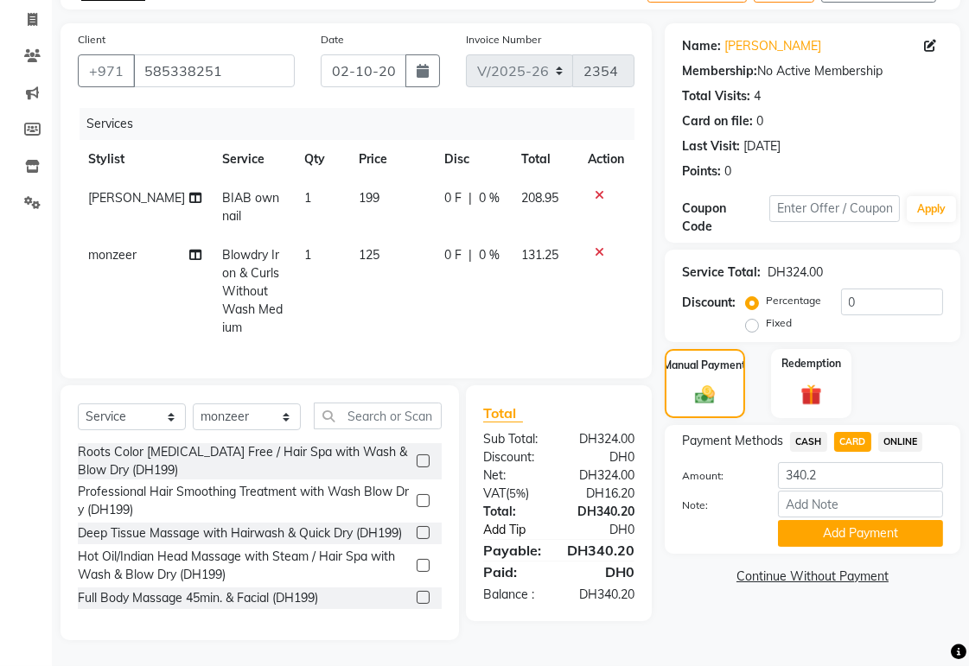
click at [515, 527] on link "Add Tip" at bounding box center [522, 530] width 104 height 18
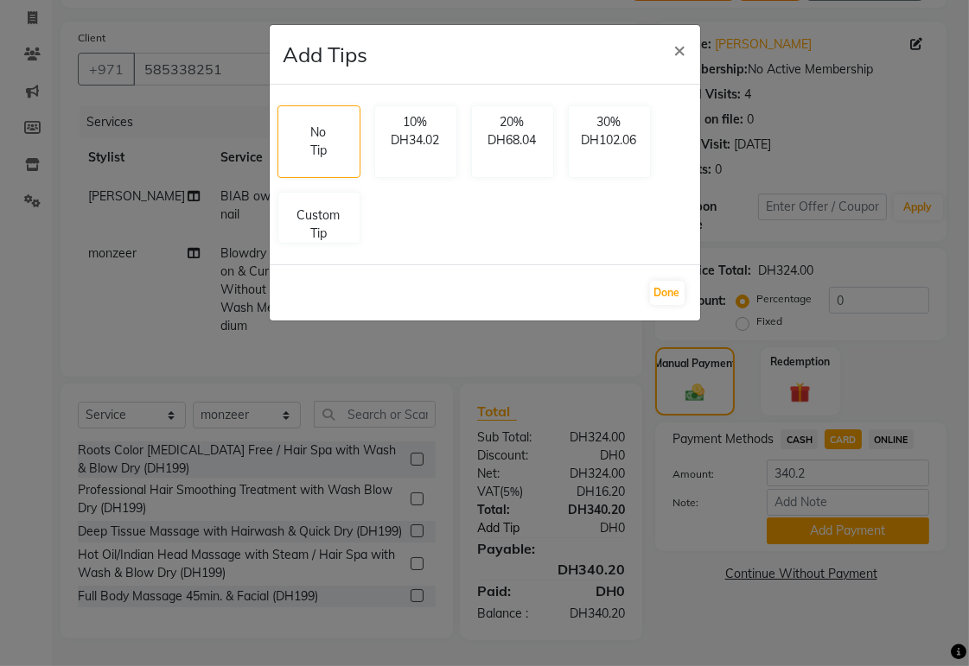
scroll to position [102, 0]
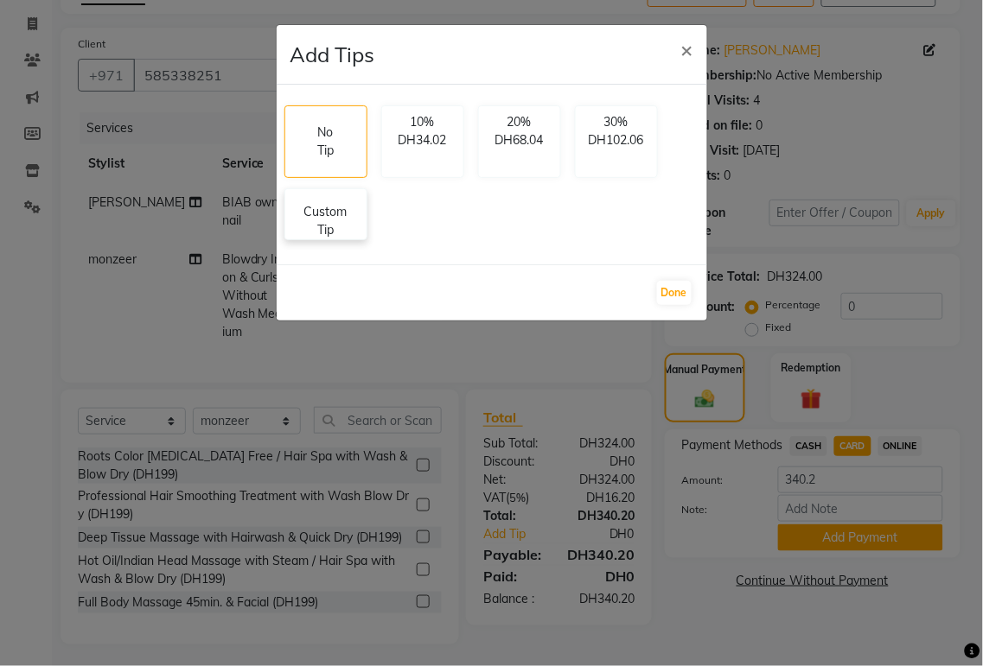
click at [332, 234] on p "Custom Tip" at bounding box center [326, 221] width 60 height 36
select select "59424"
select select "82917"
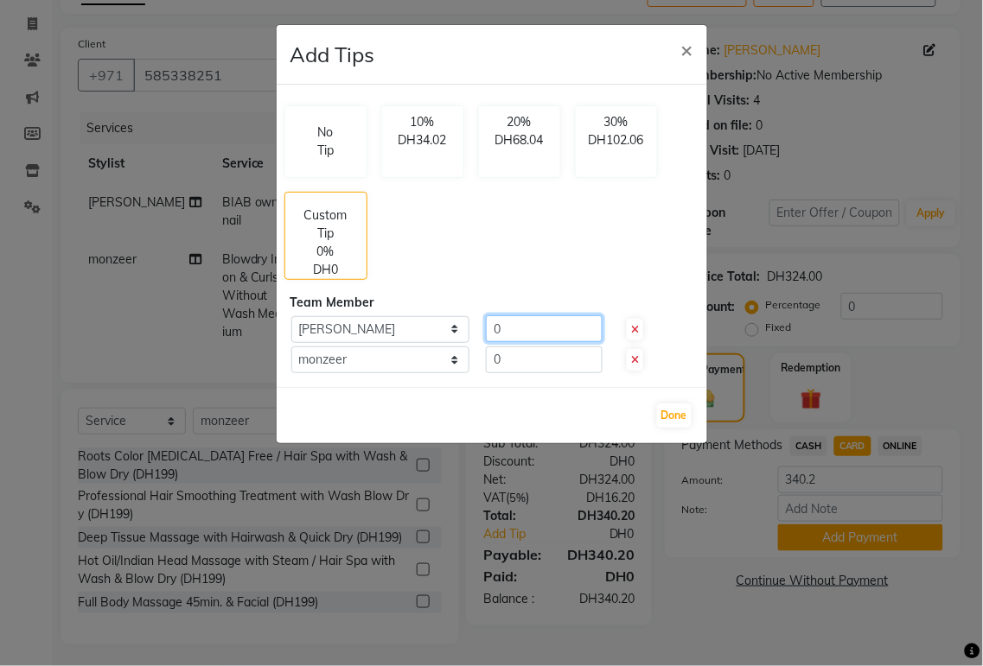
click at [524, 326] on input "0" at bounding box center [544, 328] width 117 height 27
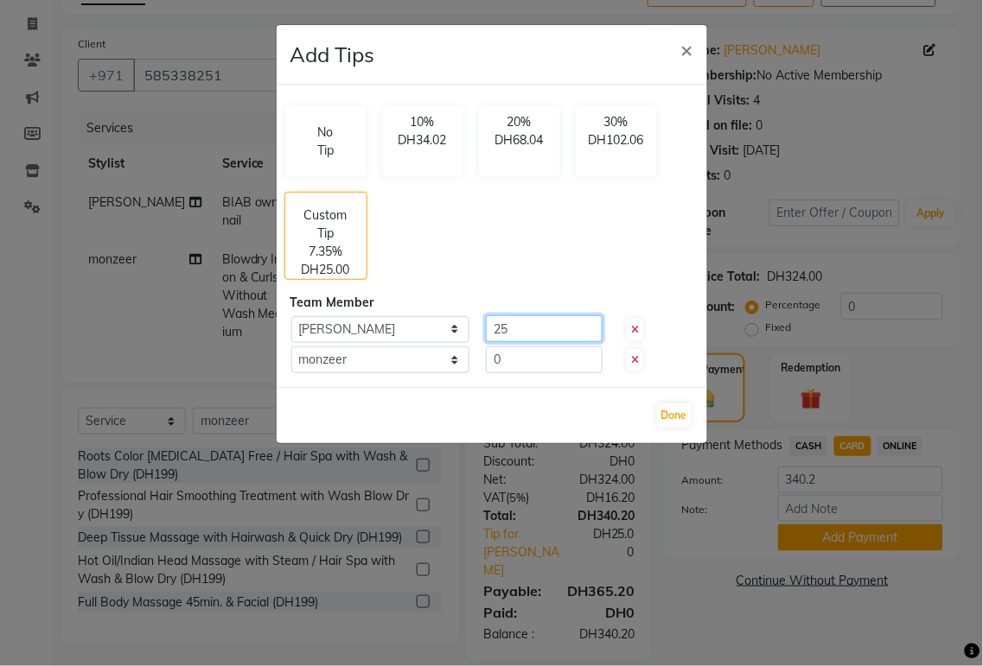
type input "25"
click at [525, 353] on input "0" at bounding box center [544, 360] width 117 height 27
type input "25"
click at [675, 420] on button "Done" at bounding box center [674, 416] width 35 height 24
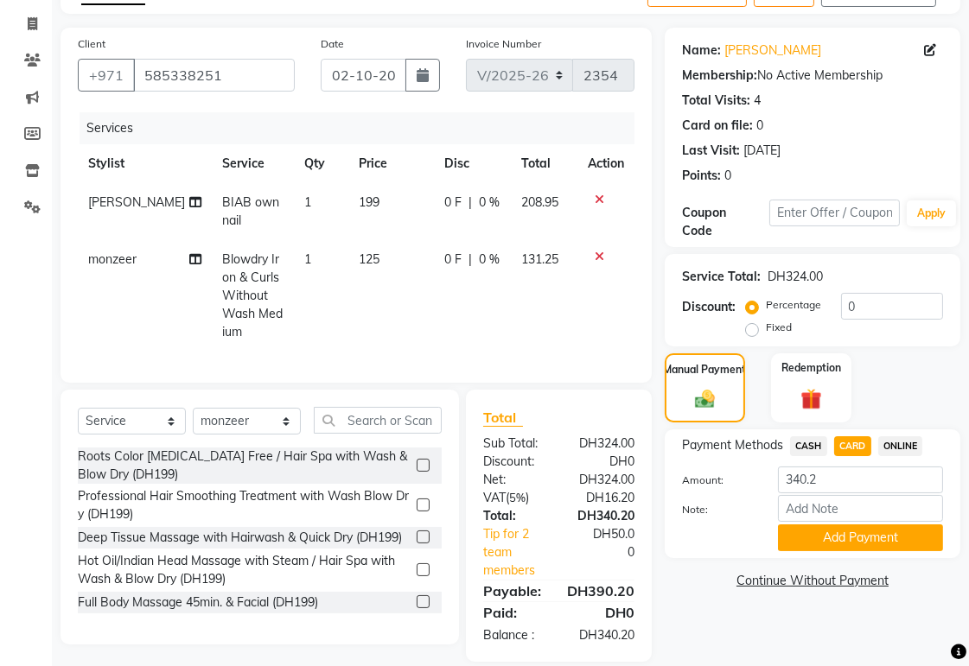
click at [827, 443] on div "CARD" at bounding box center [849, 447] width 44 height 23
click at [805, 445] on span "CASH" at bounding box center [808, 446] width 37 height 20
type input "390.2"
click at [860, 445] on span "CARD" at bounding box center [852, 446] width 37 height 20
click at [906, 548] on button "Add Payment" at bounding box center [860, 538] width 165 height 27
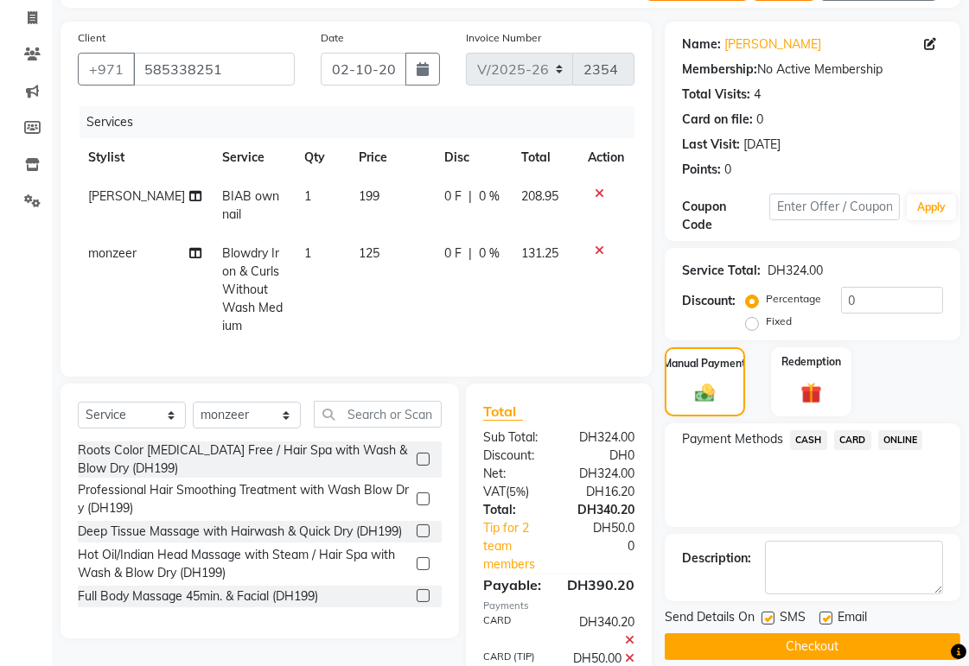
scroll to position [228, 0]
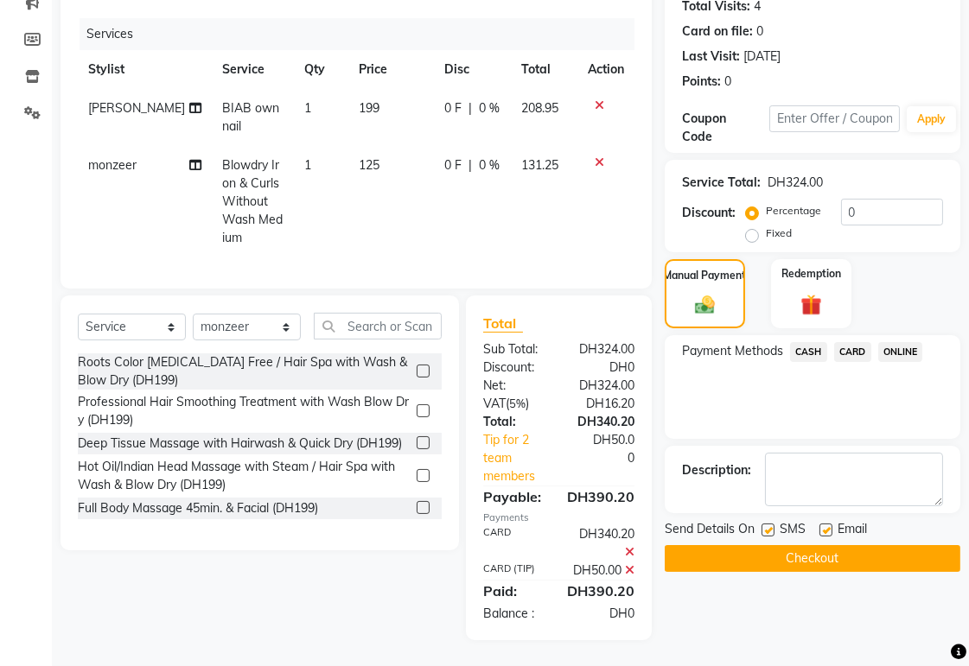
click at [884, 545] on button "Checkout" at bounding box center [813, 558] width 296 height 27
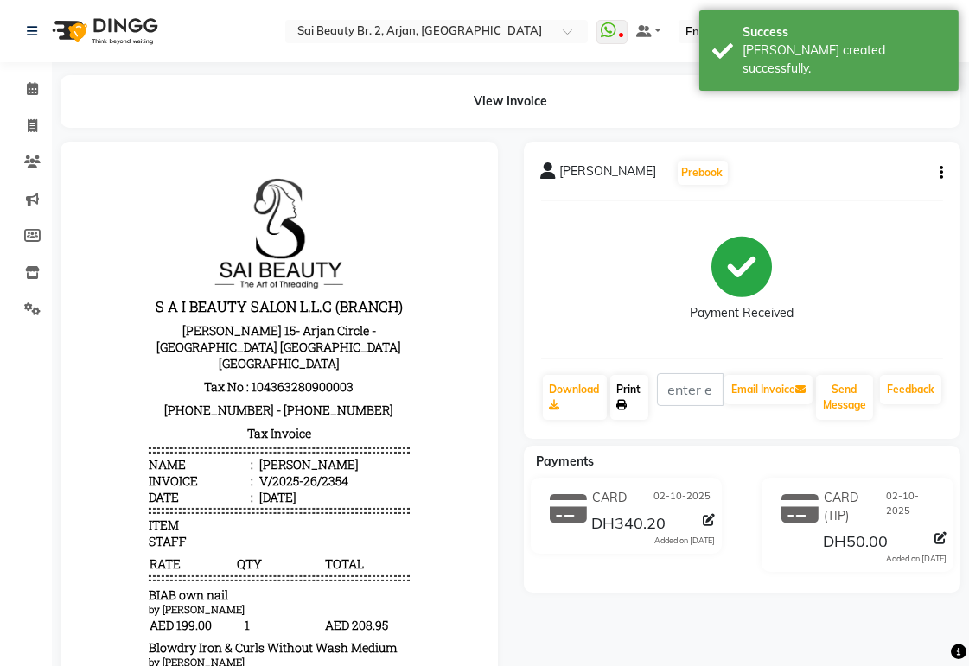
click at [622, 404] on icon at bounding box center [622, 405] width 10 height 10
click at [31, 32] on icon at bounding box center [32, 31] width 10 height 12
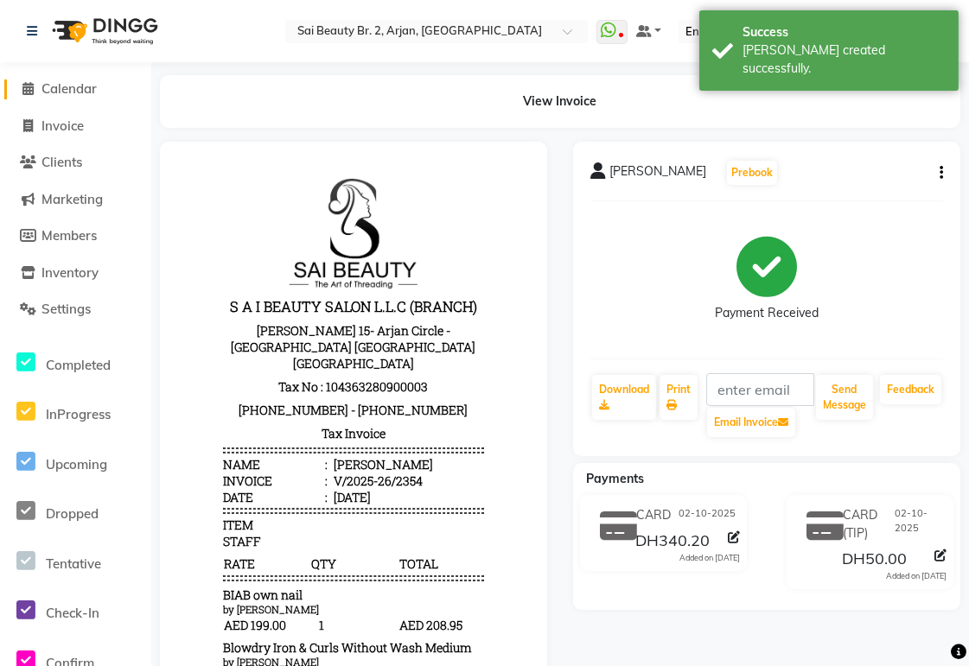
click at [95, 88] on span "Calendar" at bounding box center [68, 88] width 55 height 16
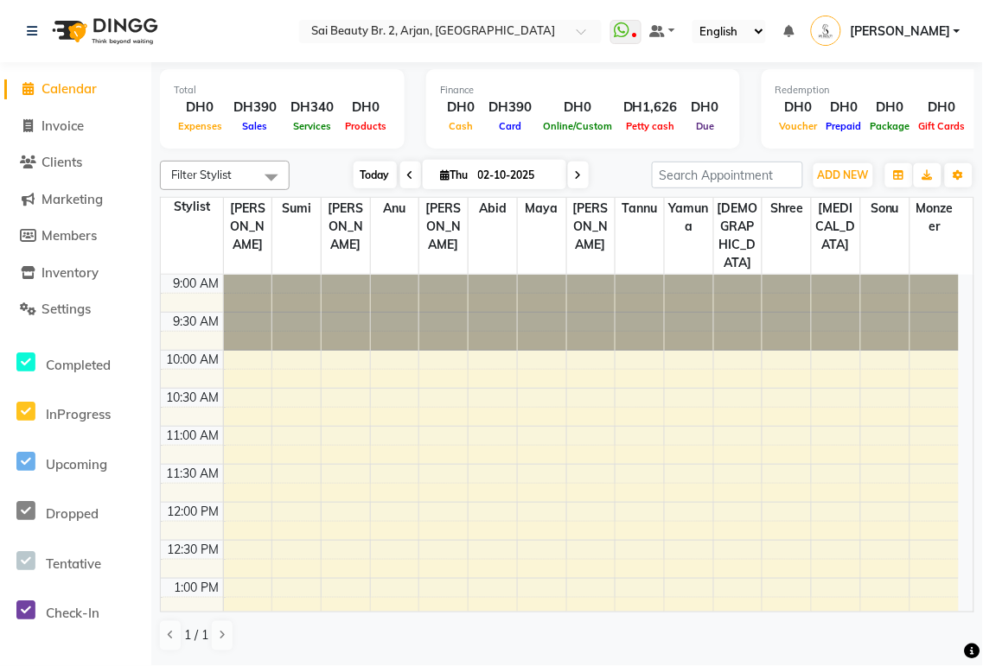
click at [360, 180] on span "Today" at bounding box center [374, 175] width 43 height 27
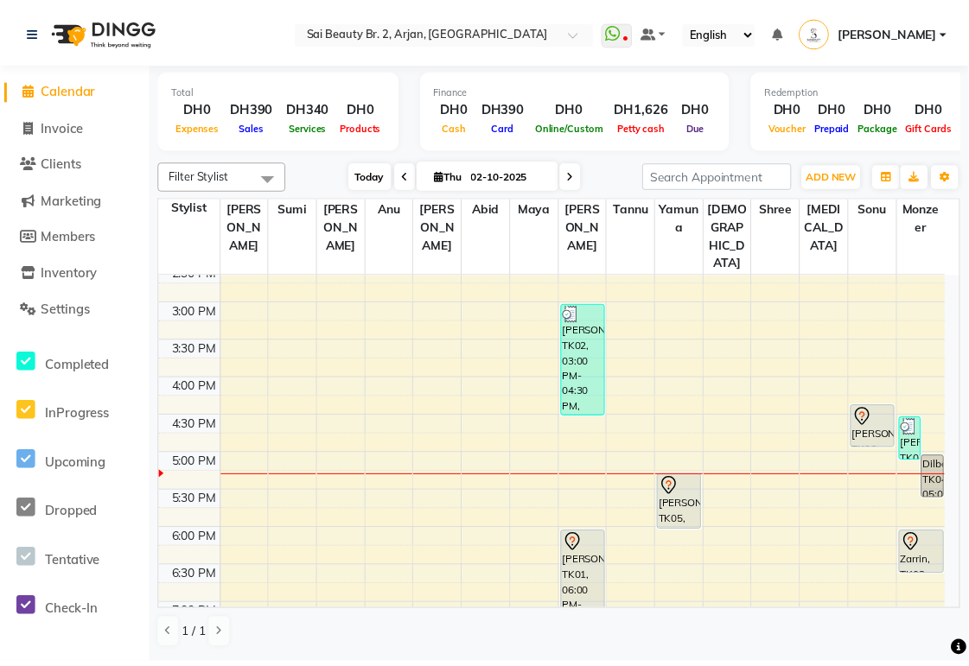
scroll to position [426, 0]
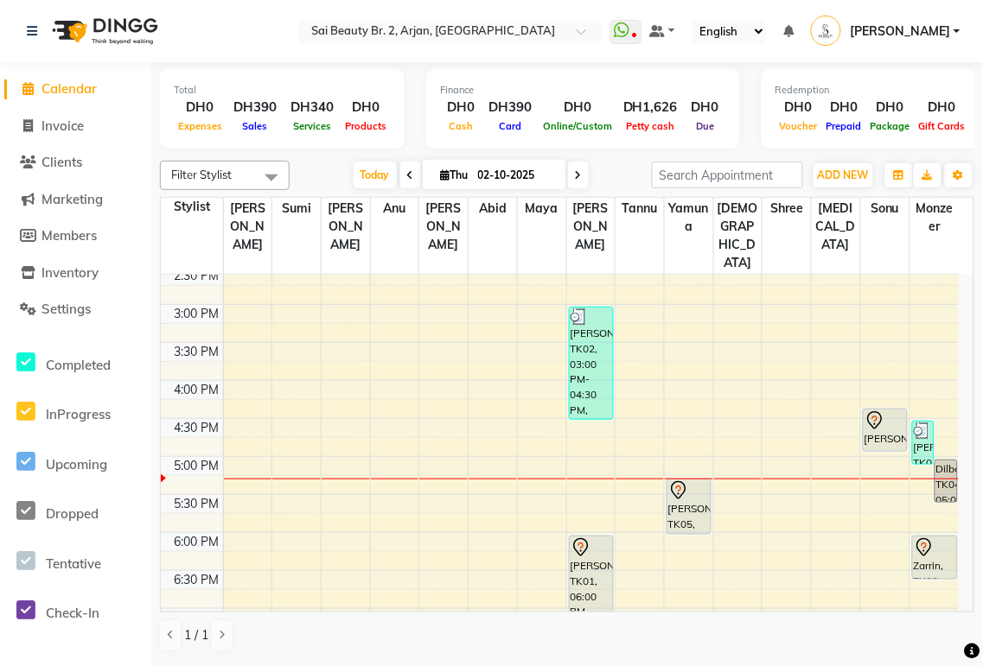
click at [886, 410] on div "[PERSON_NAME], TK06, 04:20 PM-04:55 PM, Spa Pedicure (With Gelish)" at bounding box center [884, 430] width 43 height 41
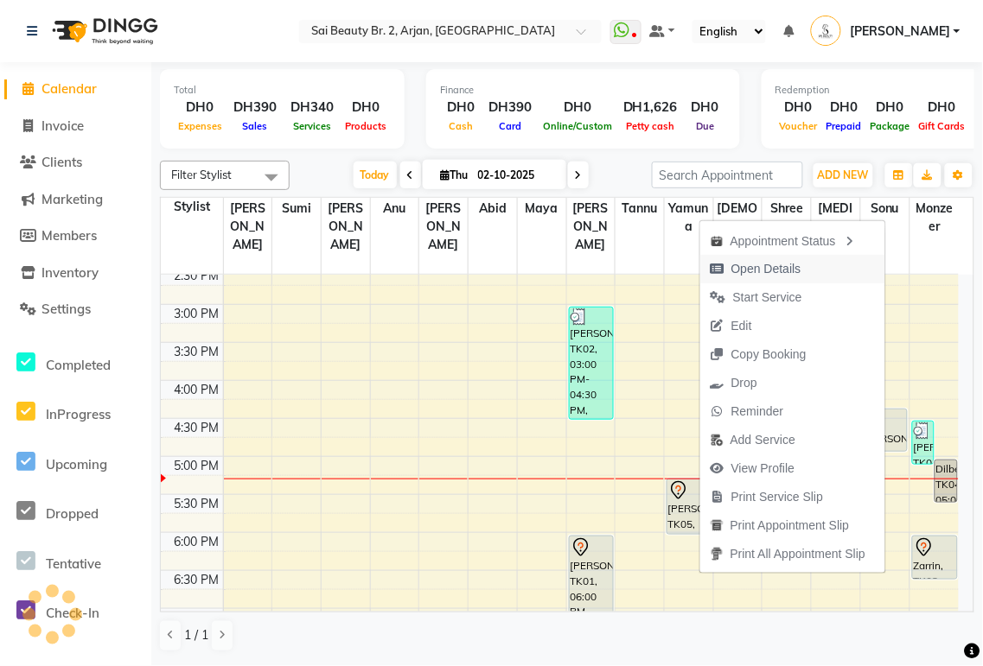
click at [769, 269] on span "Open Details" at bounding box center [766, 269] width 70 height 18
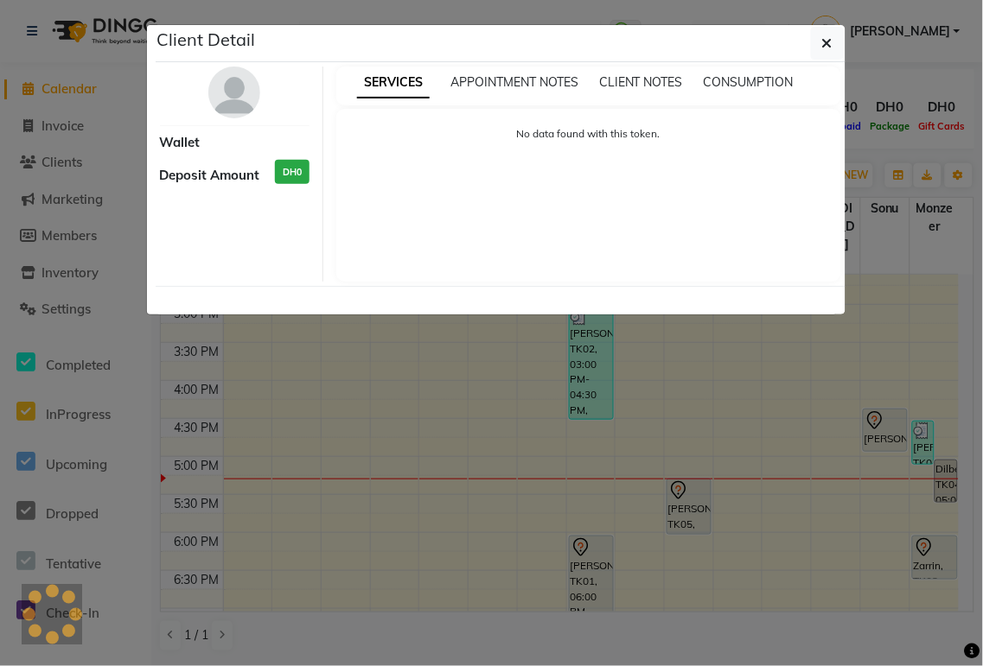
select select "7"
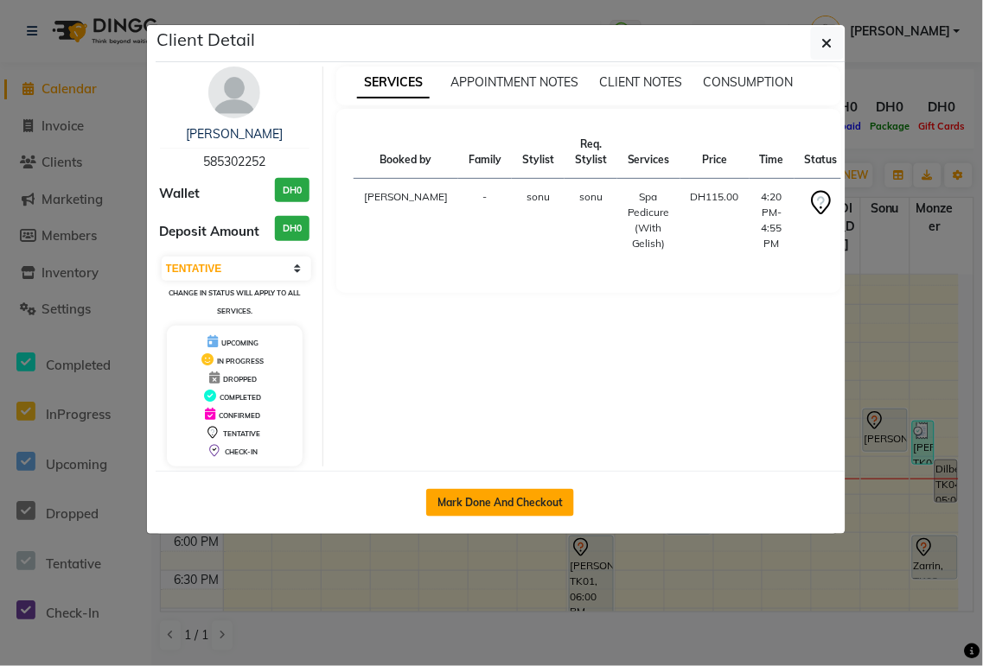
click at [522, 500] on button "Mark Done And Checkout" at bounding box center [500, 503] width 148 height 28
select select "service"
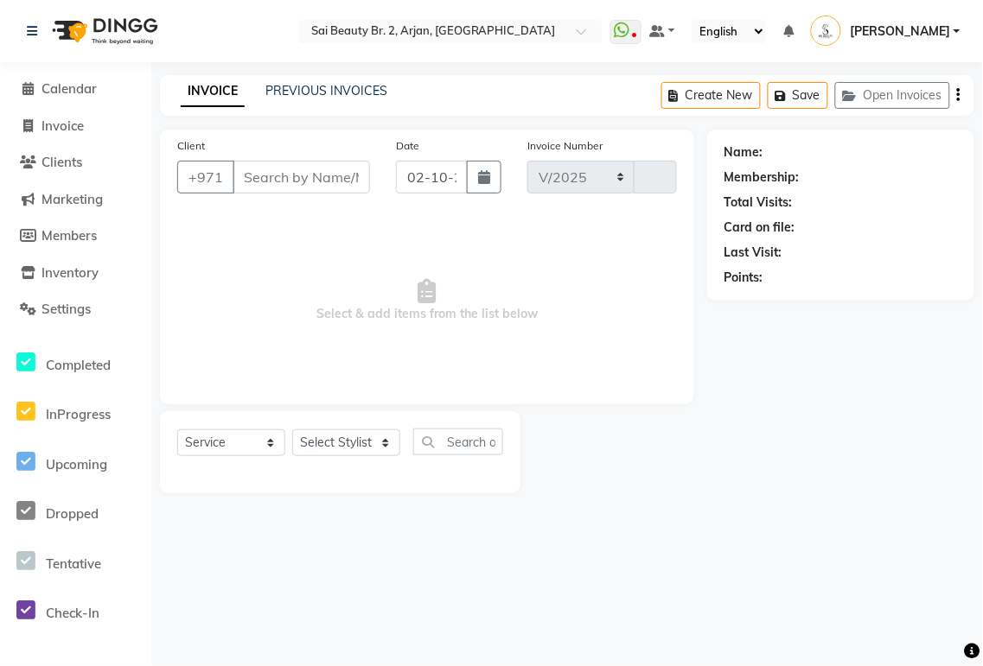
select select "6956"
type input "2355"
type input "585302252"
select select "72771"
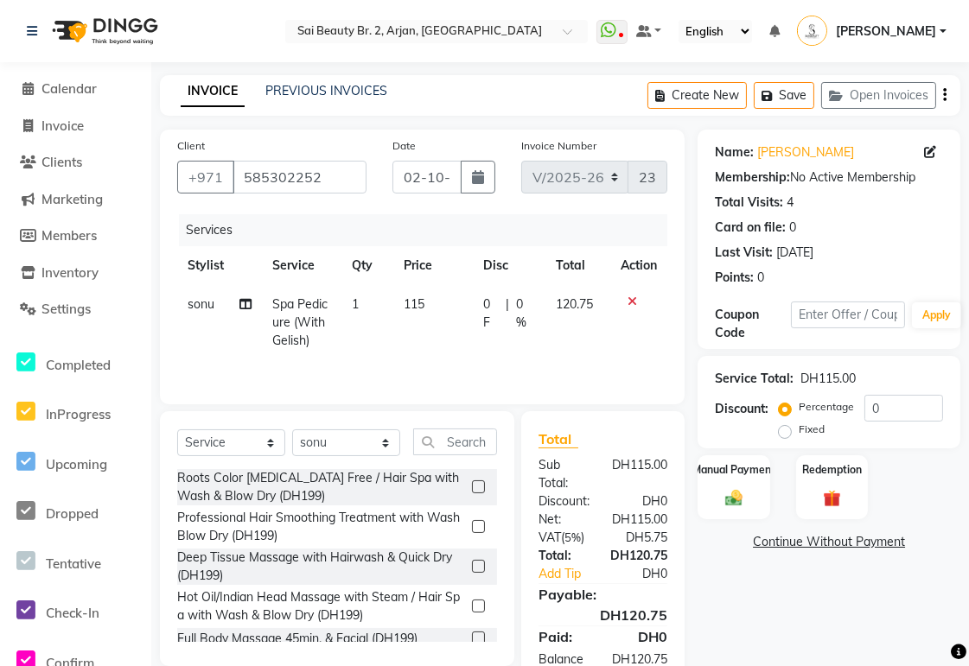
click at [631, 300] on icon at bounding box center [632, 302] width 10 height 12
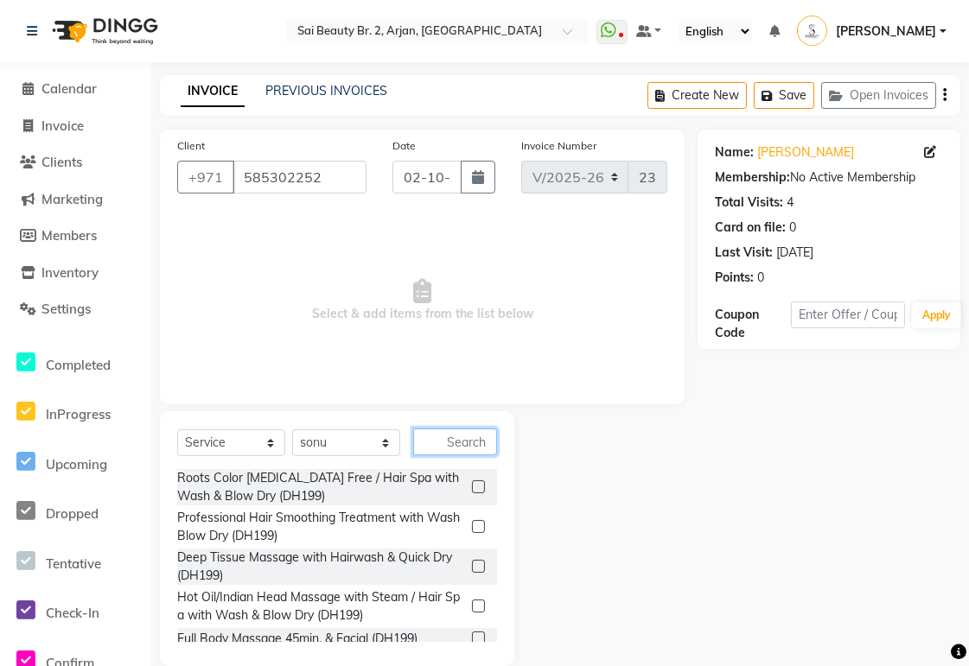
click at [451, 442] on input "text" at bounding box center [455, 442] width 84 height 27
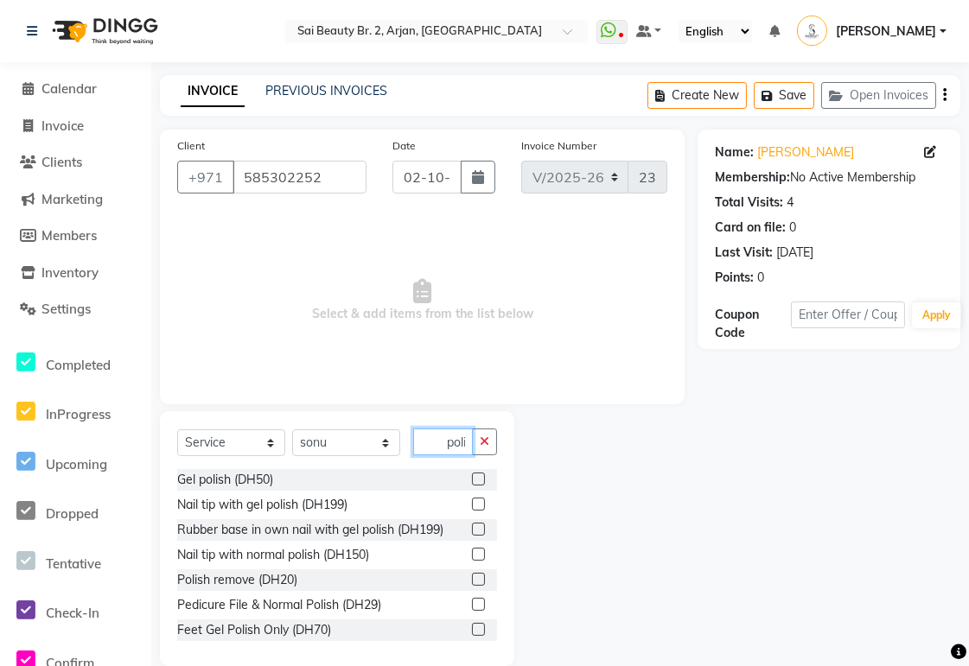
scroll to position [0, 2]
type input "poli"
click at [472, 629] on label at bounding box center [478, 629] width 13 height 13
click at [472, 629] on input "checkbox" at bounding box center [477, 630] width 11 height 11
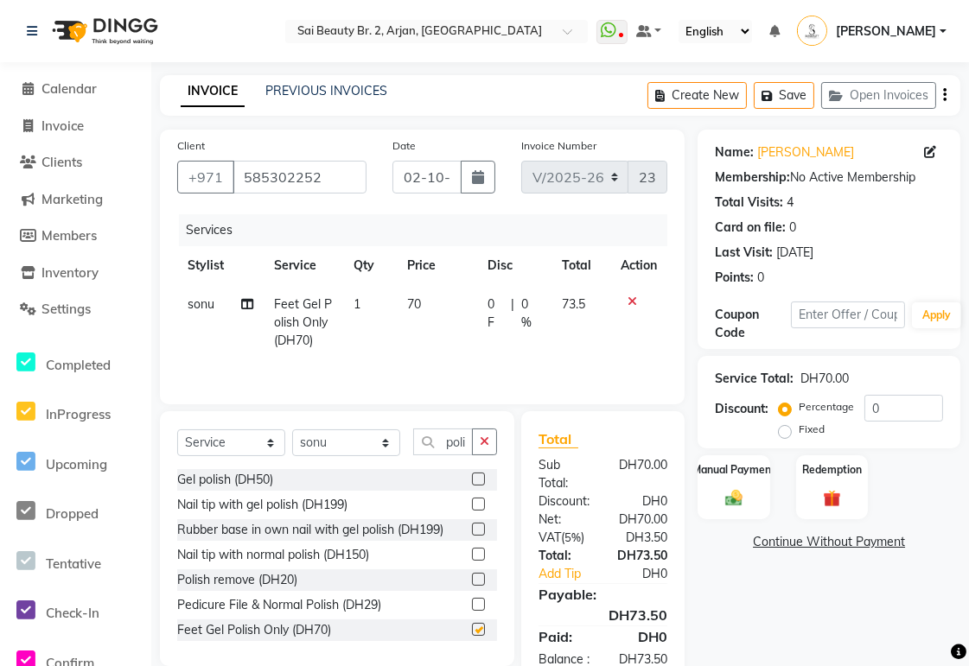
scroll to position [0, 0]
checkbox input "false"
click at [480, 441] on icon "button" at bounding box center [485, 442] width 10 height 12
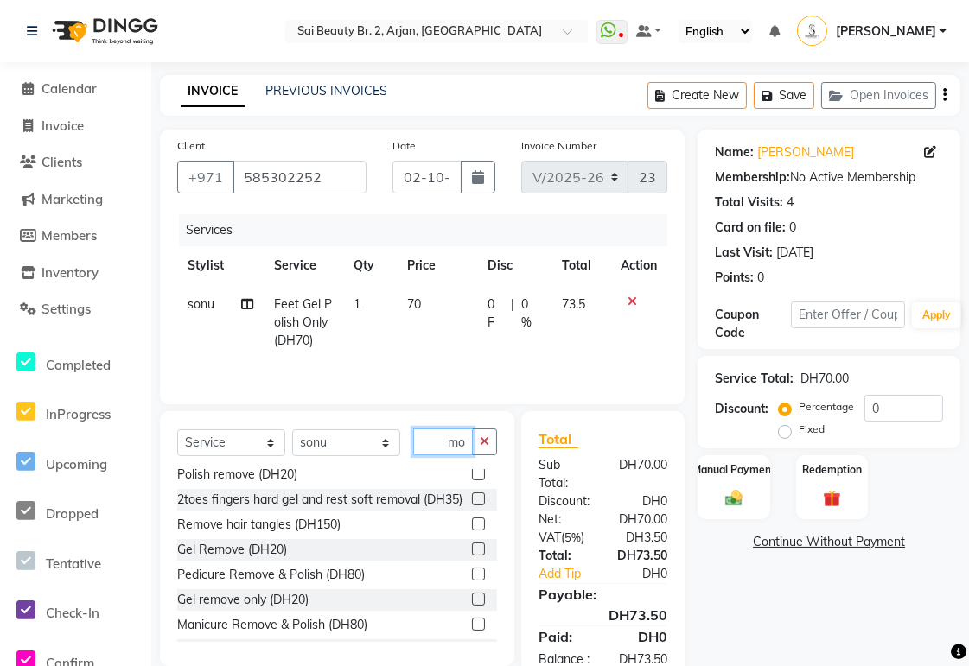
scroll to position [85, 0]
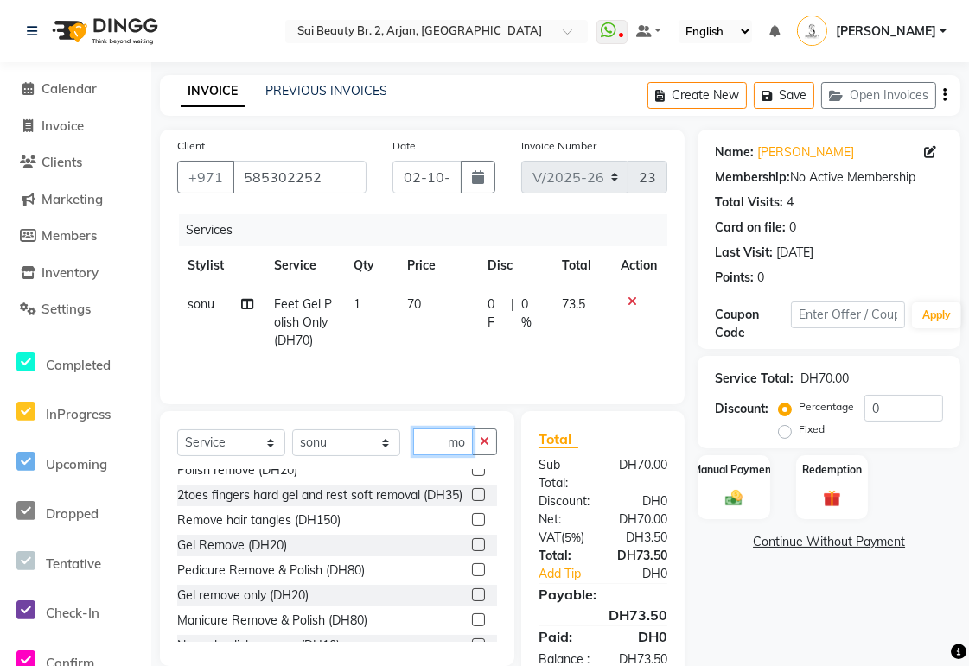
type input "remo"
click at [472, 551] on label at bounding box center [478, 544] width 13 height 13
click at [472, 551] on input "checkbox" at bounding box center [477, 545] width 11 height 11
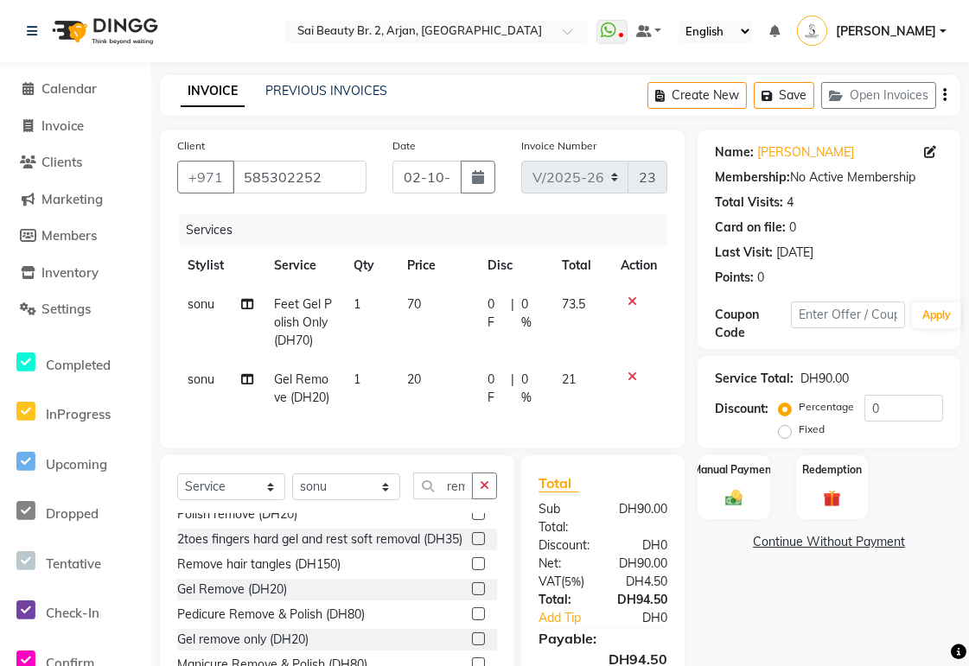
checkbox input "false"
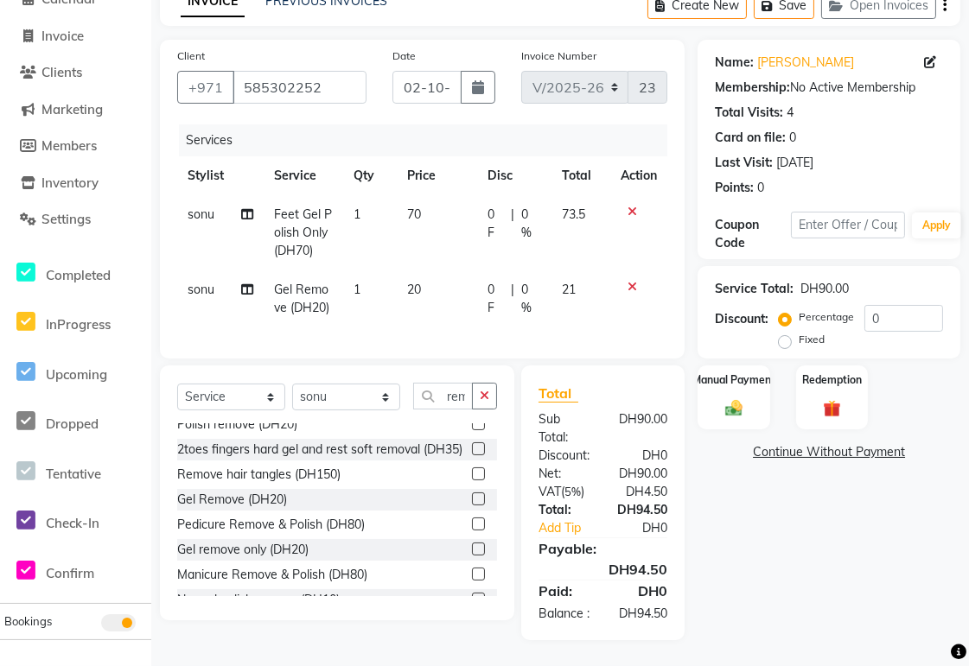
click at [726, 398] on img at bounding box center [734, 408] width 29 height 20
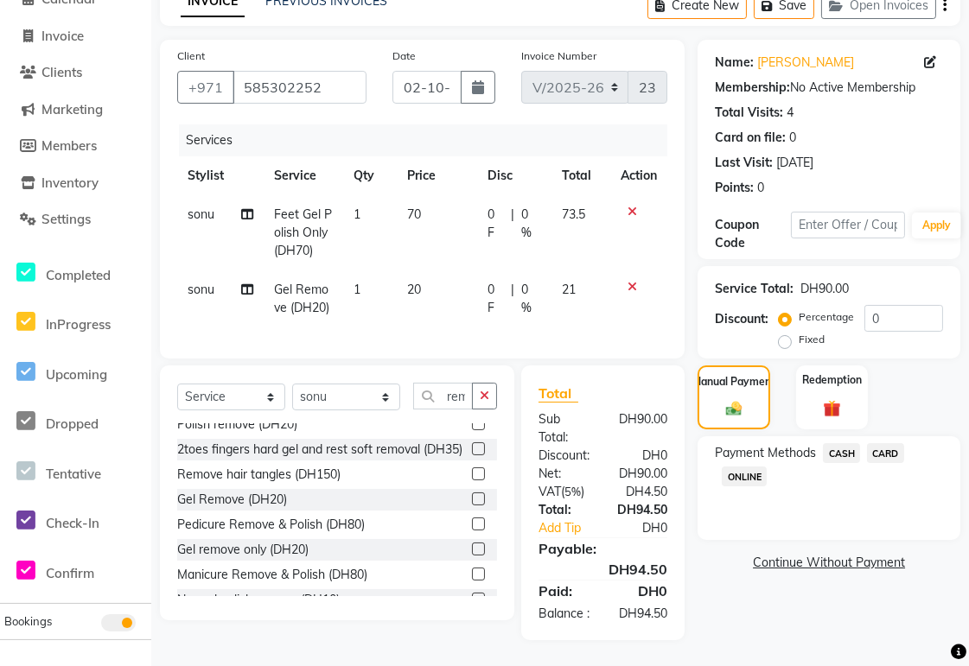
click at [891, 443] on span "CARD" at bounding box center [885, 453] width 37 height 20
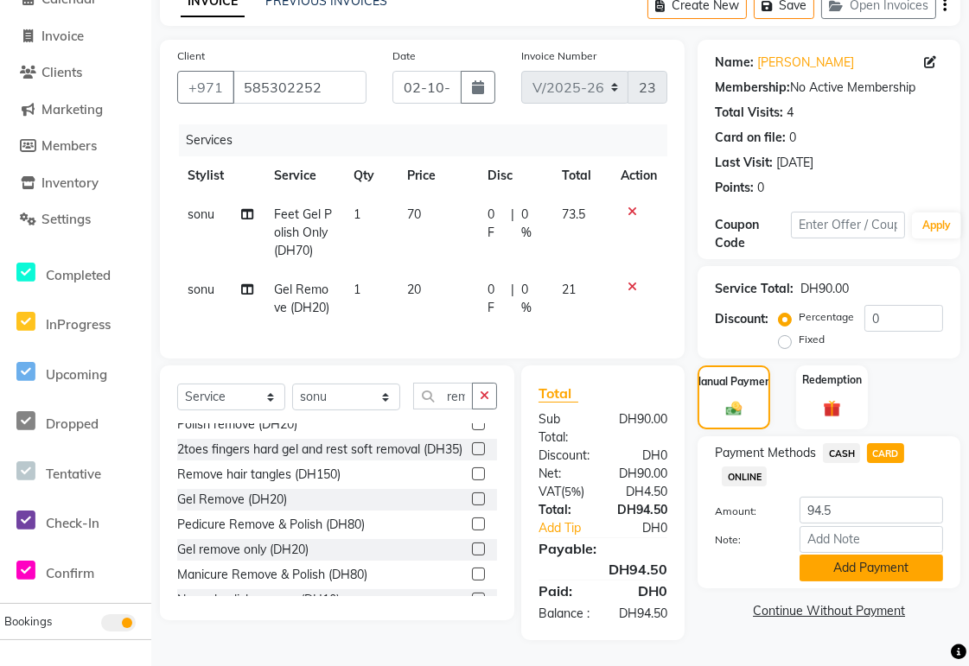
click at [902, 555] on button "Add Payment" at bounding box center [870, 568] width 143 height 27
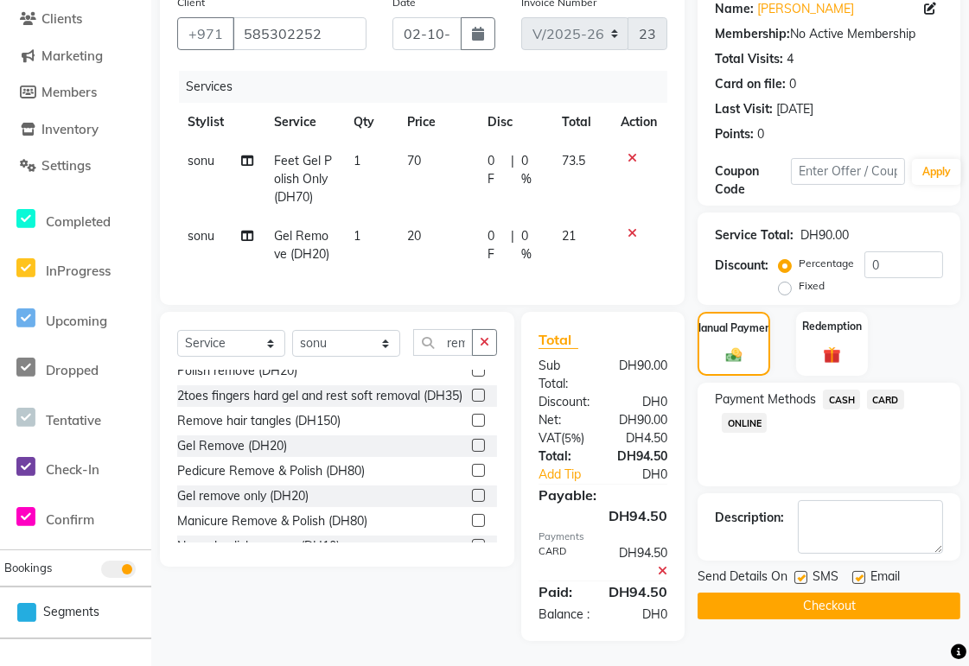
scroll to position [176, 0]
click at [873, 592] on button "Checkout" at bounding box center [828, 605] width 263 height 27
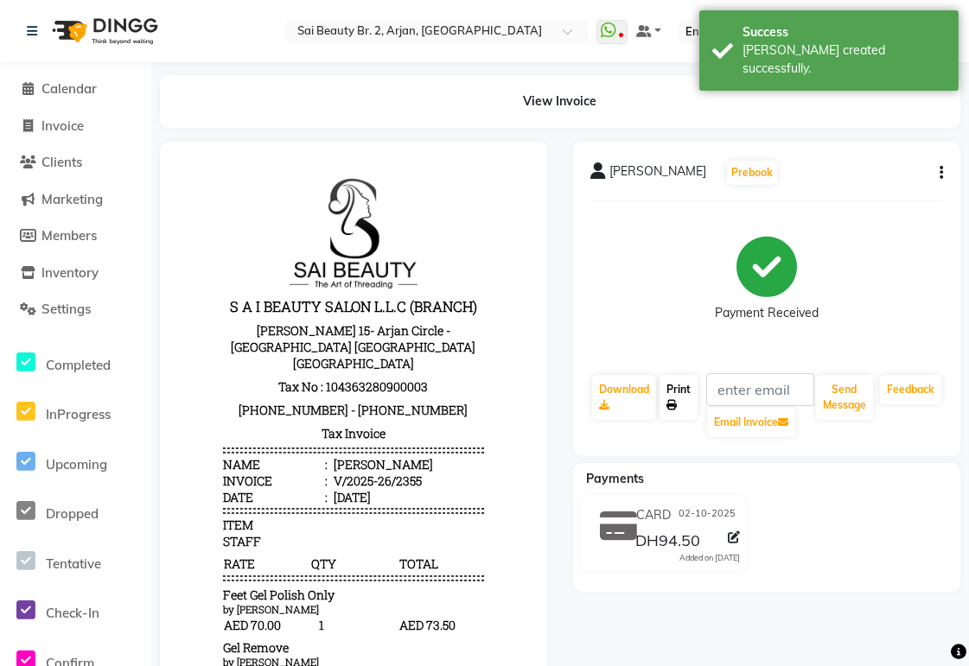
click at [691, 392] on link "Print" at bounding box center [678, 397] width 38 height 45
click at [62, 89] on span "Calendar" at bounding box center [68, 88] width 55 height 16
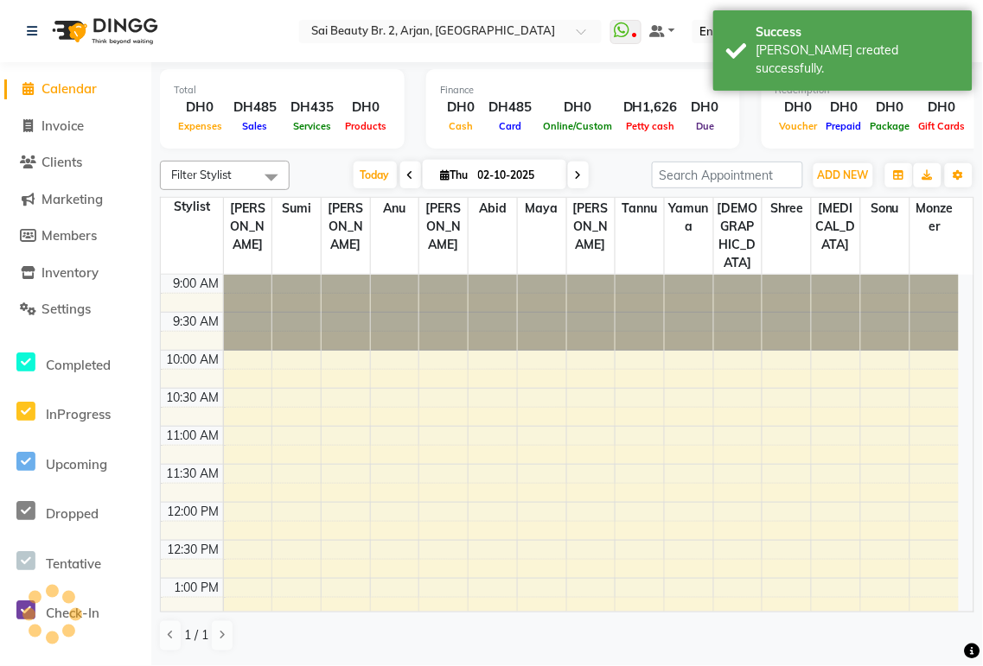
scroll to position [611, 0]
